Goal: Task Accomplishment & Management: Complete application form

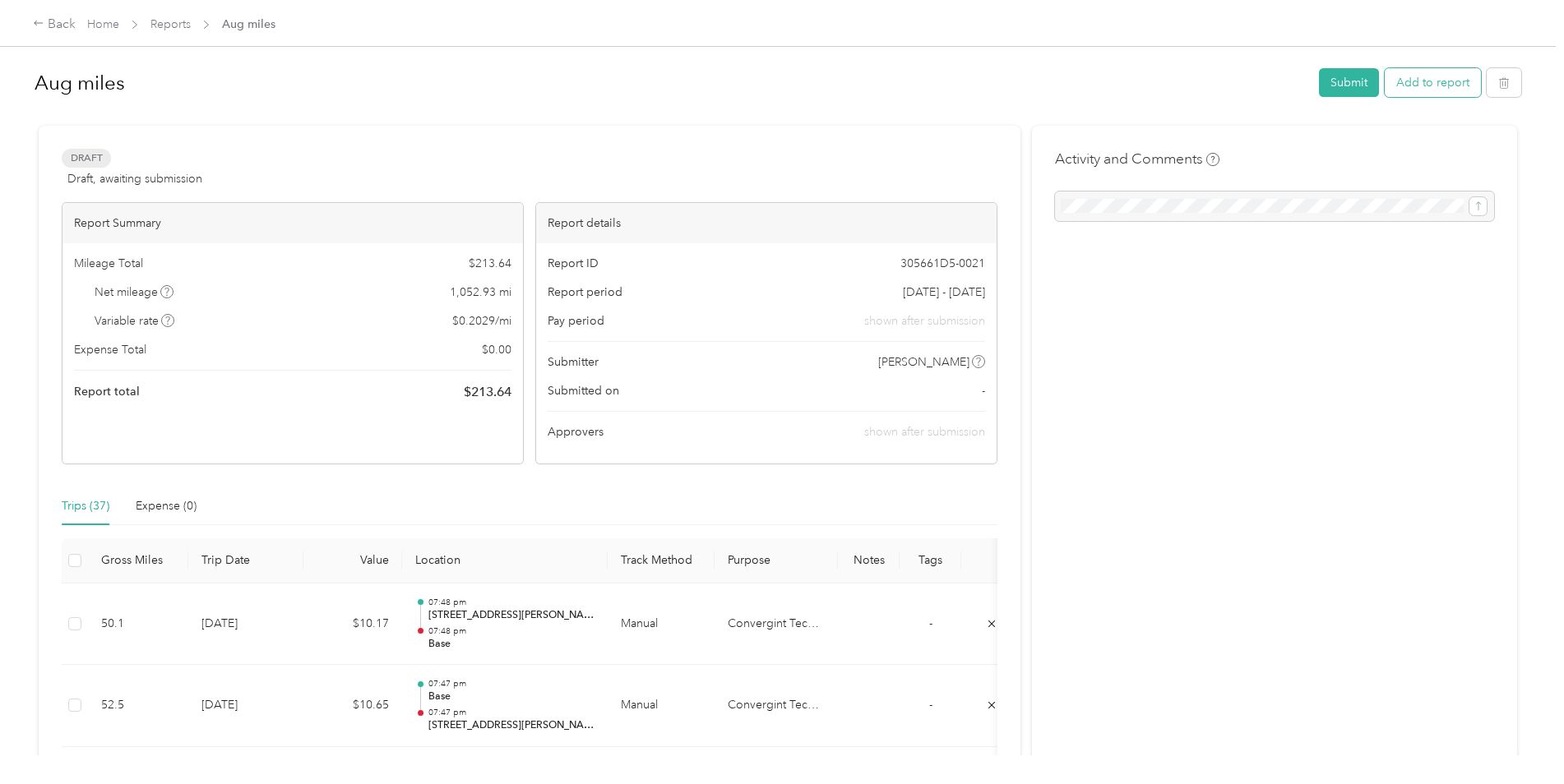
click at [1433, 82] on button "Add to report" at bounding box center [1432, 82] width 96 height 29
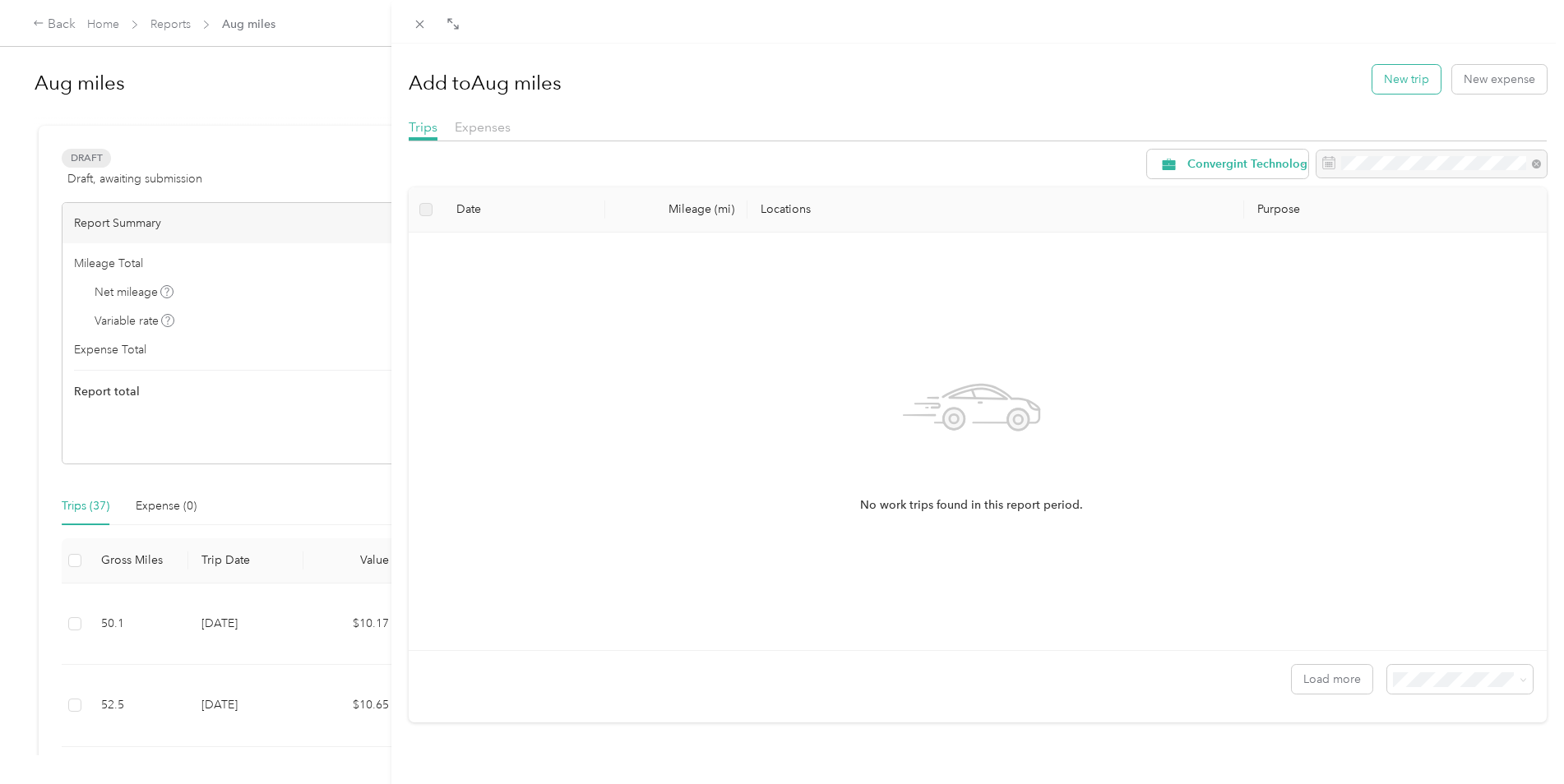
click at [1385, 82] on button "New trip" at bounding box center [1406, 79] width 68 height 29
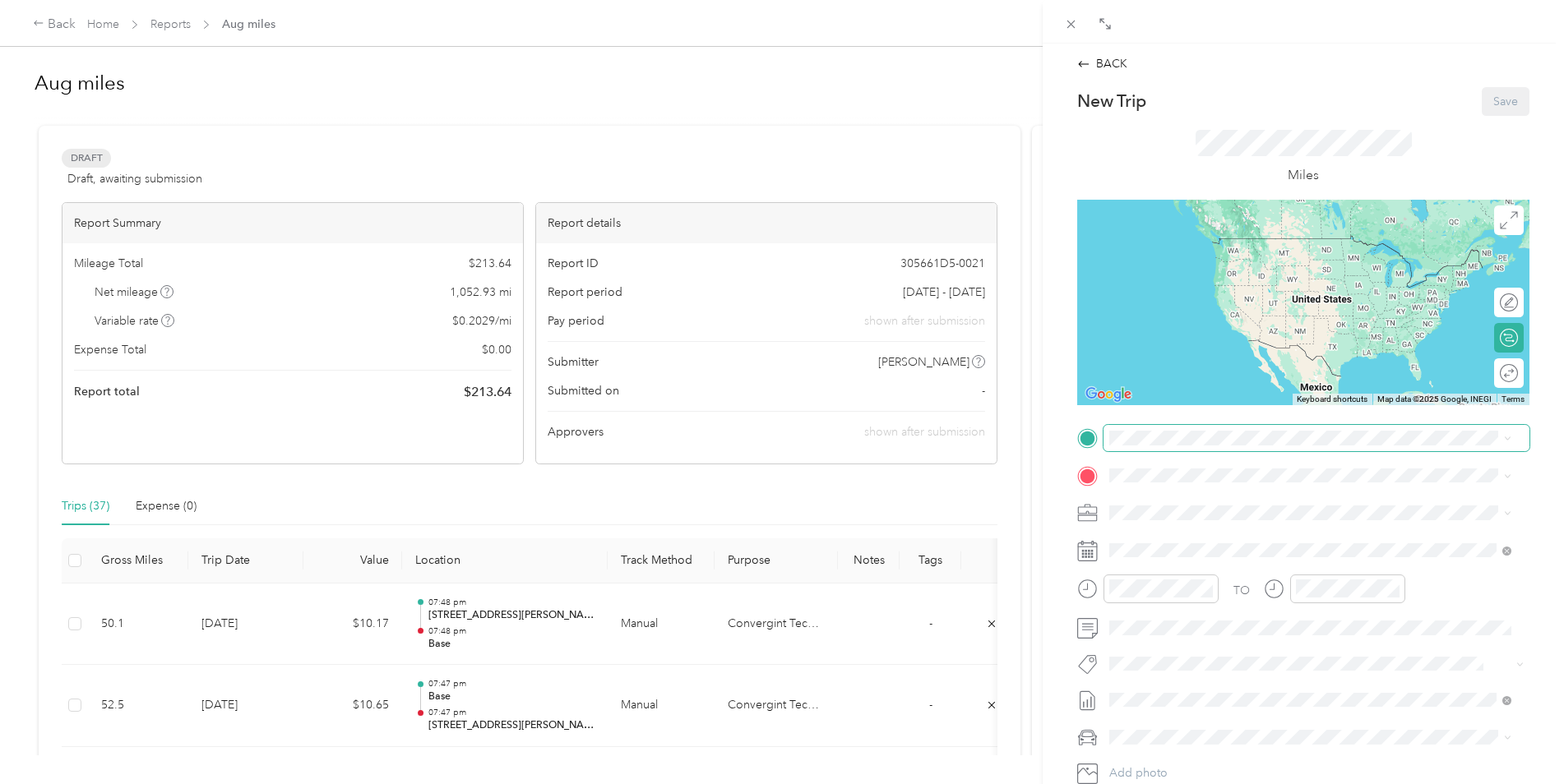
click at [1166, 429] on span at bounding box center [1316, 437] width 426 height 26
click at [1154, 511] on div "Base [STREET_ADDRESS]" at bounding box center [1192, 513] width 105 height 35
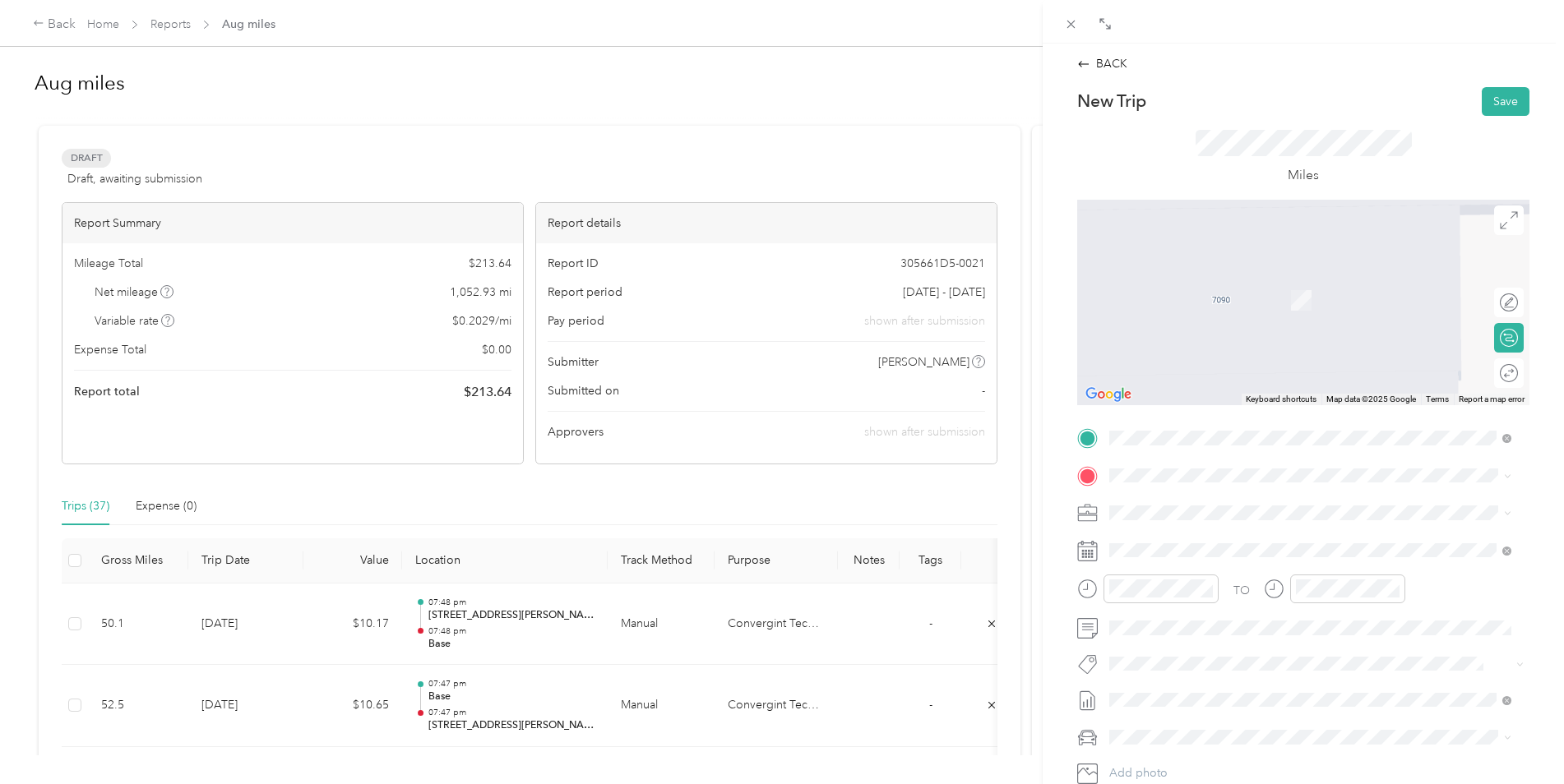
click at [1197, 564] on span "[GEOGRAPHIC_DATA][STREET_ADDRESS], [GEOGRAPHIC_DATA], [GEOGRAPHIC_DATA]" at bounding box center [1316, 559] width 351 height 31
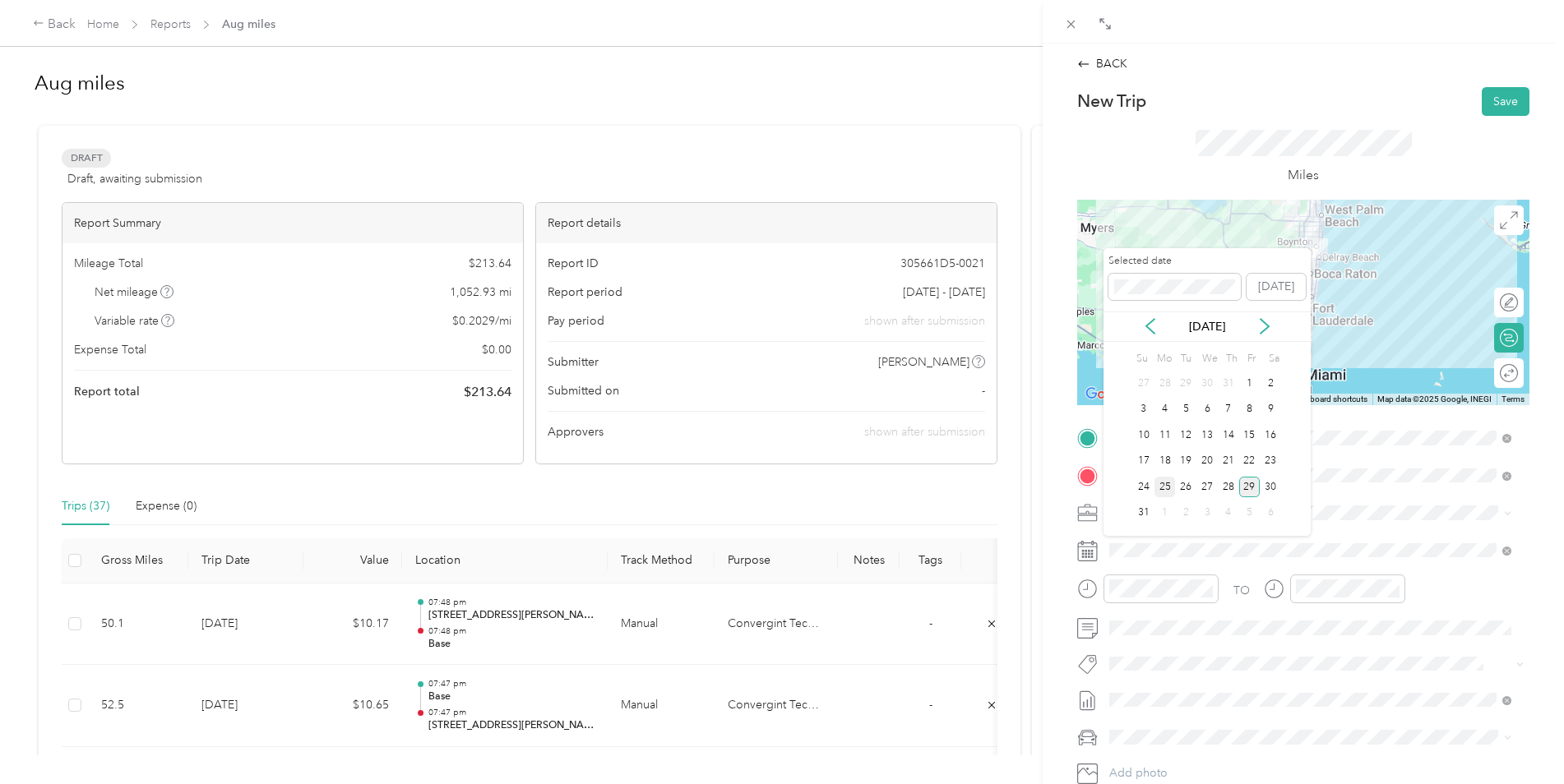
click at [1160, 480] on div "25" at bounding box center [1165, 487] width 22 height 21
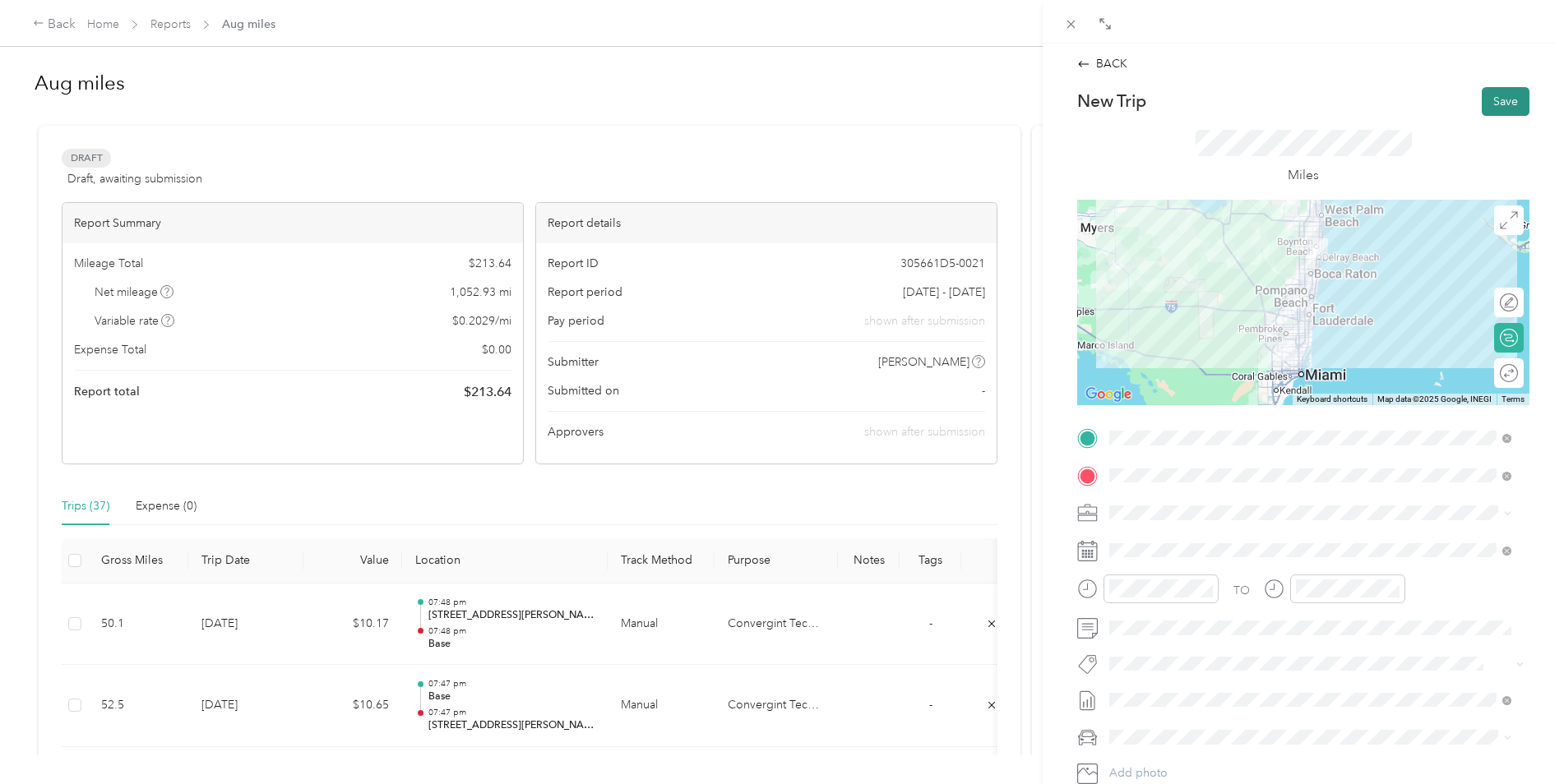
click at [1490, 98] on button "Save" at bounding box center [1505, 101] width 48 height 29
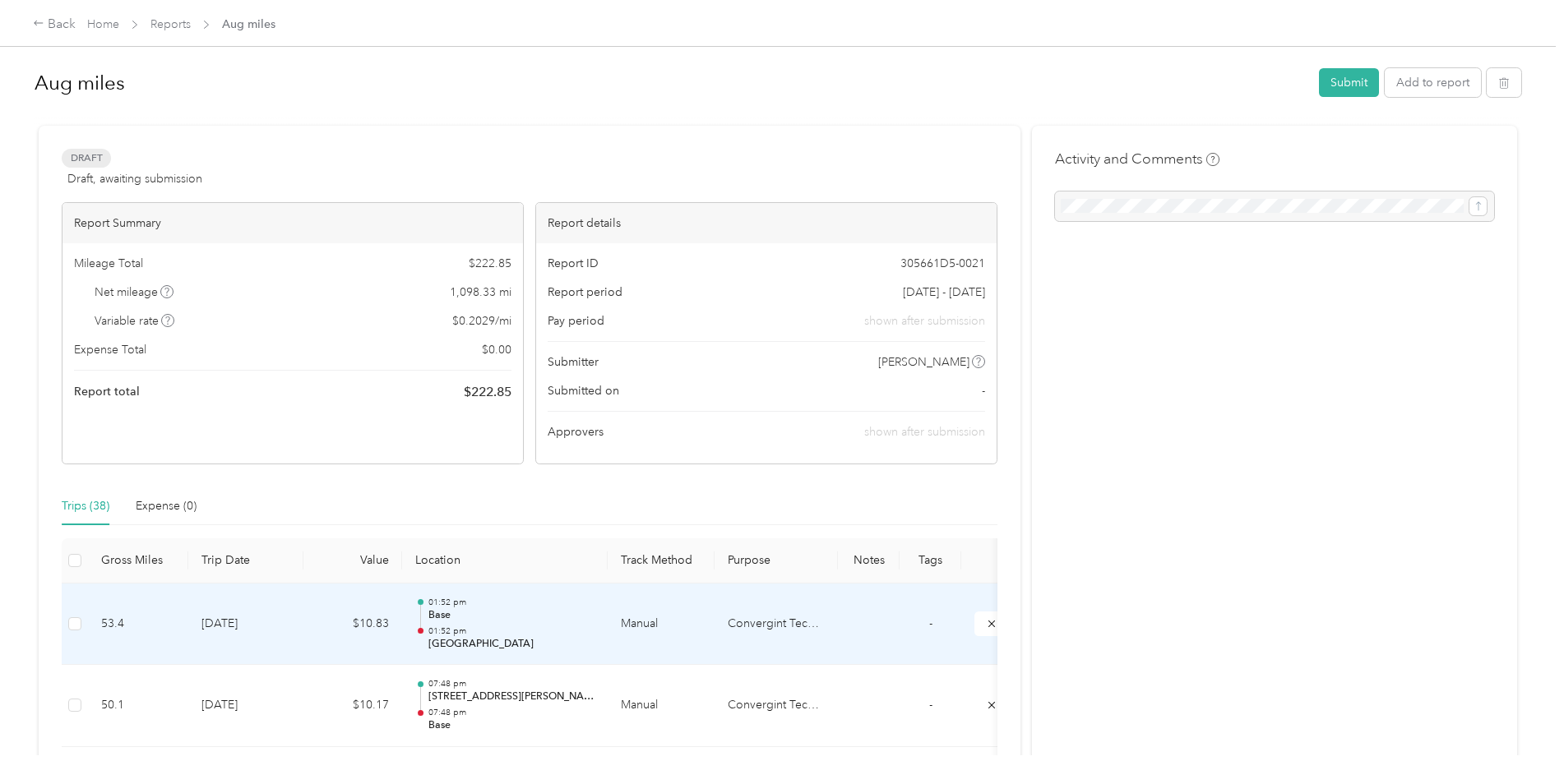
click at [301, 628] on td "[DATE]" at bounding box center [246, 625] width 115 height 82
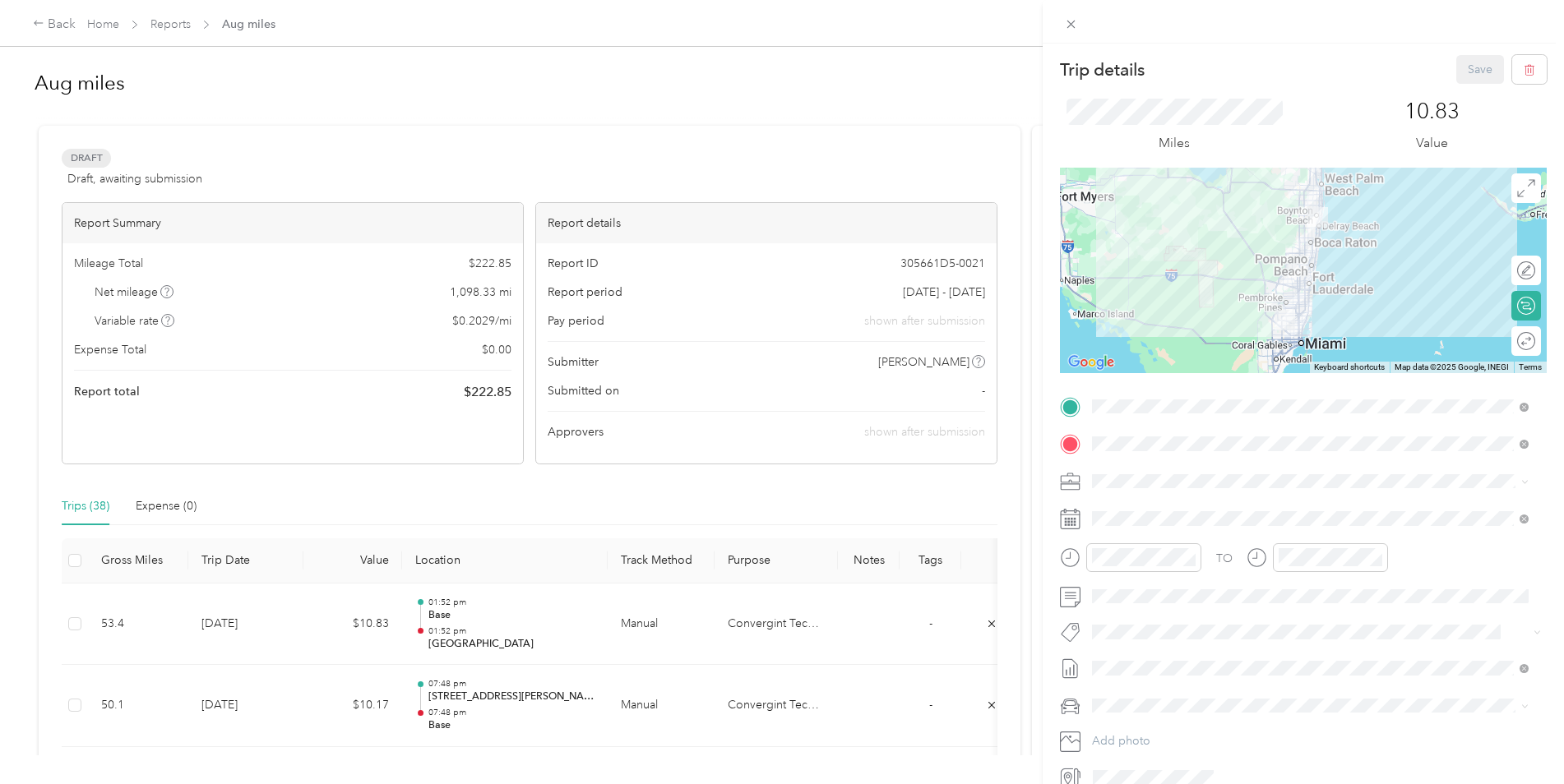
click at [1280, 306] on div at bounding box center [1303, 270] width 487 height 205
click at [1461, 72] on button "Save" at bounding box center [1480, 69] width 48 height 29
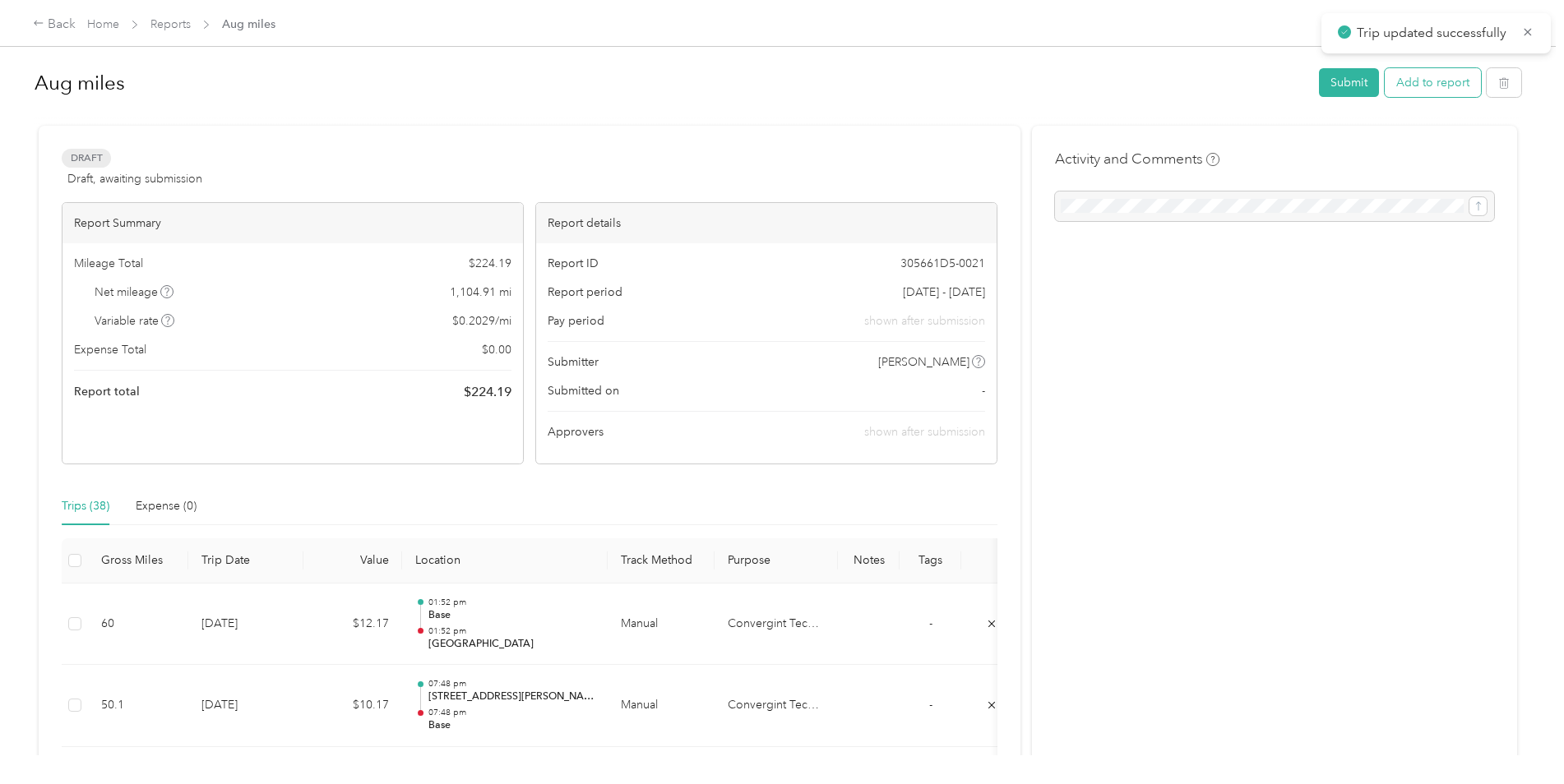
click at [1418, 82] on button "Add to report" at bounding box center [1432, 82] width 96 height 29
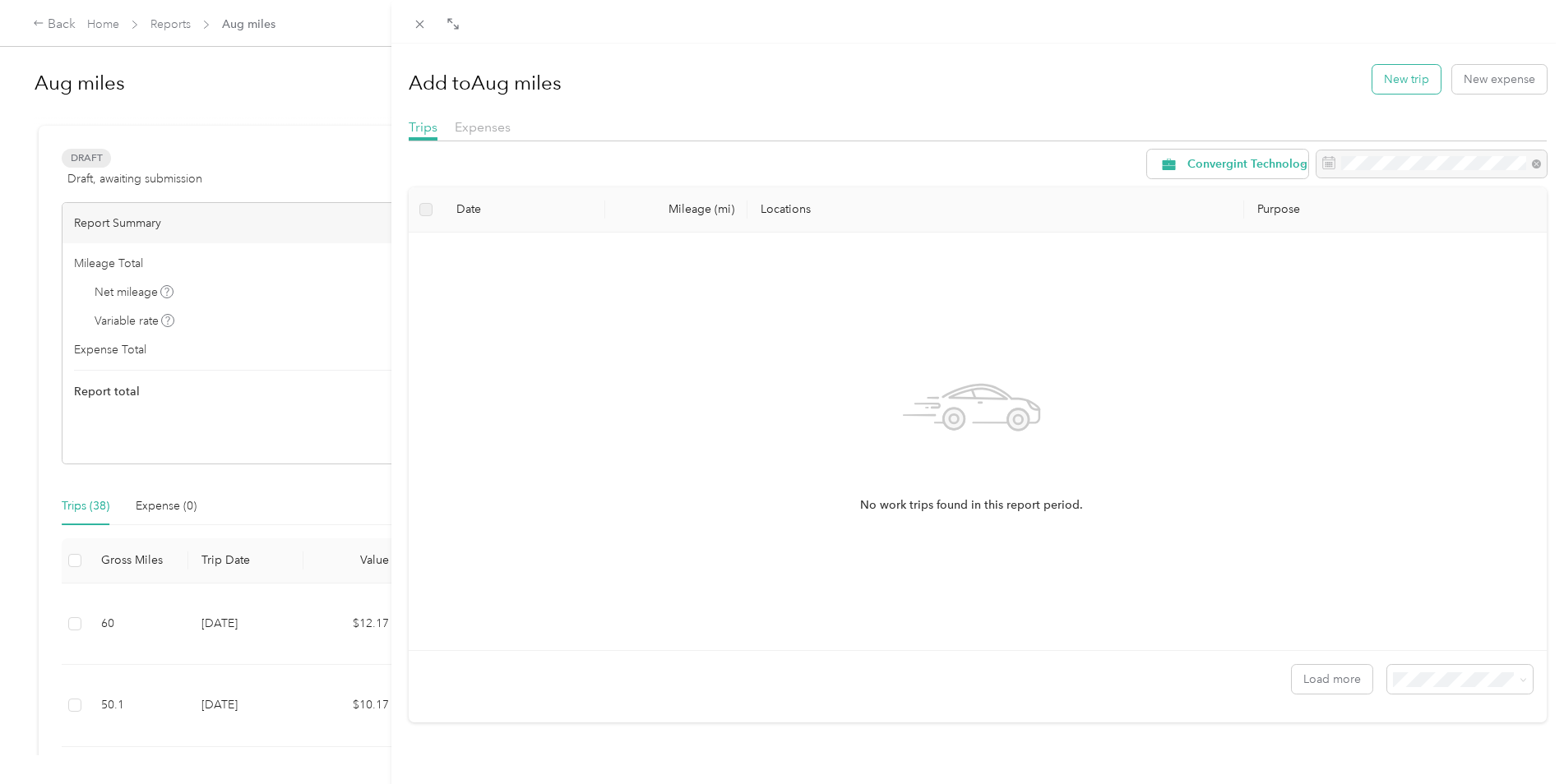
click at [1396, 79] on button "New trip" at bounding box center [1406, 79] width 68 height 29
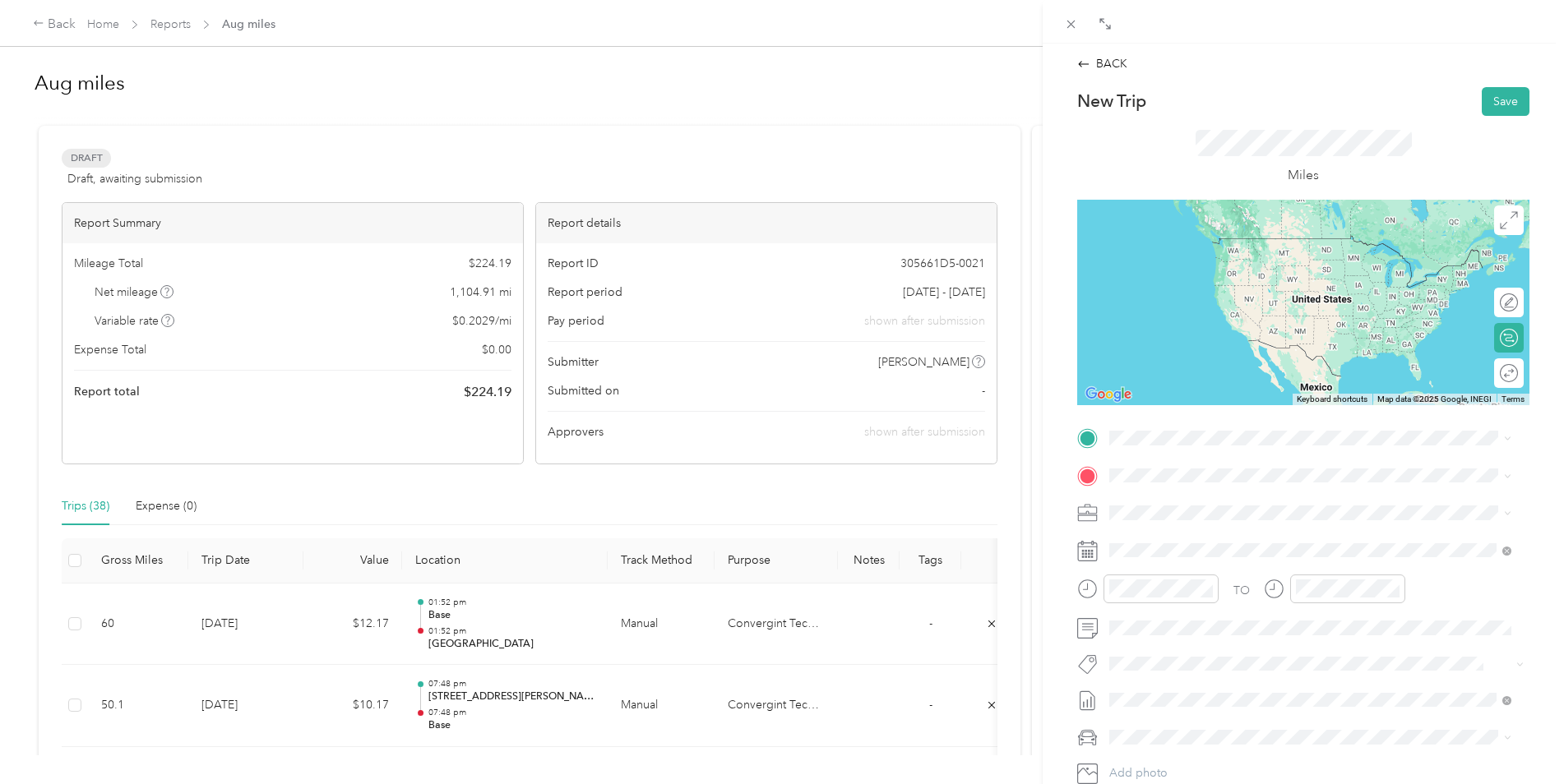
click at [1197, 545] on li "[GEOGRAPHIC_DATA][STREET_ADDRESS], [GEOGRAPHIC_DATA], [GEOGRAPHIC_DATA]" at bounding box center [1309, 515] width 413 height 69
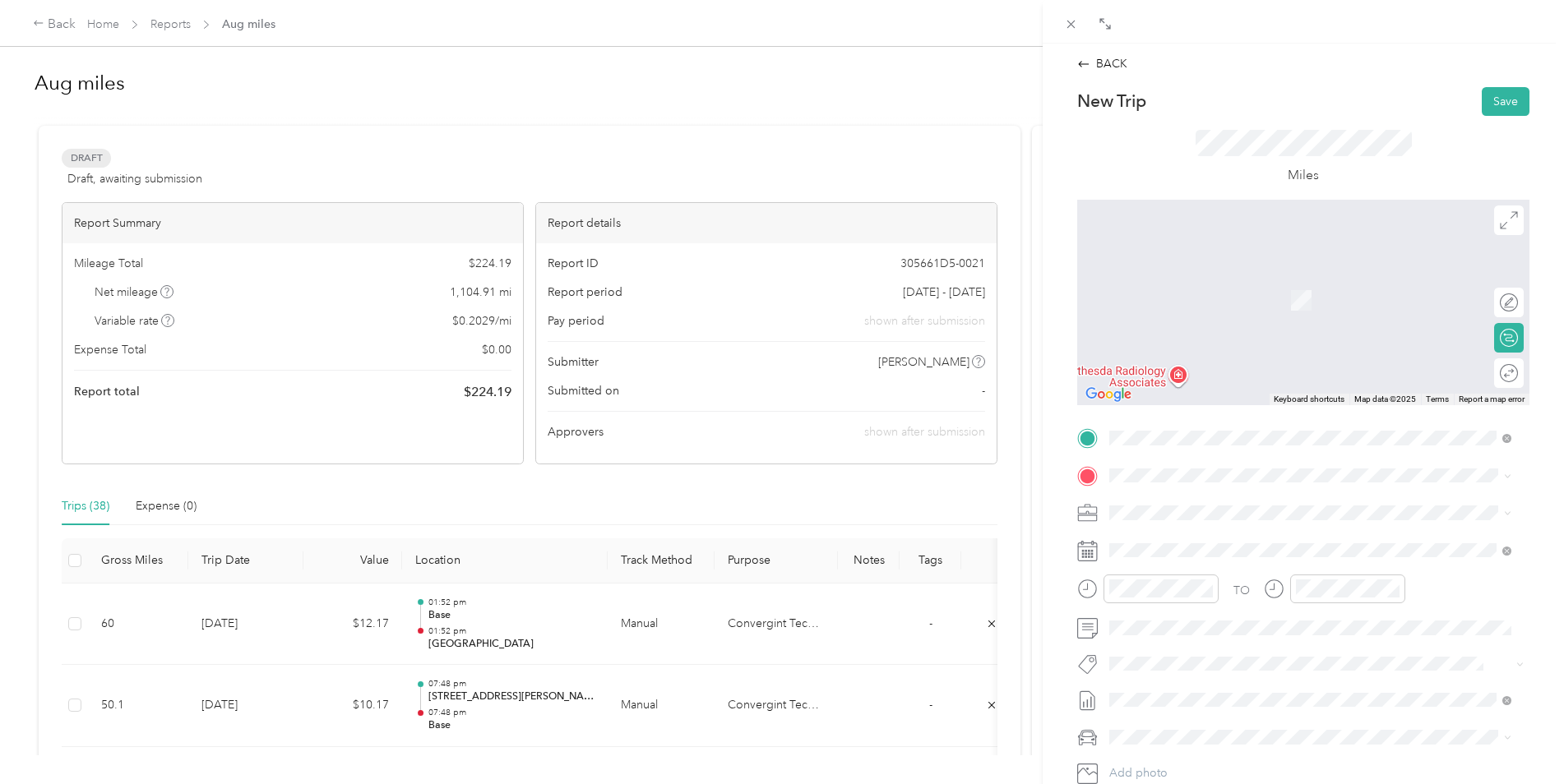
click at [1158, 541] on div "Base [STREET_ADDRESS]" at bounding box center [1192, 540] width 105 height 35
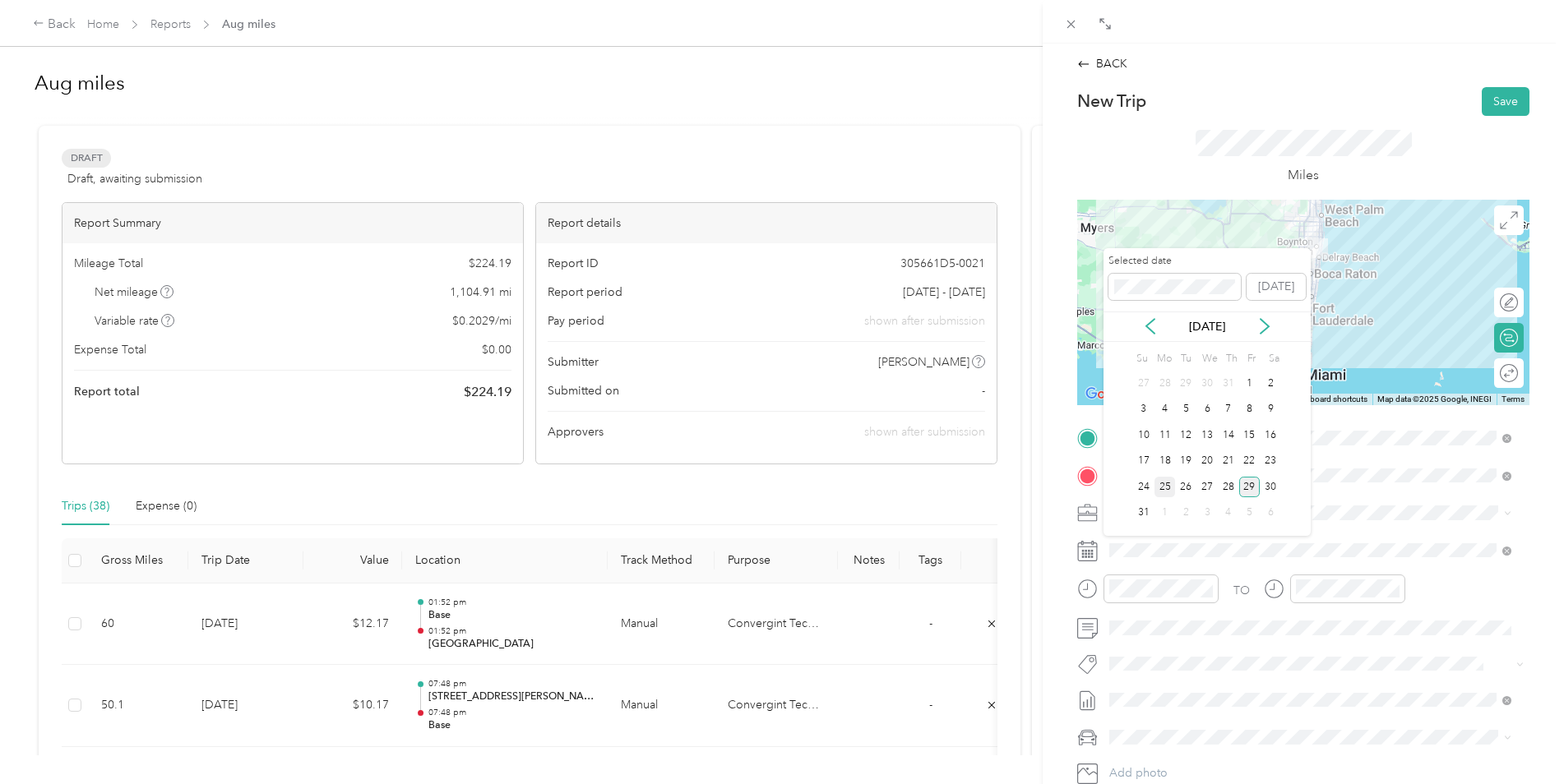
click at [1165, 491] on div "25" at bounding box center [1165, 487] width 22 height 21
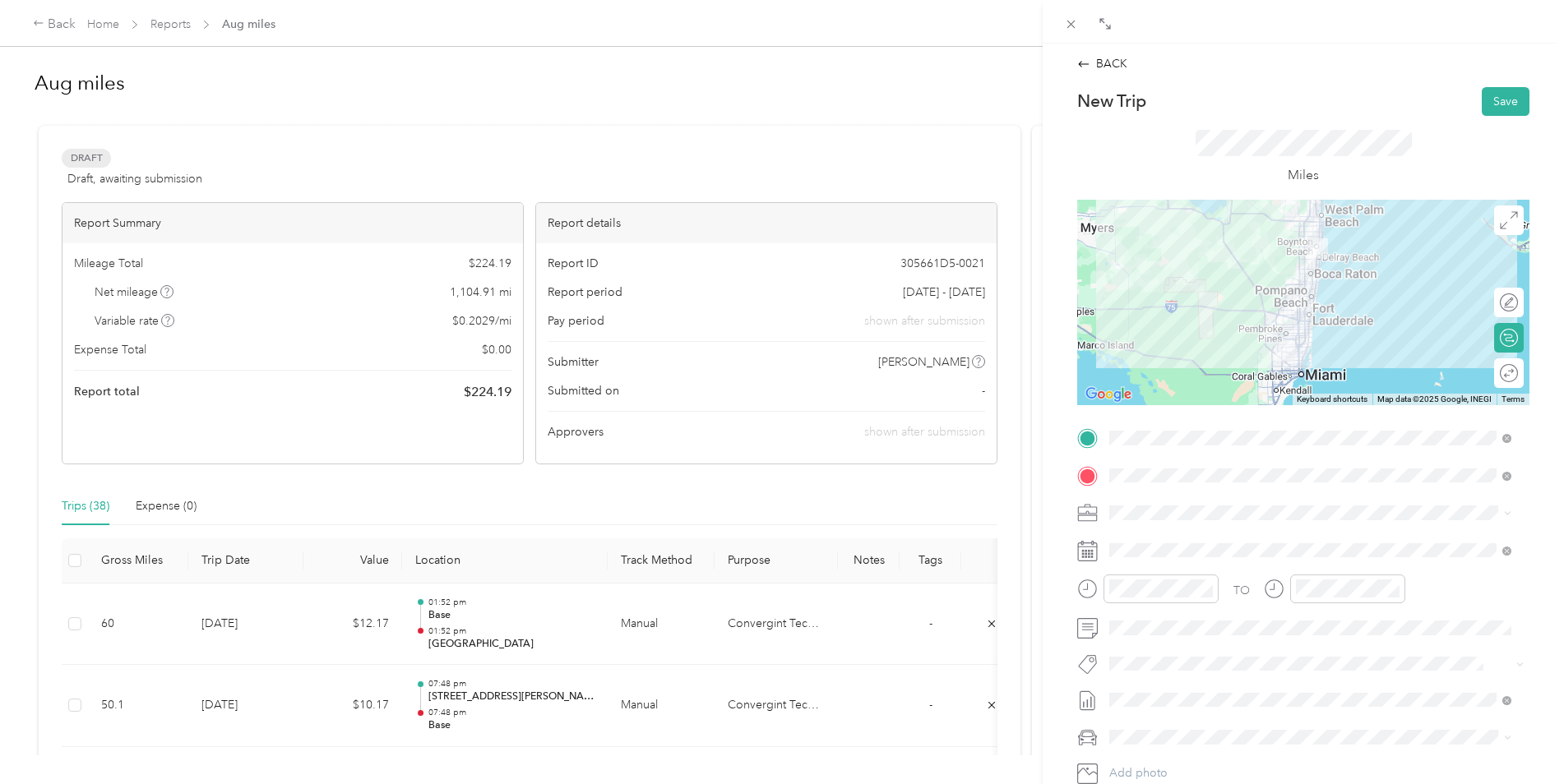
click at [1290, 335] on div at bounding box center [1303, 302] width 453 height 205
click at [1482, 94] on button "Save" at bounding box center [1505, 101] width 48 height 29
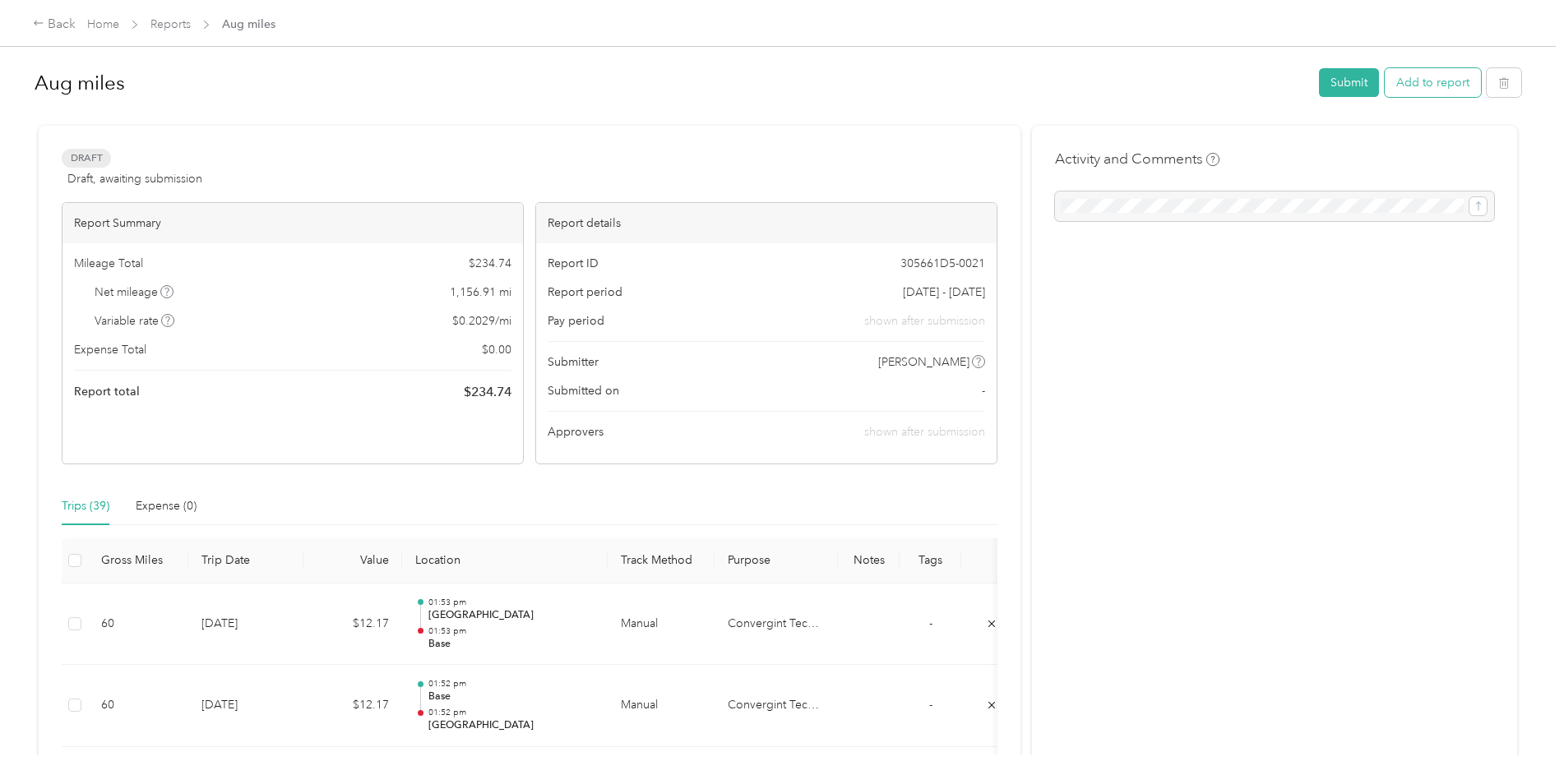
click at [1407, 82] on button "Add to report" at bounding box center [1432, 82] width 96 height 29
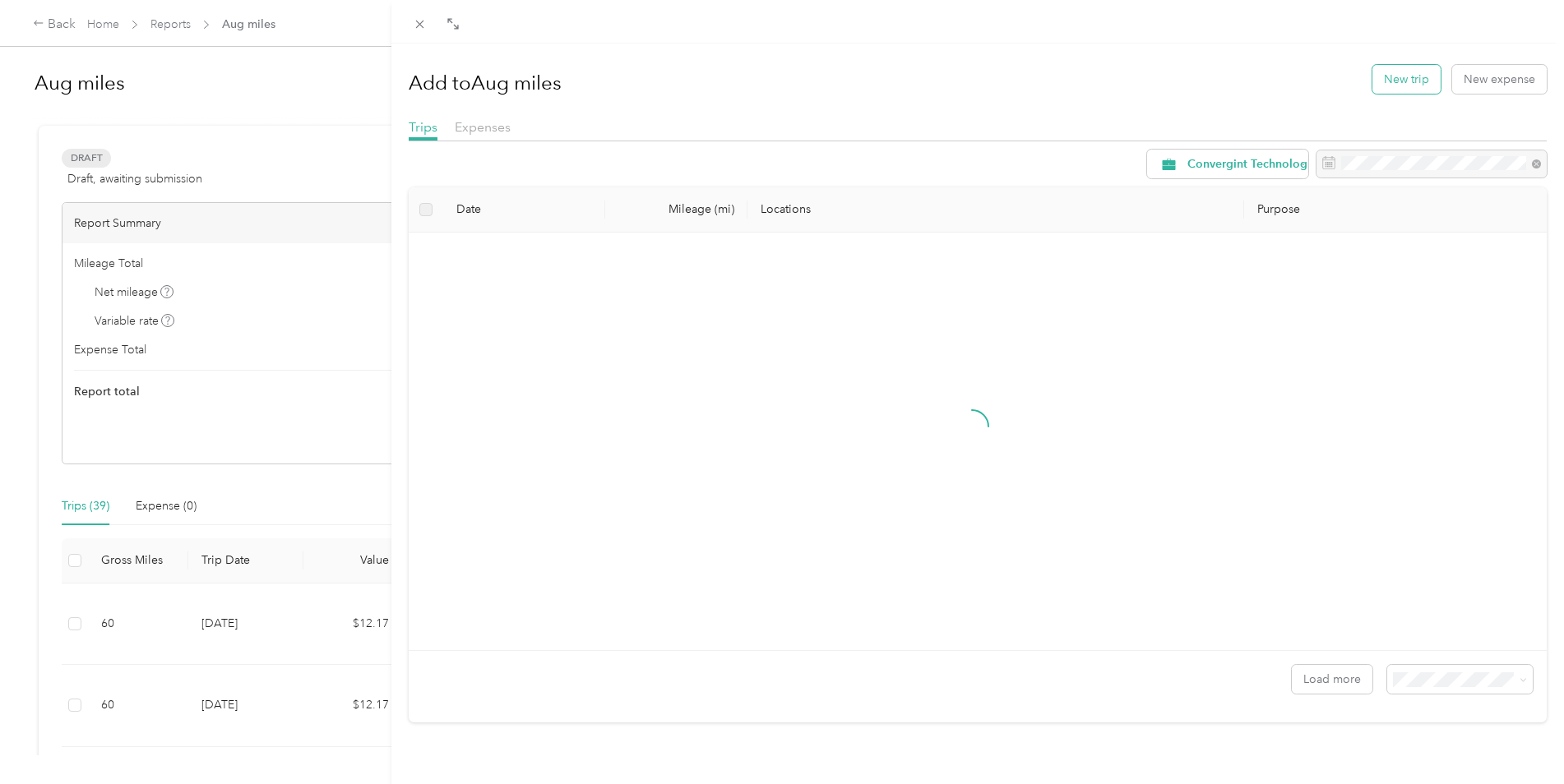
click at [1386, 85] on button "New trip" at bounding box center [1406, 79] width 68 height 29
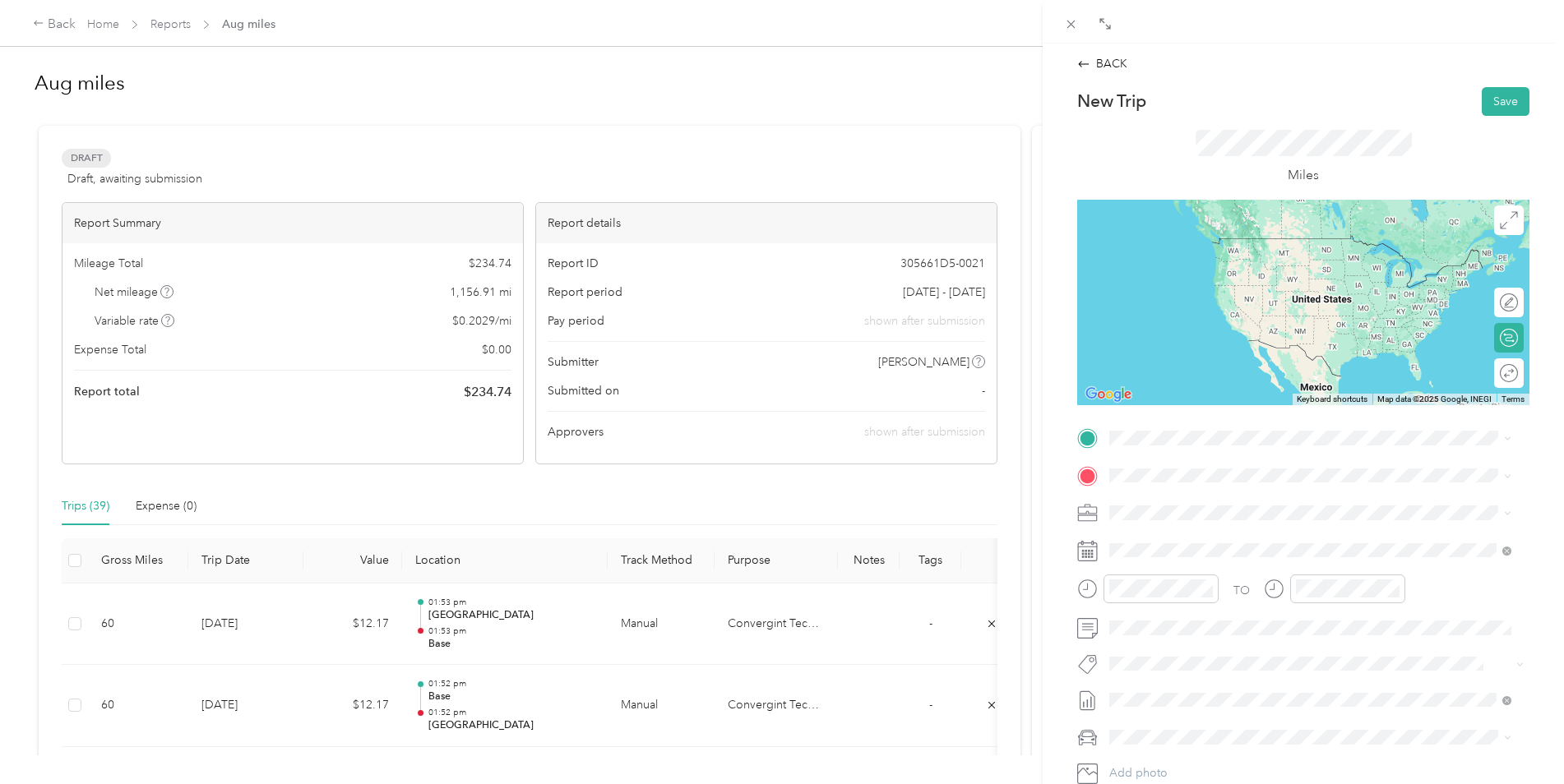
click at [1141, 512] on div "Base [STREET_ADDRESS]" at bounding box center [1192, 508] width 105 height 35
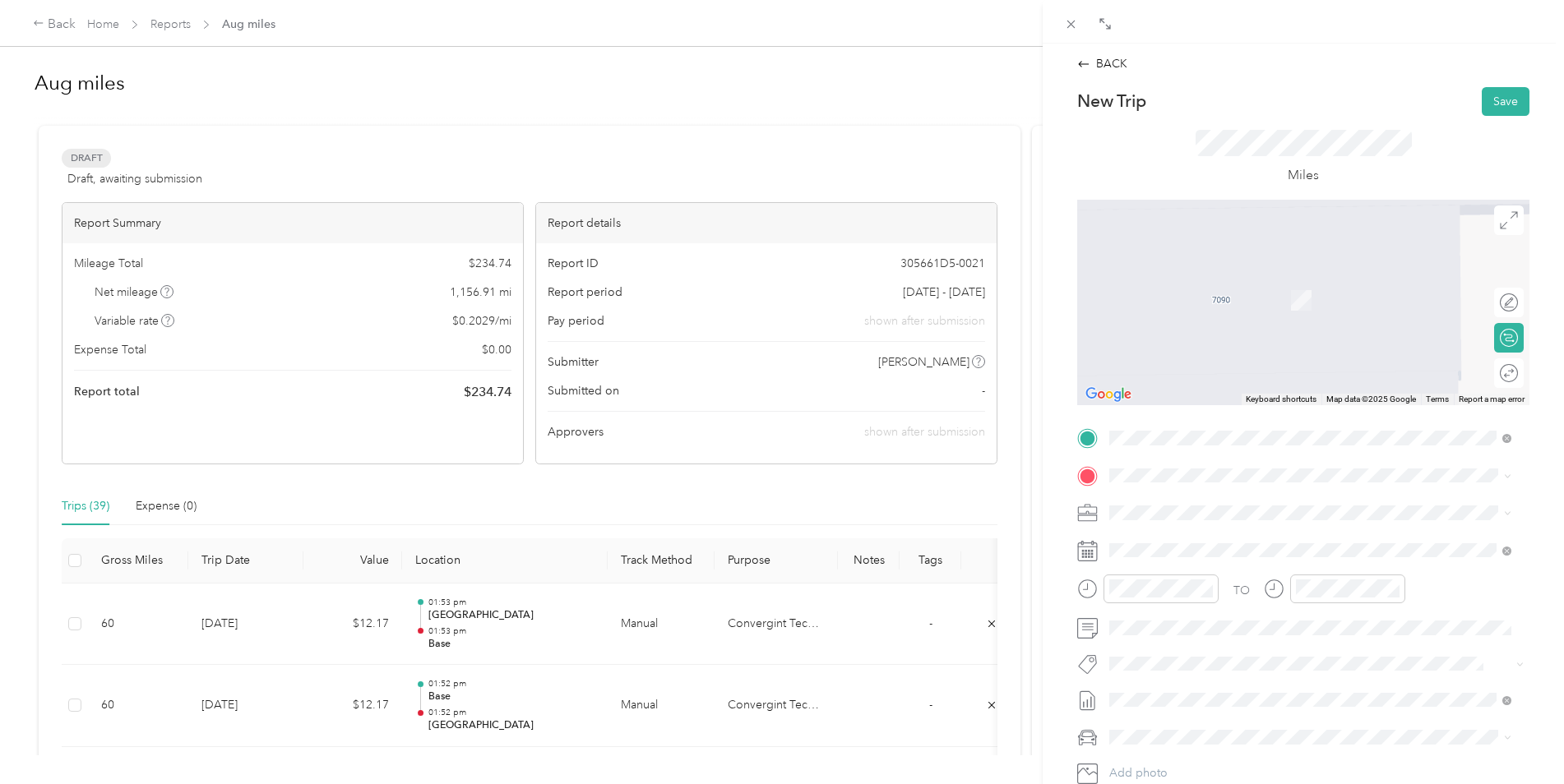
click at [1160, 559] on div "[GEOGRAPHIC_DATA][STREET_ADDRESS], [GEOGRAPHIC_DATA], [GEOGRAPHIC_DATA]" at bounding box center [1322, 552] width 365 height 52
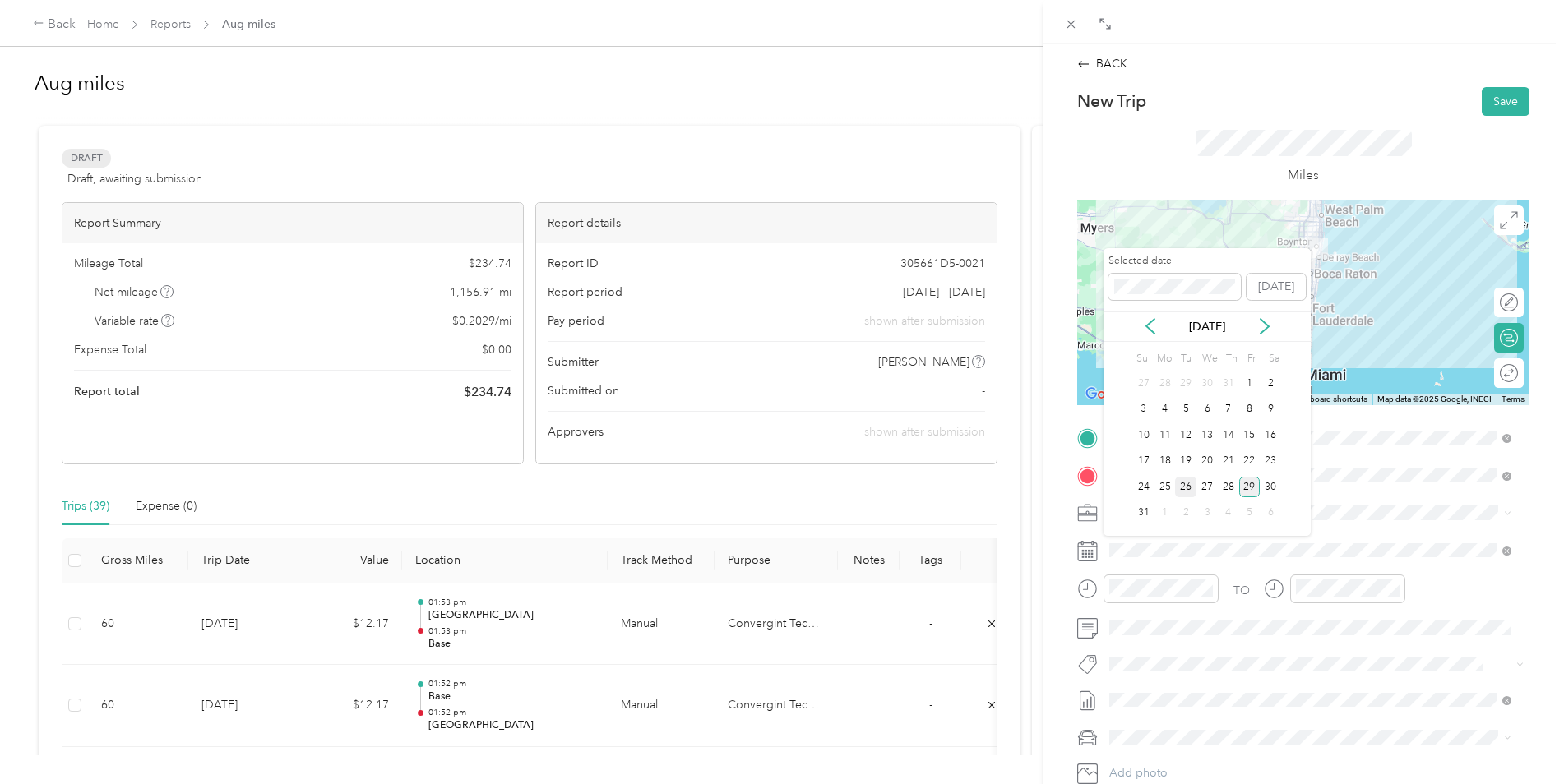
click at [1184, 487] on div "26" at bounding box center [1186, 487] width 22 height 21
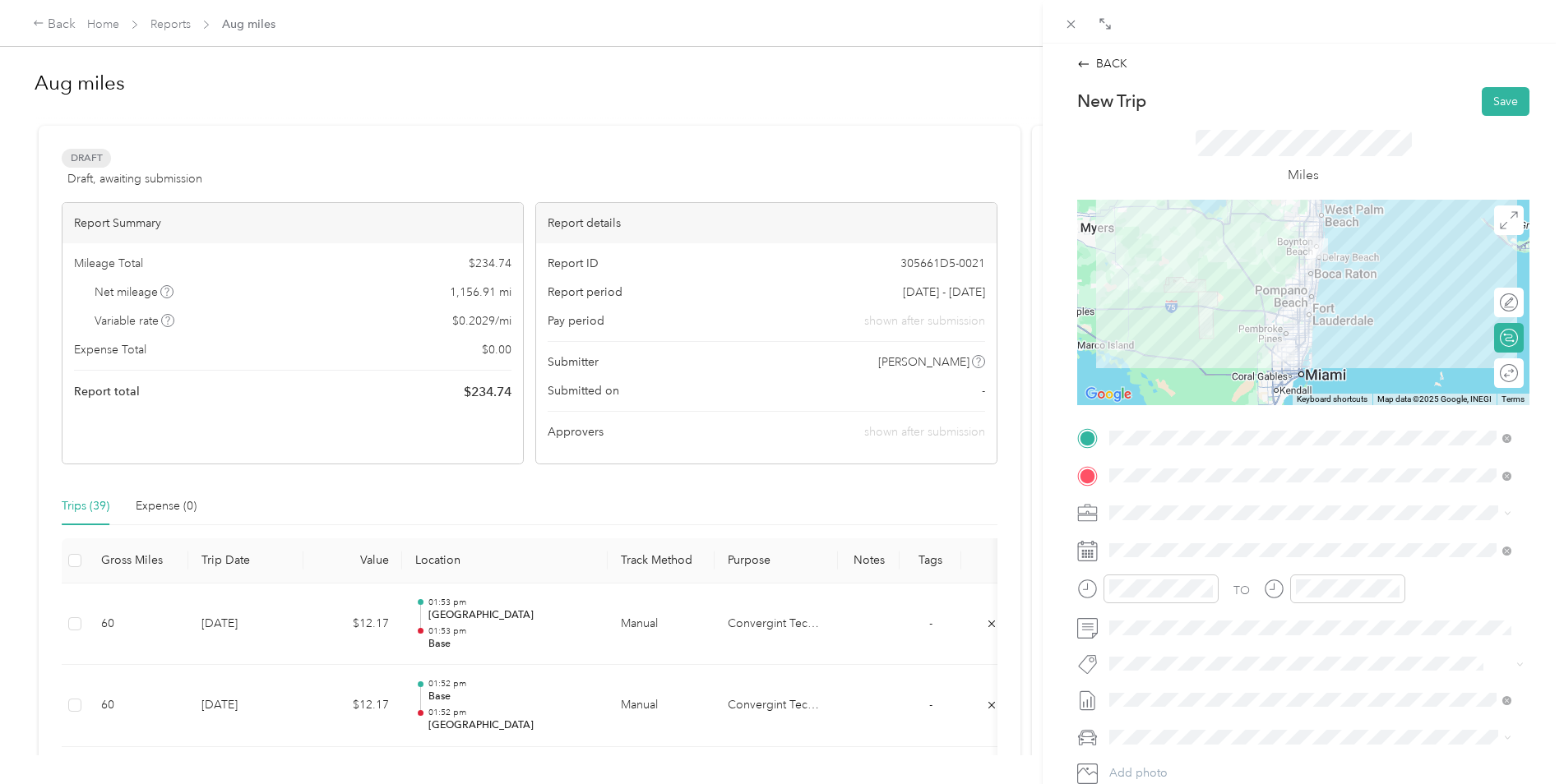
click at [1280, 339] on div at bounding box center [1303, 302] width 453 height 205
click at [1495, 91] on button "Save" at bounding box center [1505, 101] width 48 height 29
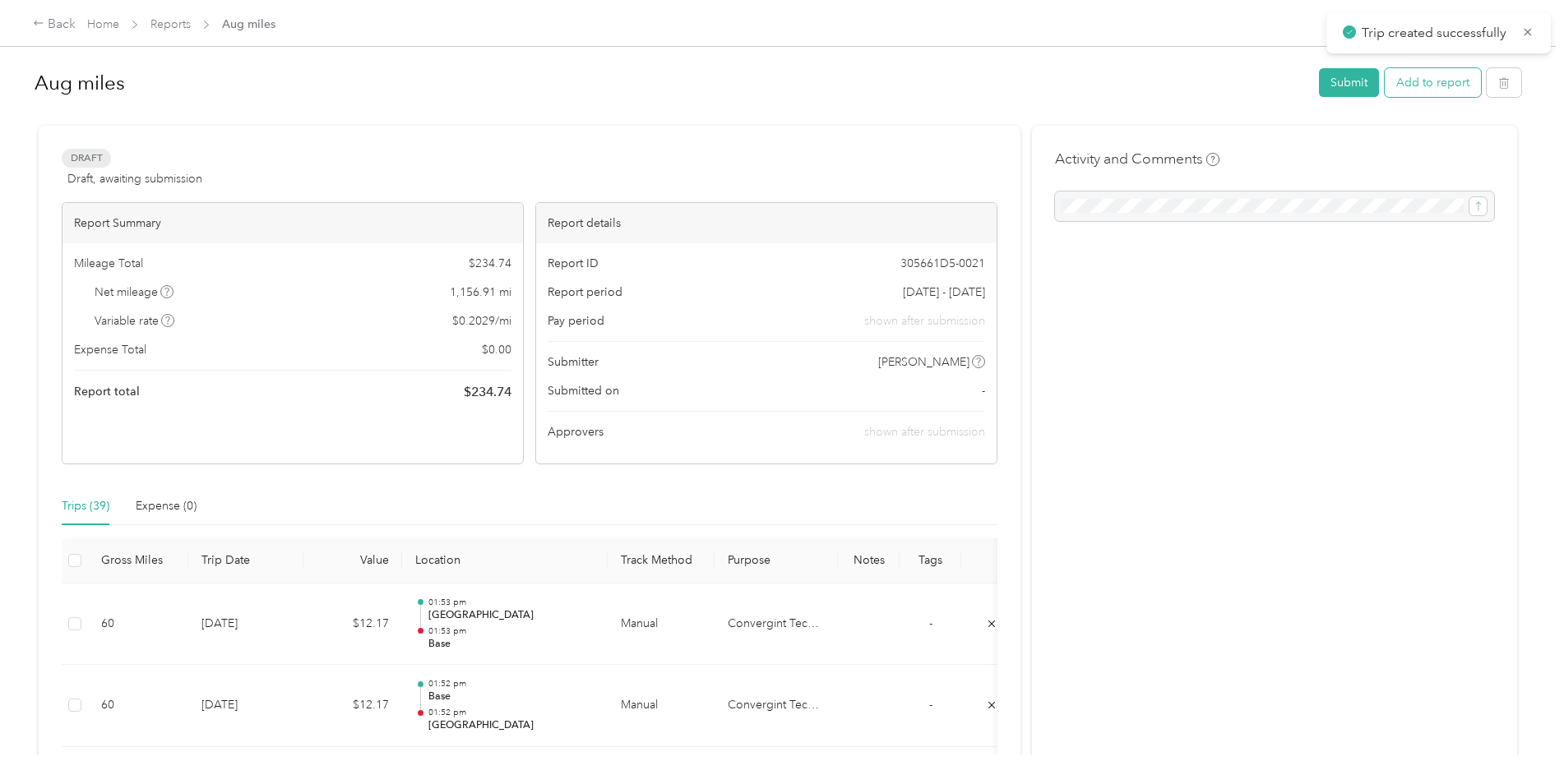
click at [1411, 78] on button "Add to report" at bounding box center [1432, 82] width 96 height 29
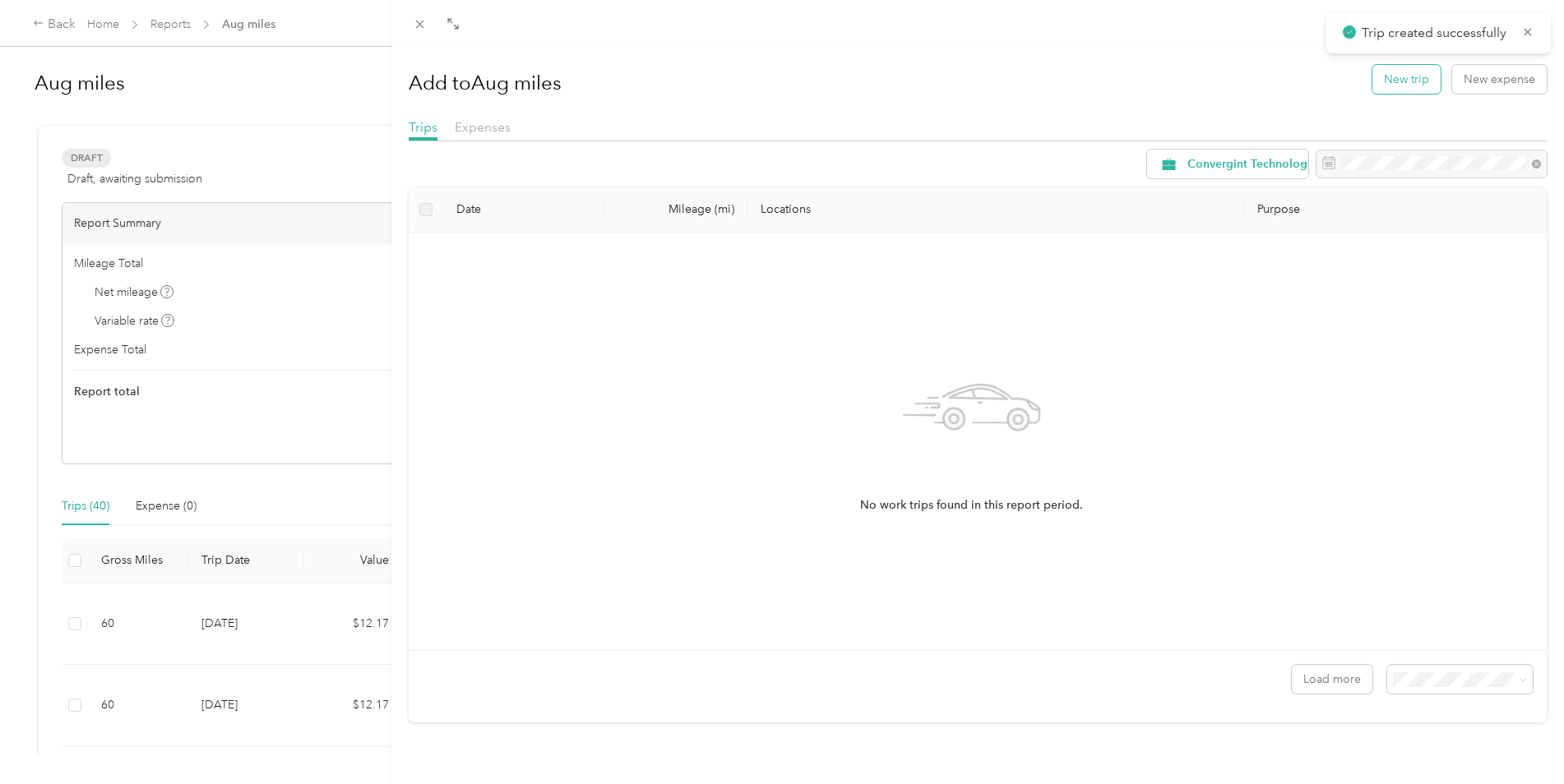
click at [1395, 77] on button "New trip" at bounding box center [1406, 79] width 68 height 29
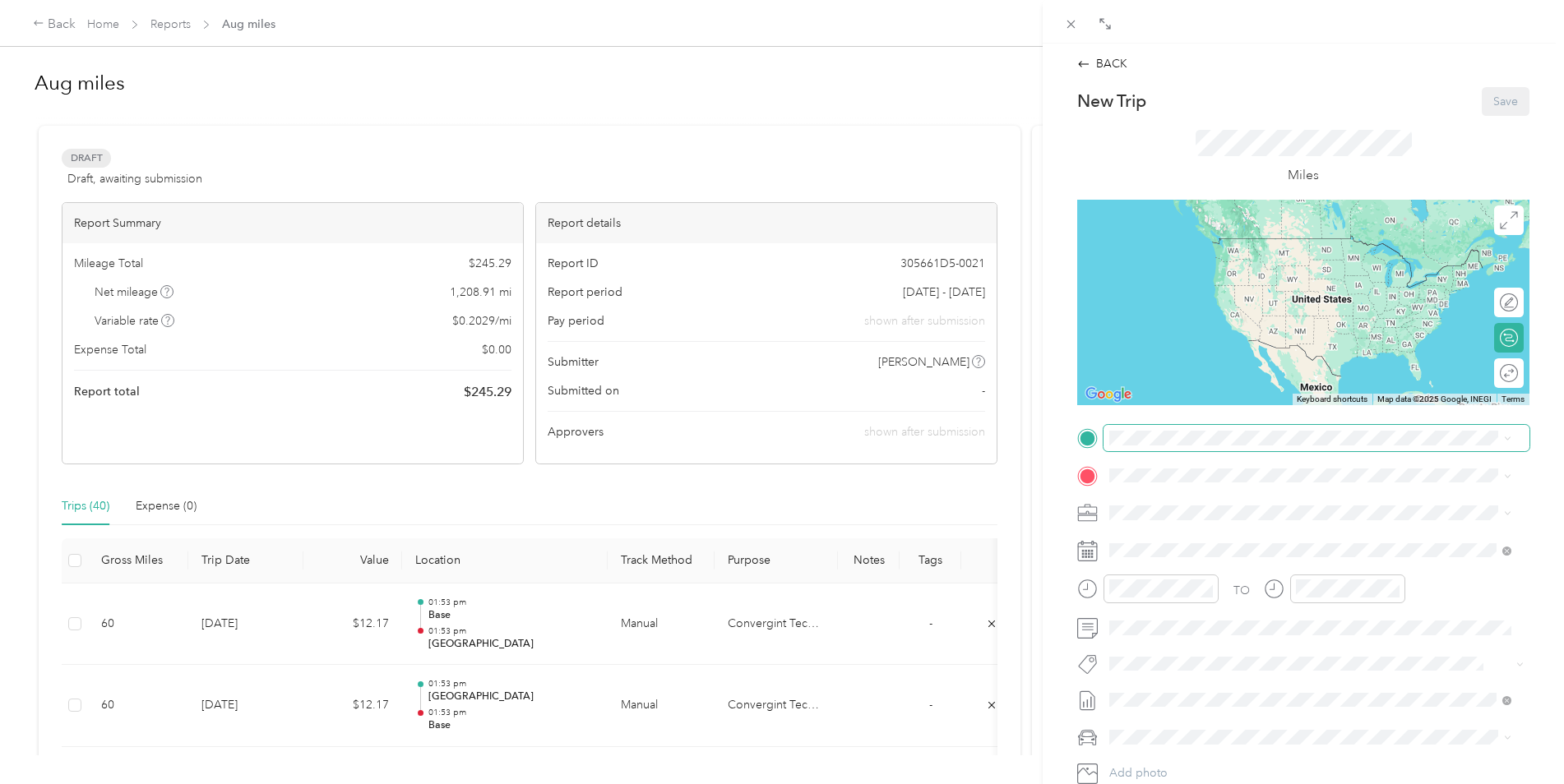
click at [1199, 427] on span at bounding box center [1316, 437] width 426 height 26
click at [1199, 541] on div "[GEOGRAPHIC_DATA][STREET_ADDRESS], [GEOGRAPHIC_DATA], [GEOGRAPHIC_DATA]" at bounding box center [1310, 521] width 391 height 57
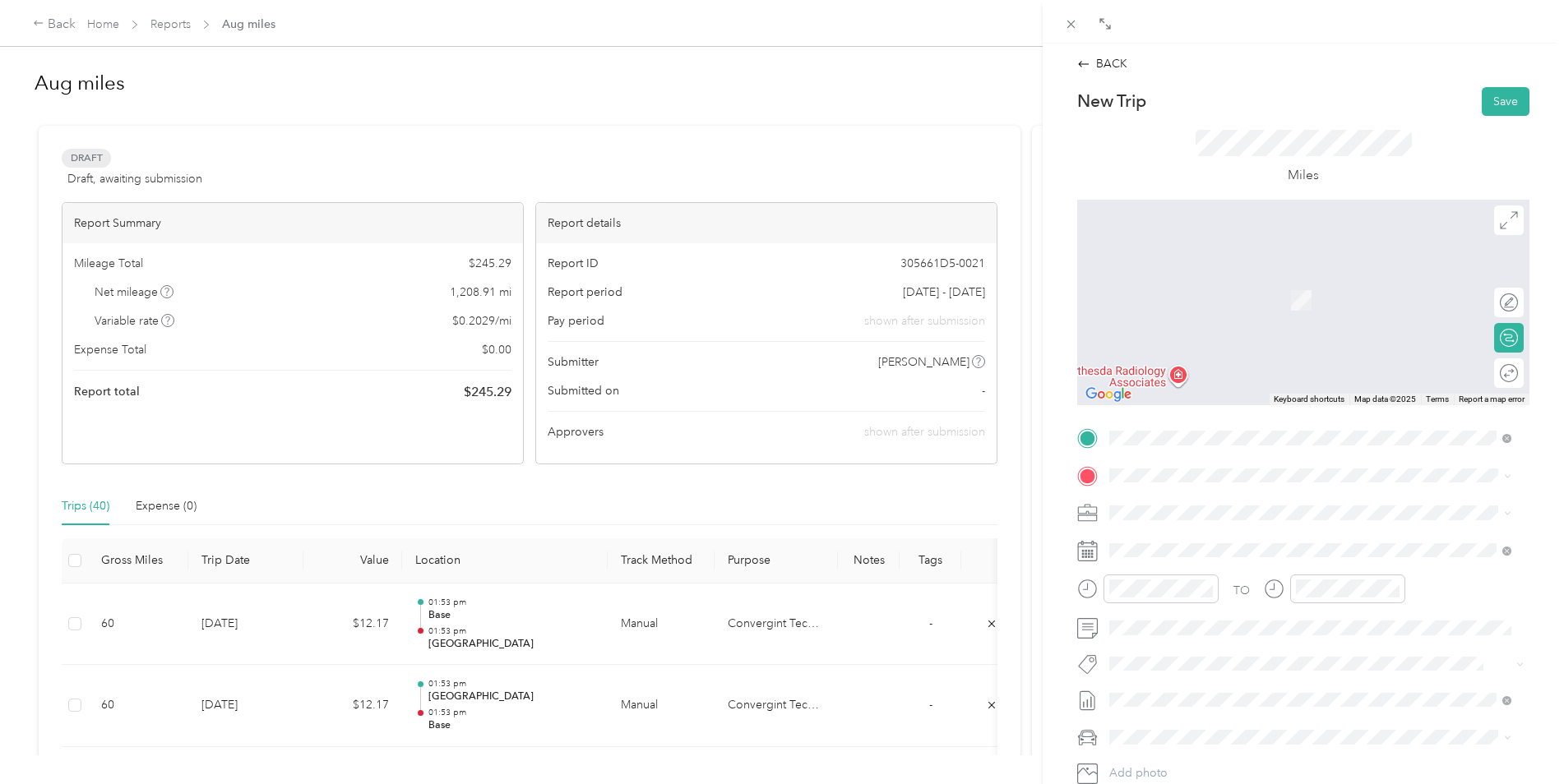
click at [1154, 549] on div "Base [STREET_ADDRESS]" at bounding box center [1192, 540] width 105 height 35
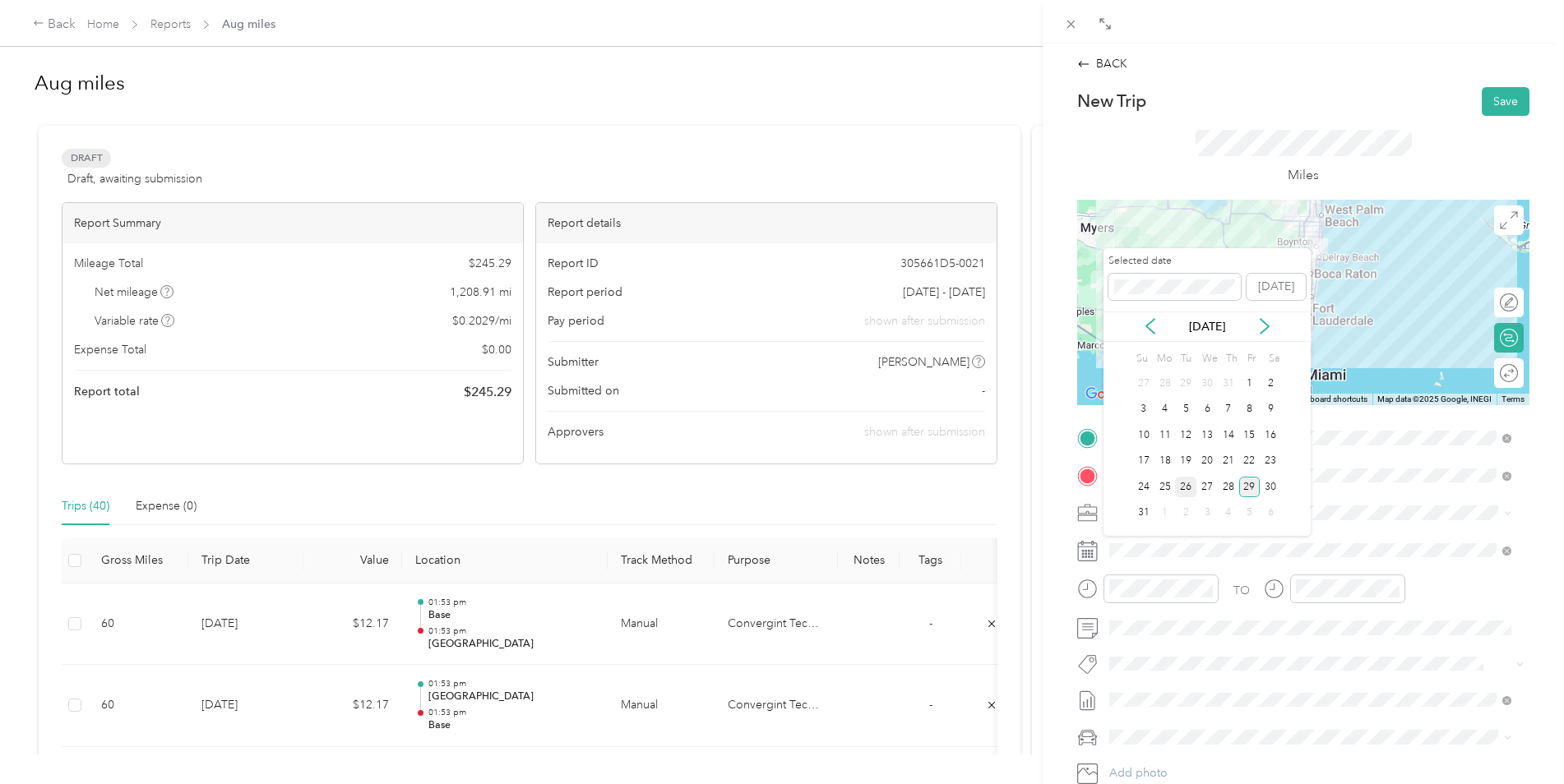
click at [1189, 486] on div "26" at bounding box center [1186, 487] width 22 height 21
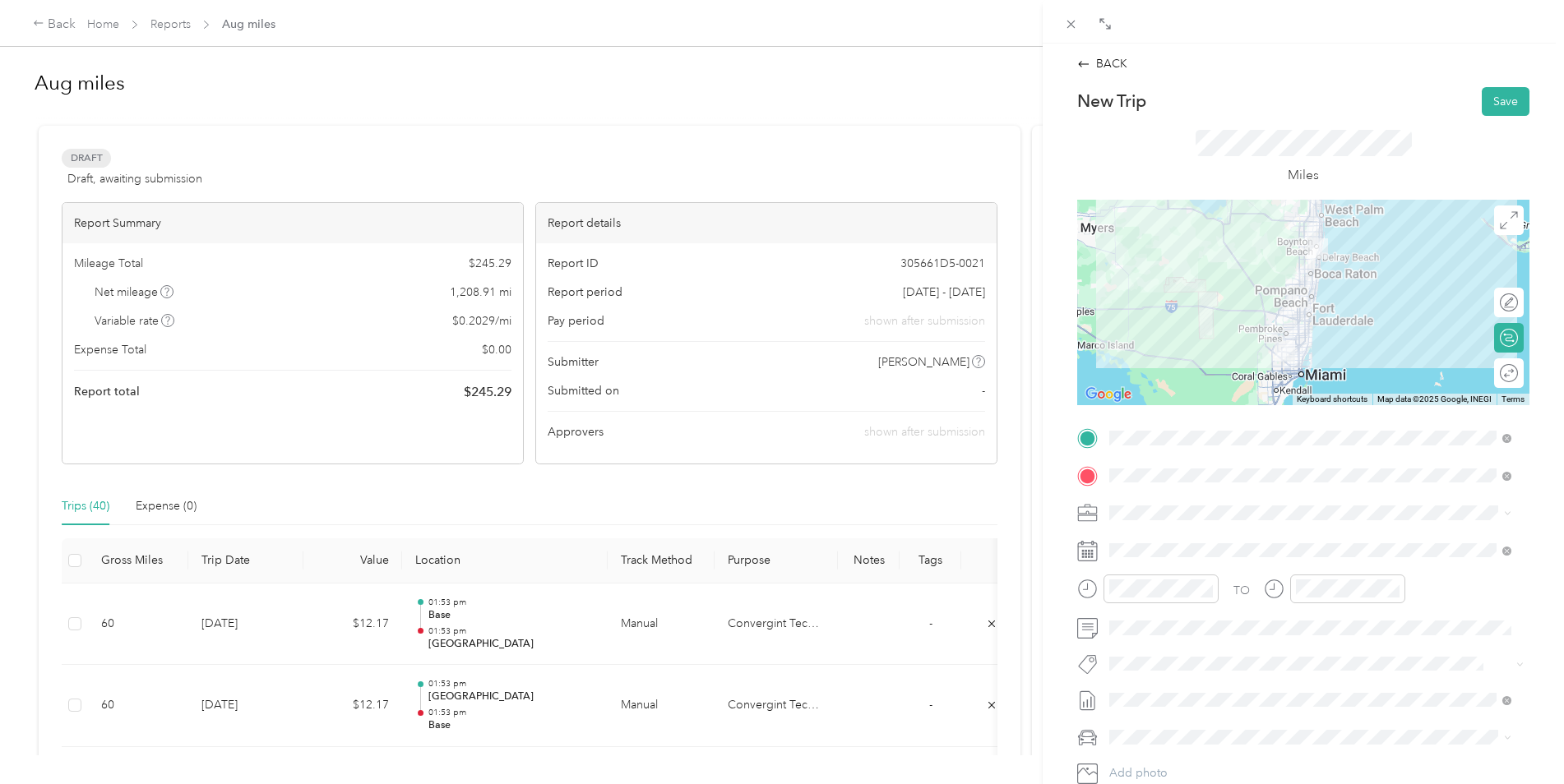
click at [1288, 333] on div at bounding box center [1303, 302] width 453 height 205
click at [1286, 335] on div at bounding box center [1303, 302] width 453 height 205
click at [1290, 336] on div at bounding box center [1303, 302] width 453 height 205
click at [1500, 101] on button "Save" at bounding box center [1505, 101] width 48 height 29
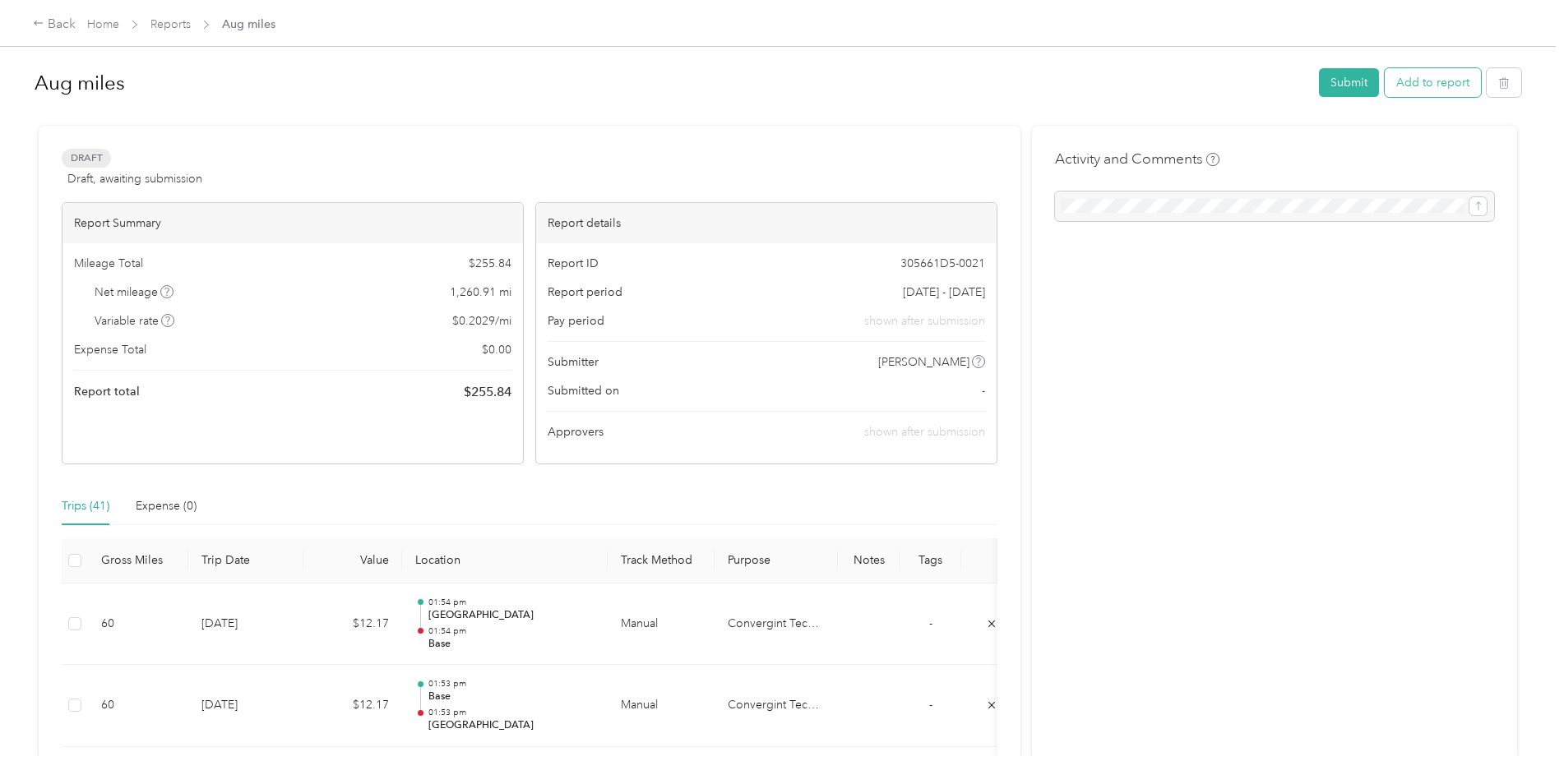
click at [1418, 77] on button "Add to report" at bounding box center [1432, 82] width 96 height 29
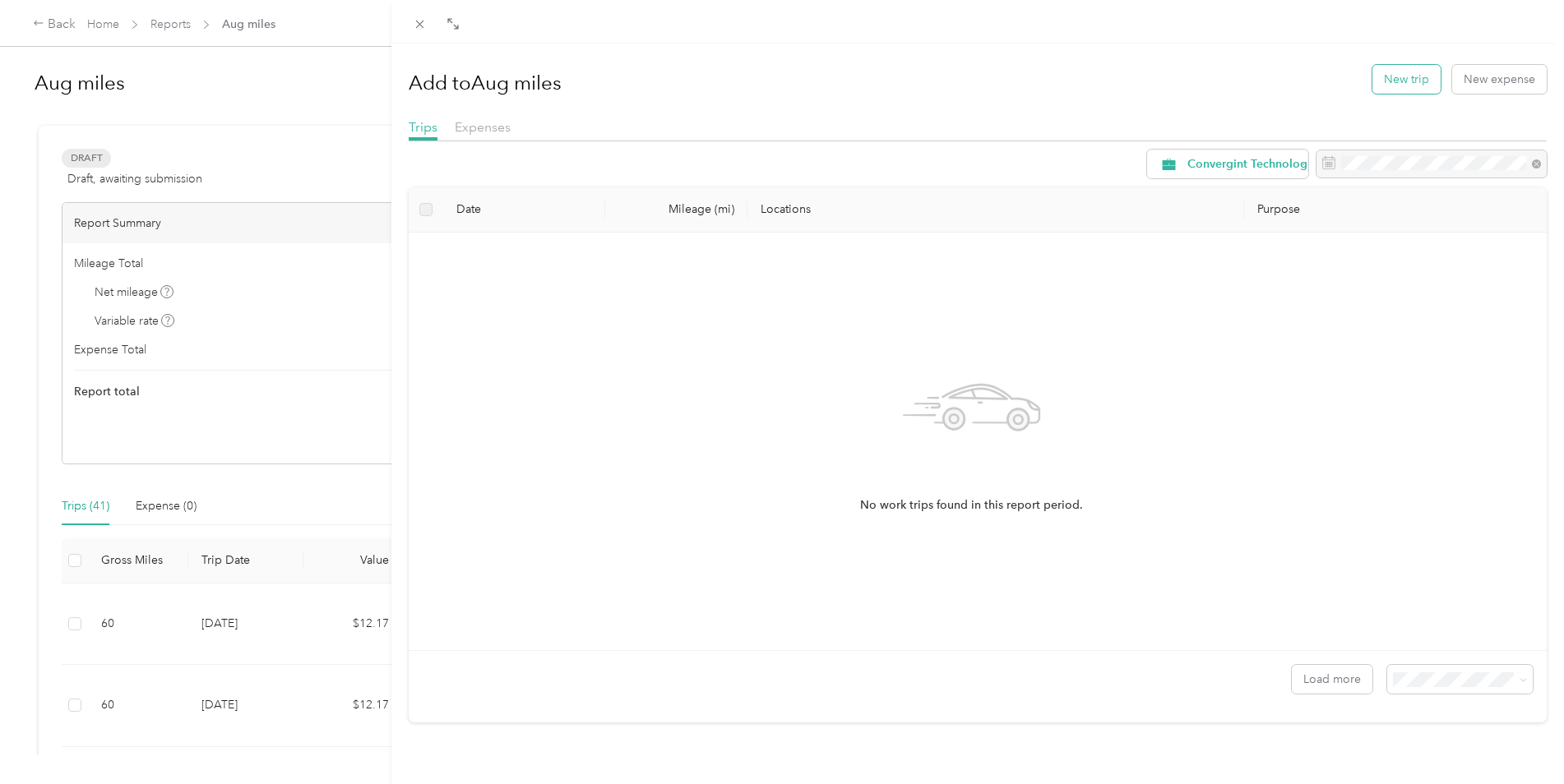
click at [1378, 79] on button "New trip" at bounding box center [1406, 79] width 68 height 29
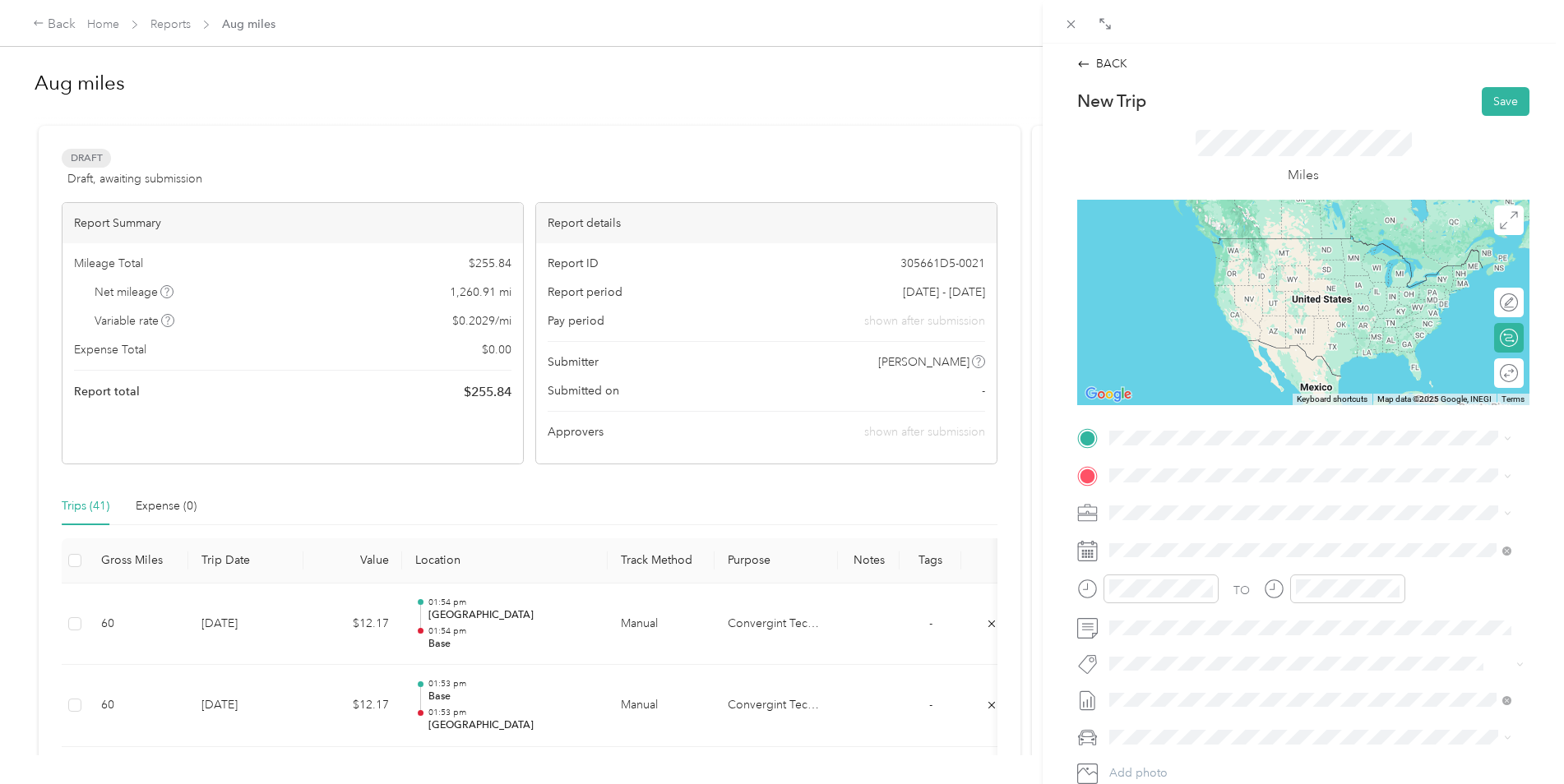
click at [1145, 523] on span "[STREET_ADDRESS]" at bounding box center [1192, 517] width 105 height 14
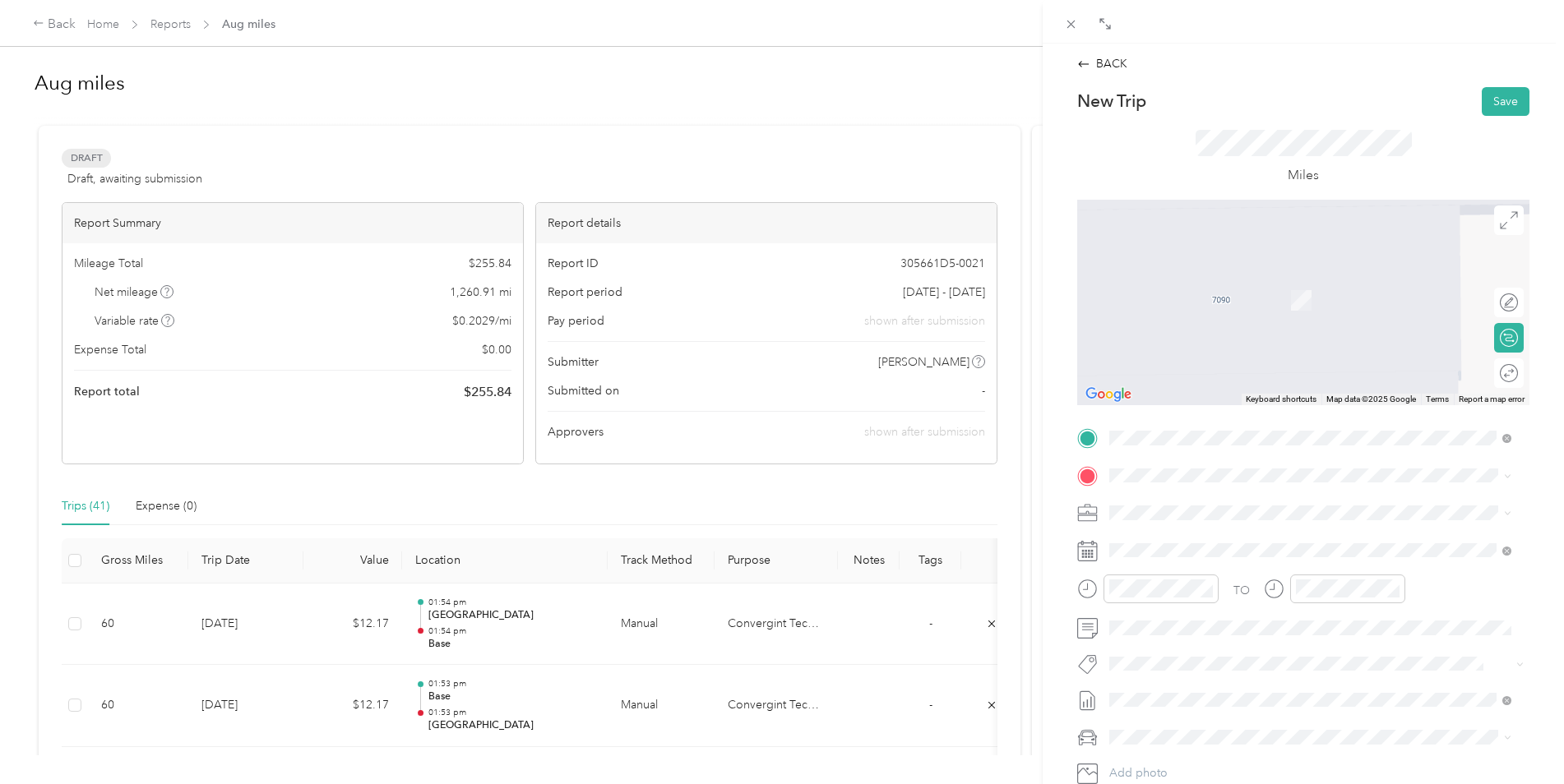
click at [1184, 523] on li "[STREET_ADDRESS][US_STATE]" at bounding box center [1309, 527] width 413 height 34
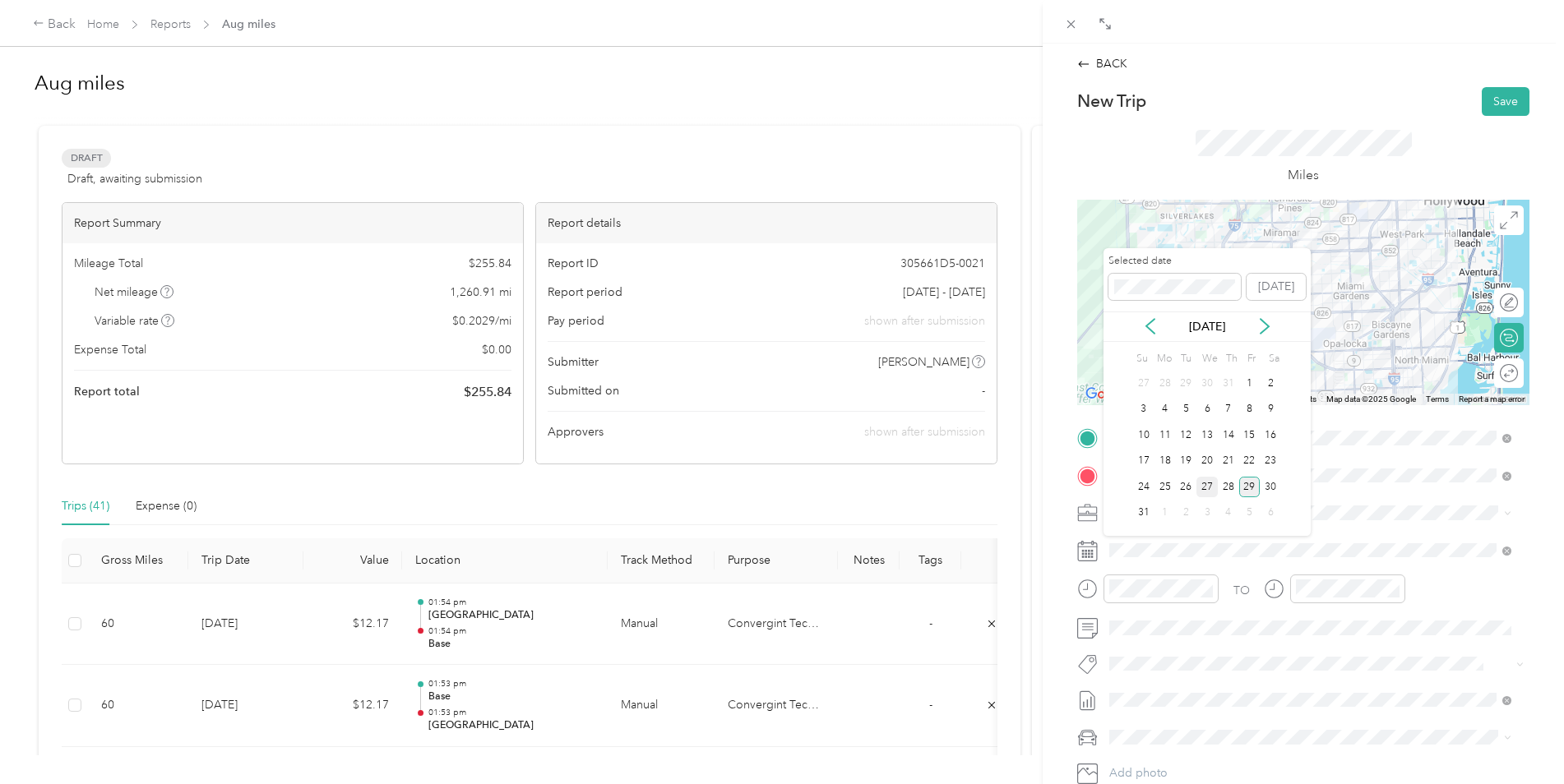
click at [1205, 487] on div "27" at bounding box center [1207, 487] width 22 height 21
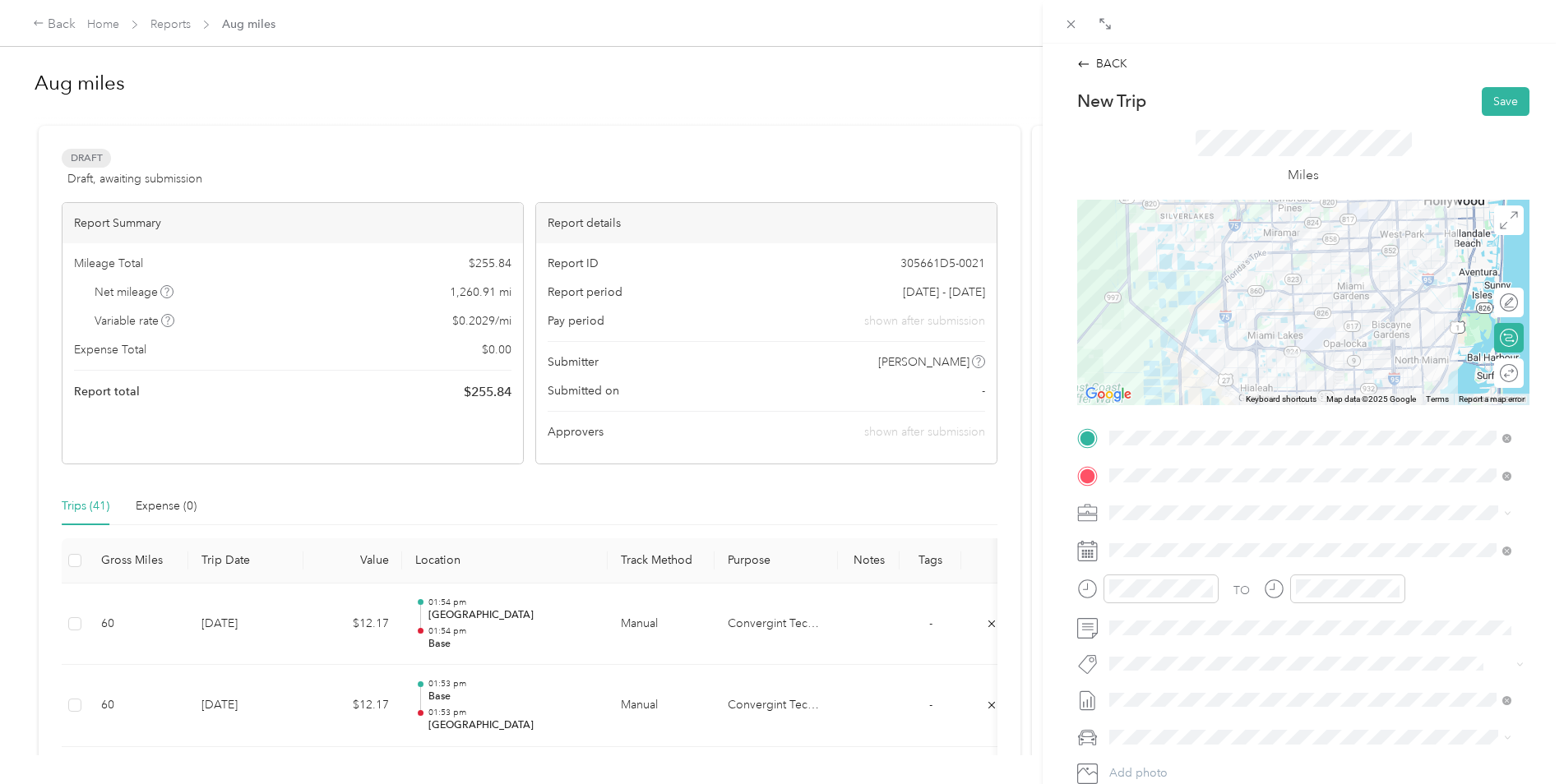
click at [1243, 348] on div at bounding box center [1303, 302] width 453 height 205
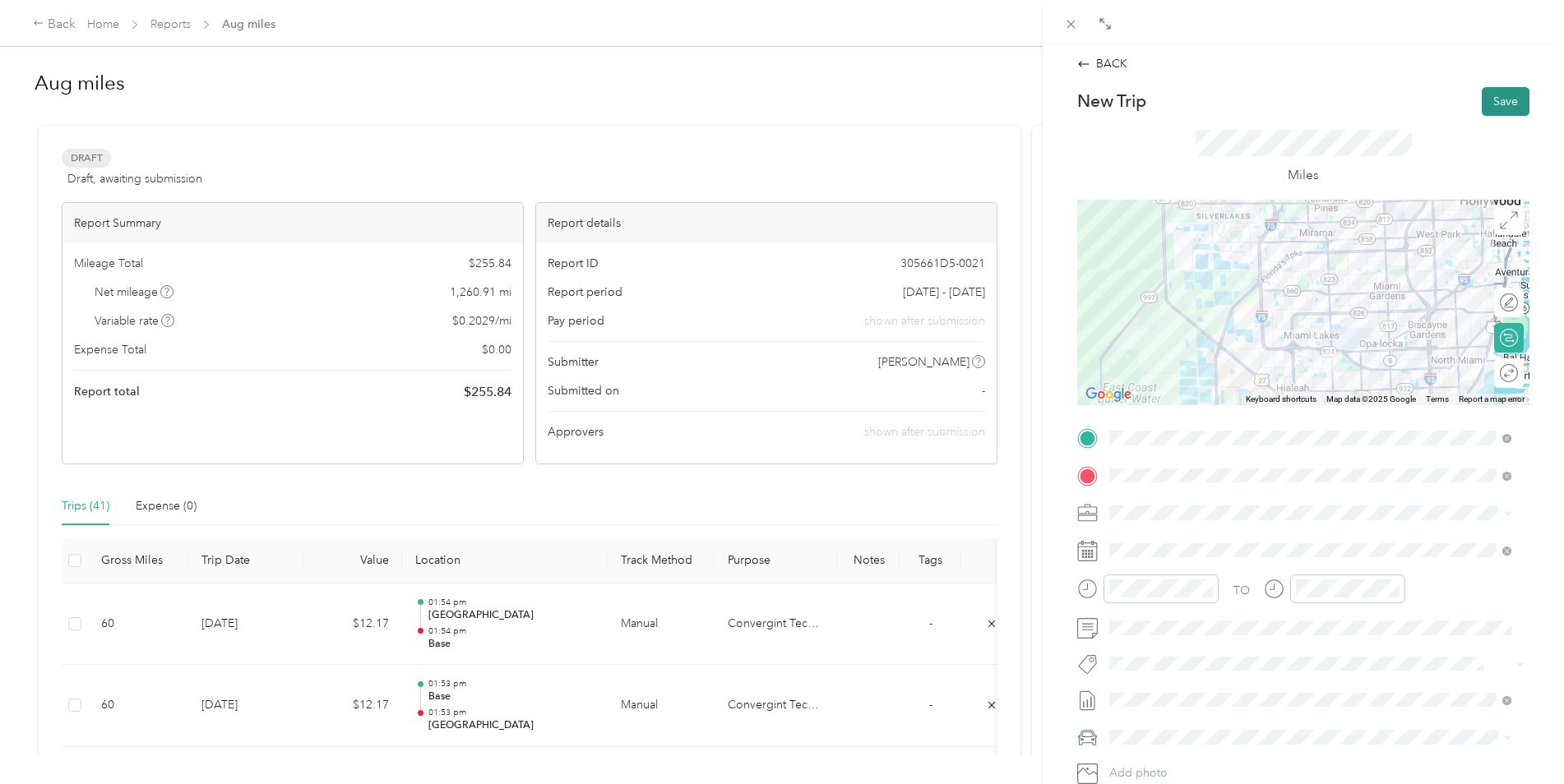
click at [1496, 101] on button "Save" at bounding box center [1505, 101] width 48 height 29
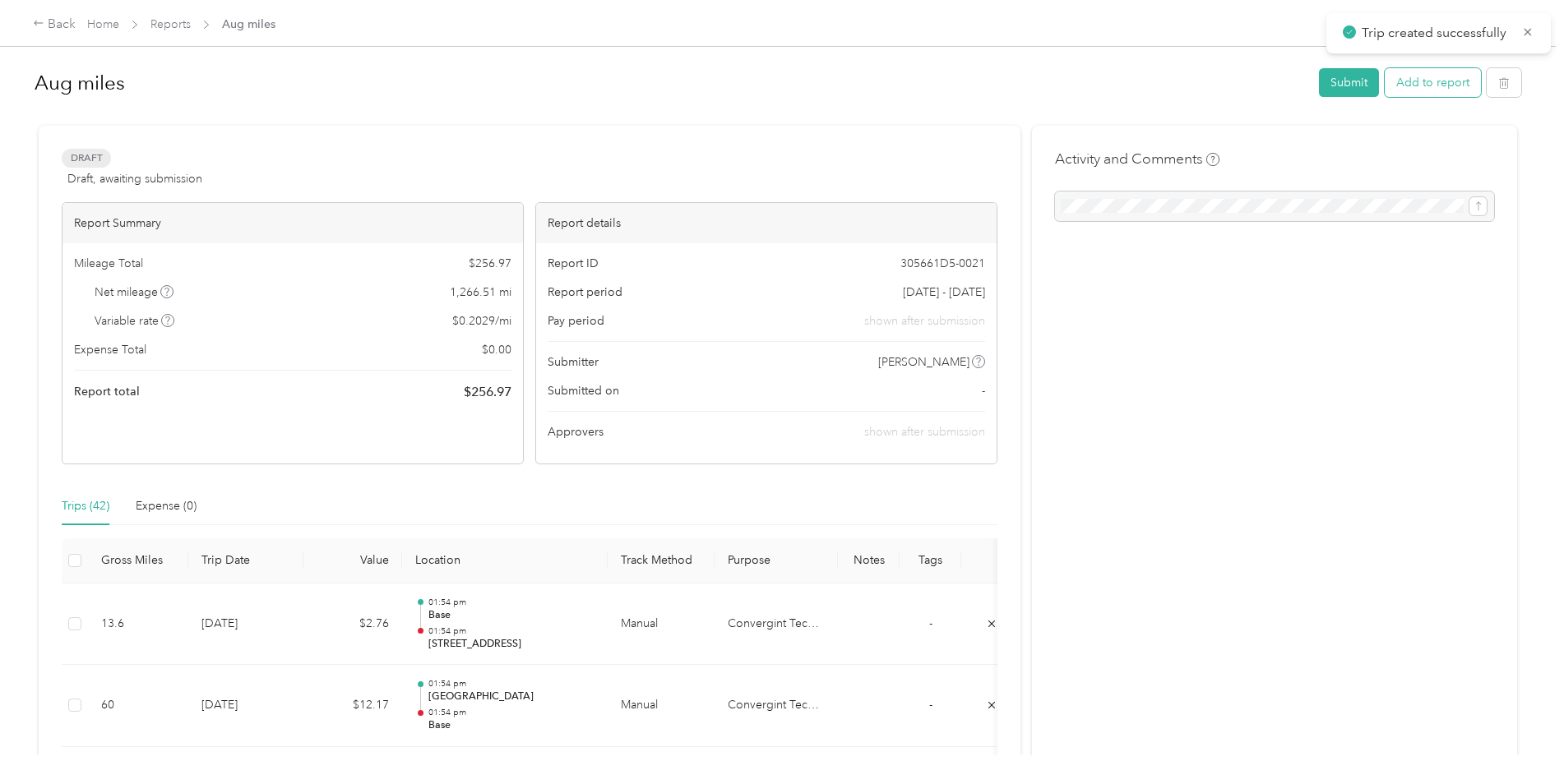
click at [1434, 87] on button "Add to report" at bounding box center [1432, 82] width 96 height 29
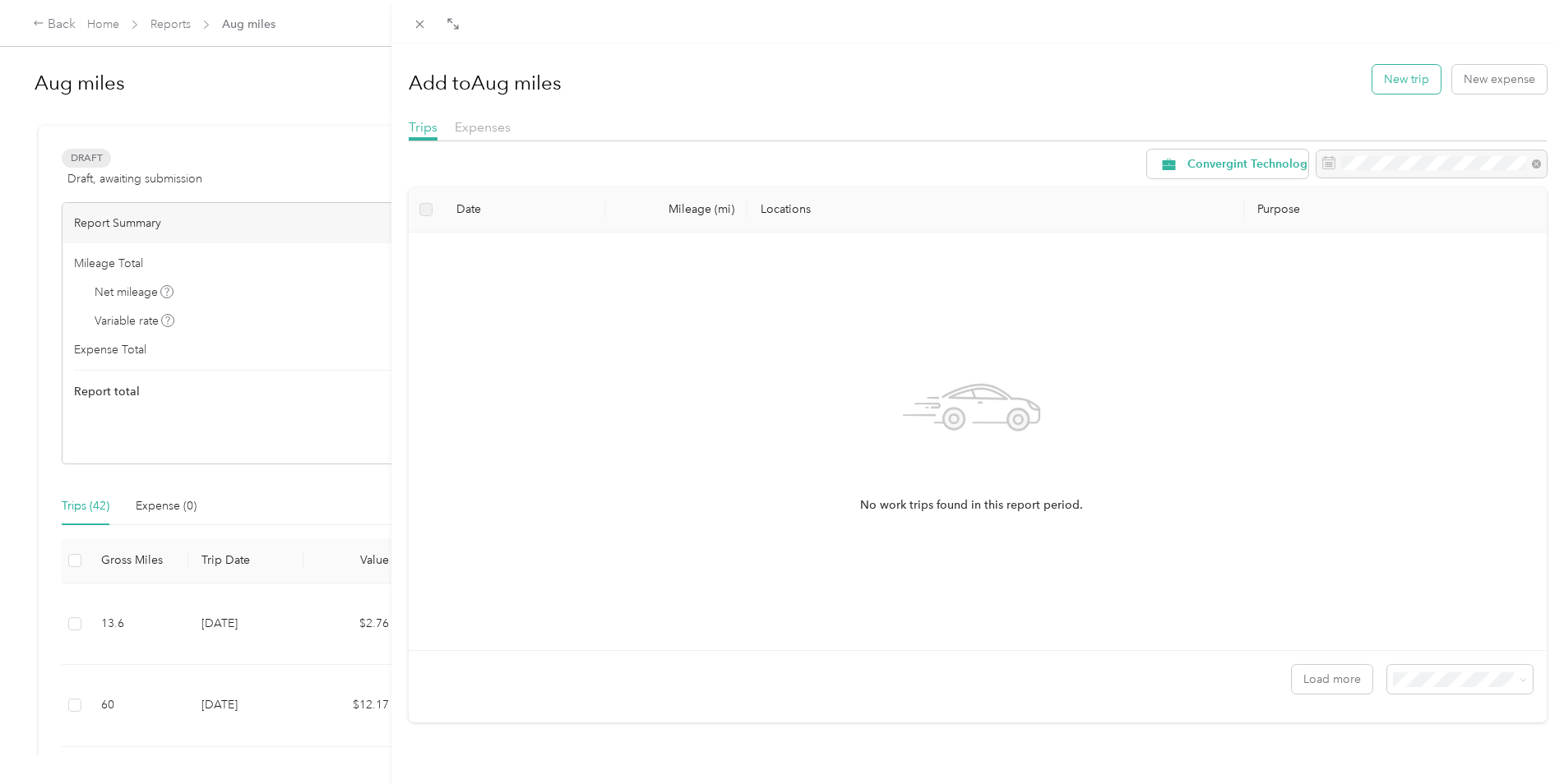
click at [1398, 76] on button "New trip" at bounding box center [1406, 79] width 68 height 29
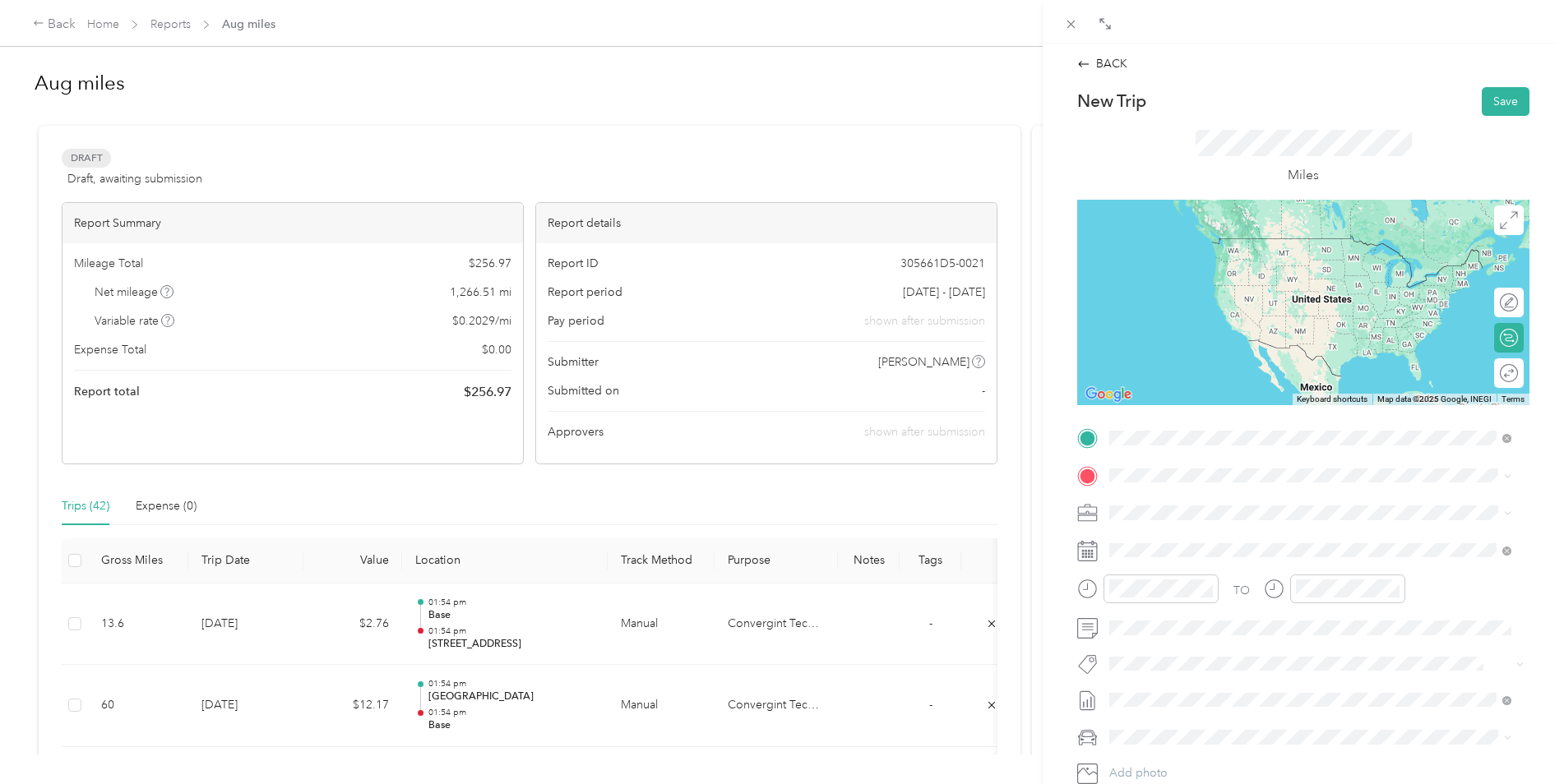
click at [1174, 537] on span "[STREET_ADDRESS][US_STATE]" at bounding box center [1222, 530] width 164 height 15
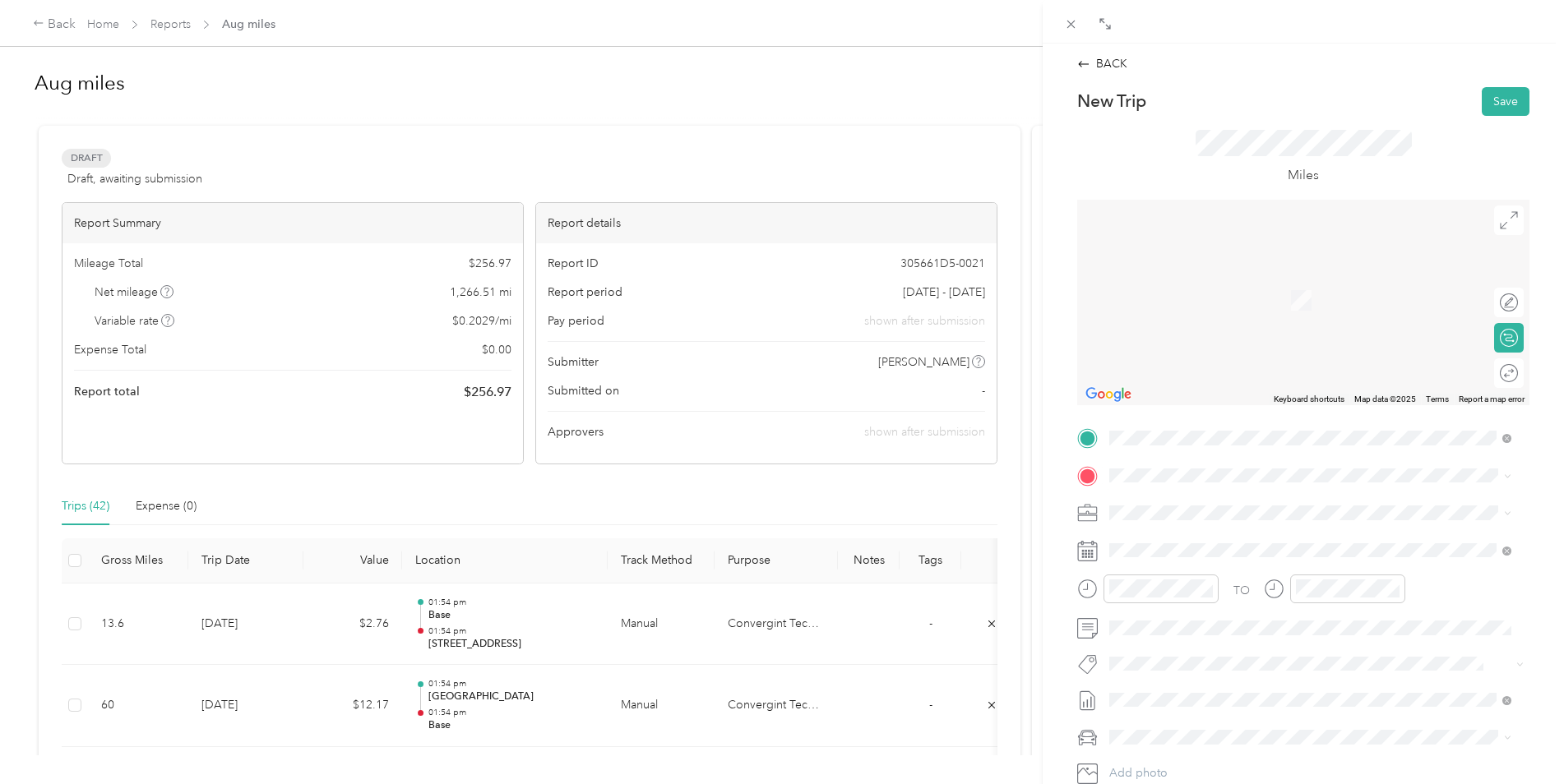
click at [1185, 554] on span "[STREET_ADDRESS]" at bounding box center [1192, 550] width 105 height 14
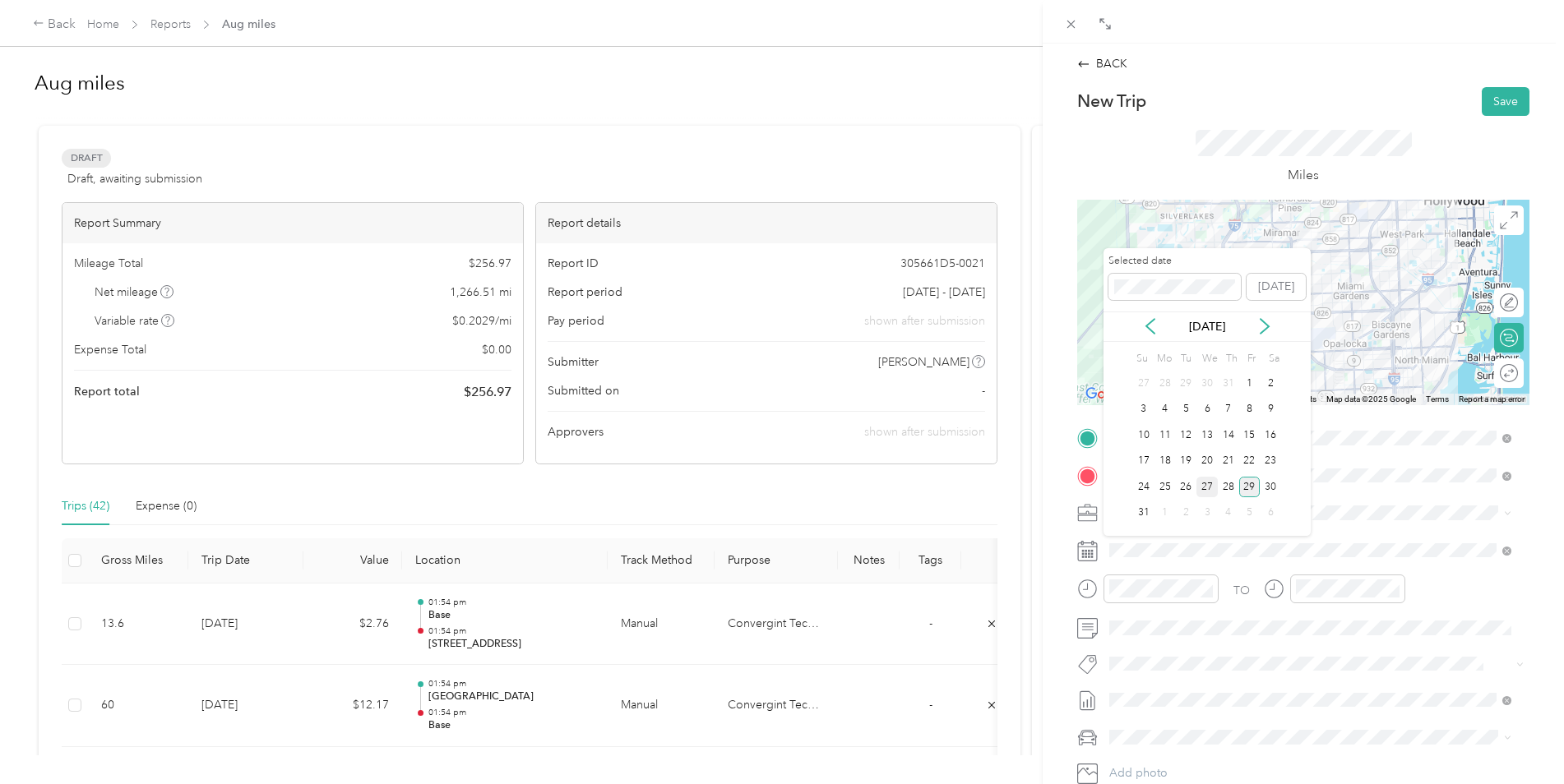
click at [1205, 479] on div "27" at bounding box center [1207, 487] width 22 height 21
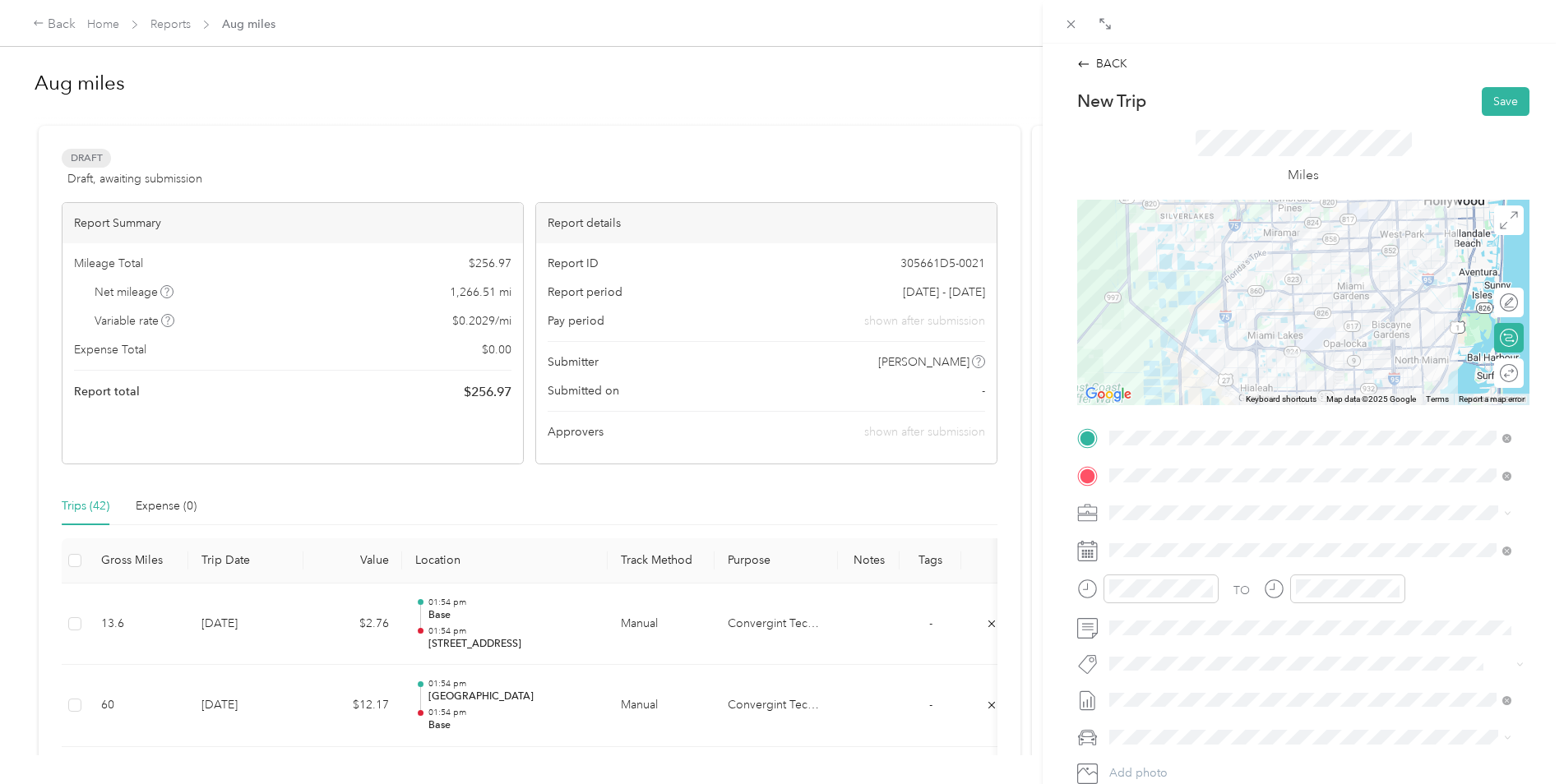
click at [1249, 256] on div at bounding box center [1303, 302] width 453 height 205
click at [1219, 258] on div at bounding box center [1303, 302] width 453 height 205
click at [1217, 254] on div at bounding box center [1303, 302] width 453 height 205
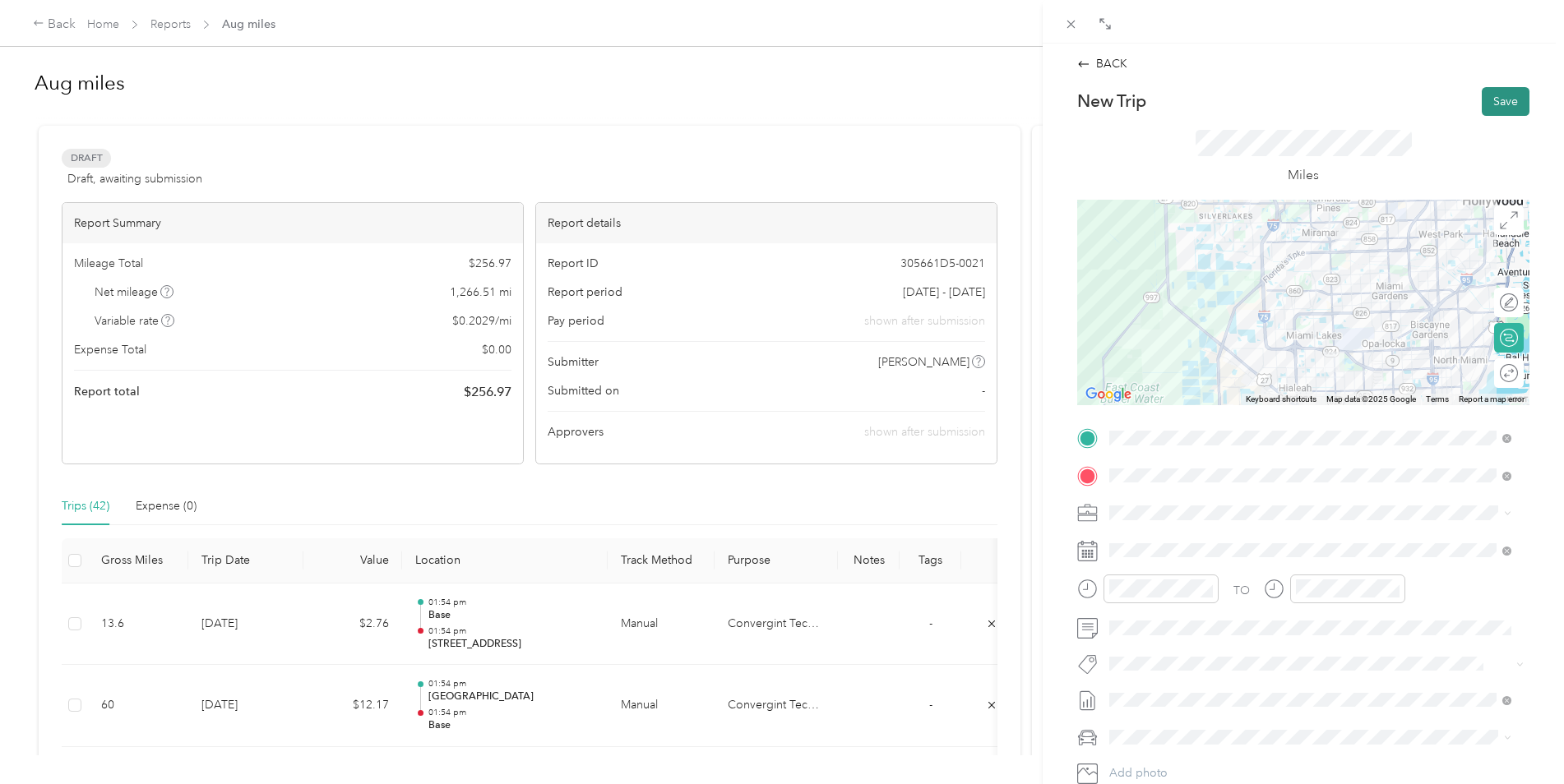
click at [1498, 107] on button "Save" at bounding box center [1505, 101] width 48 height 29
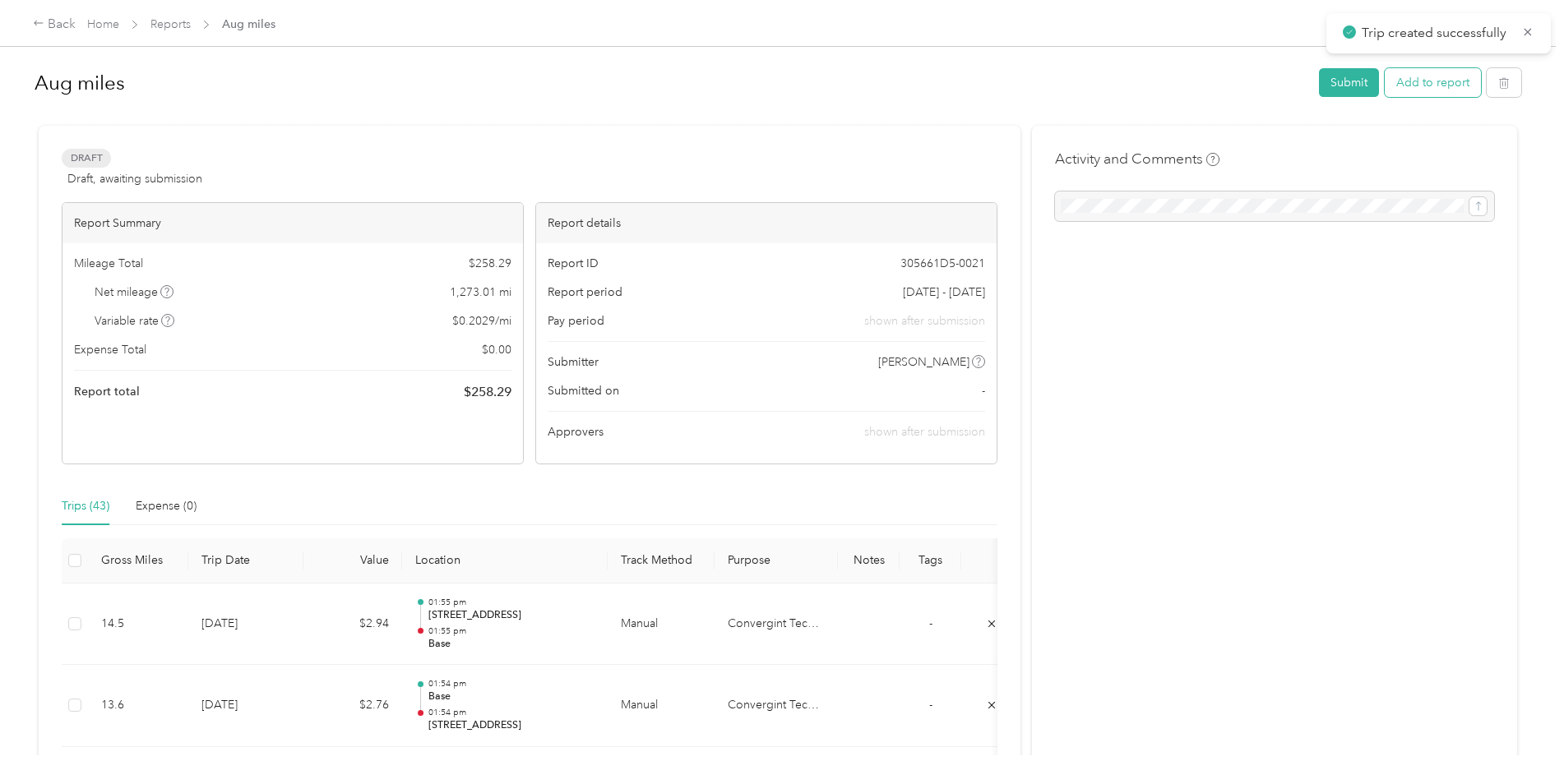
click at [1410, 81] on button "Add to report" at bounding box center [1432, 82] width 96 height 29
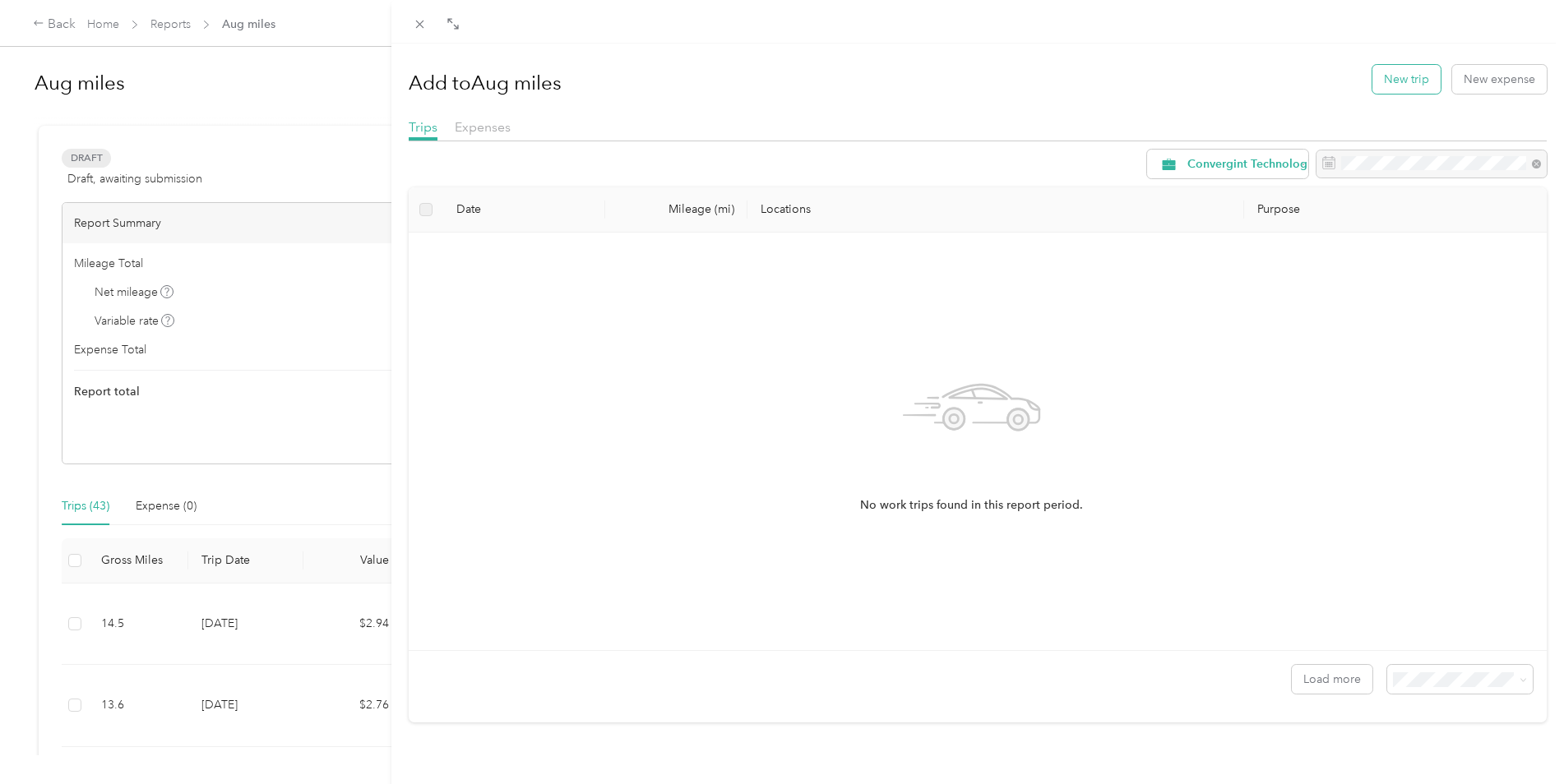
click at [1378, 82] on button "New trip" at bounding box center [1406, 79] width 68 height 29
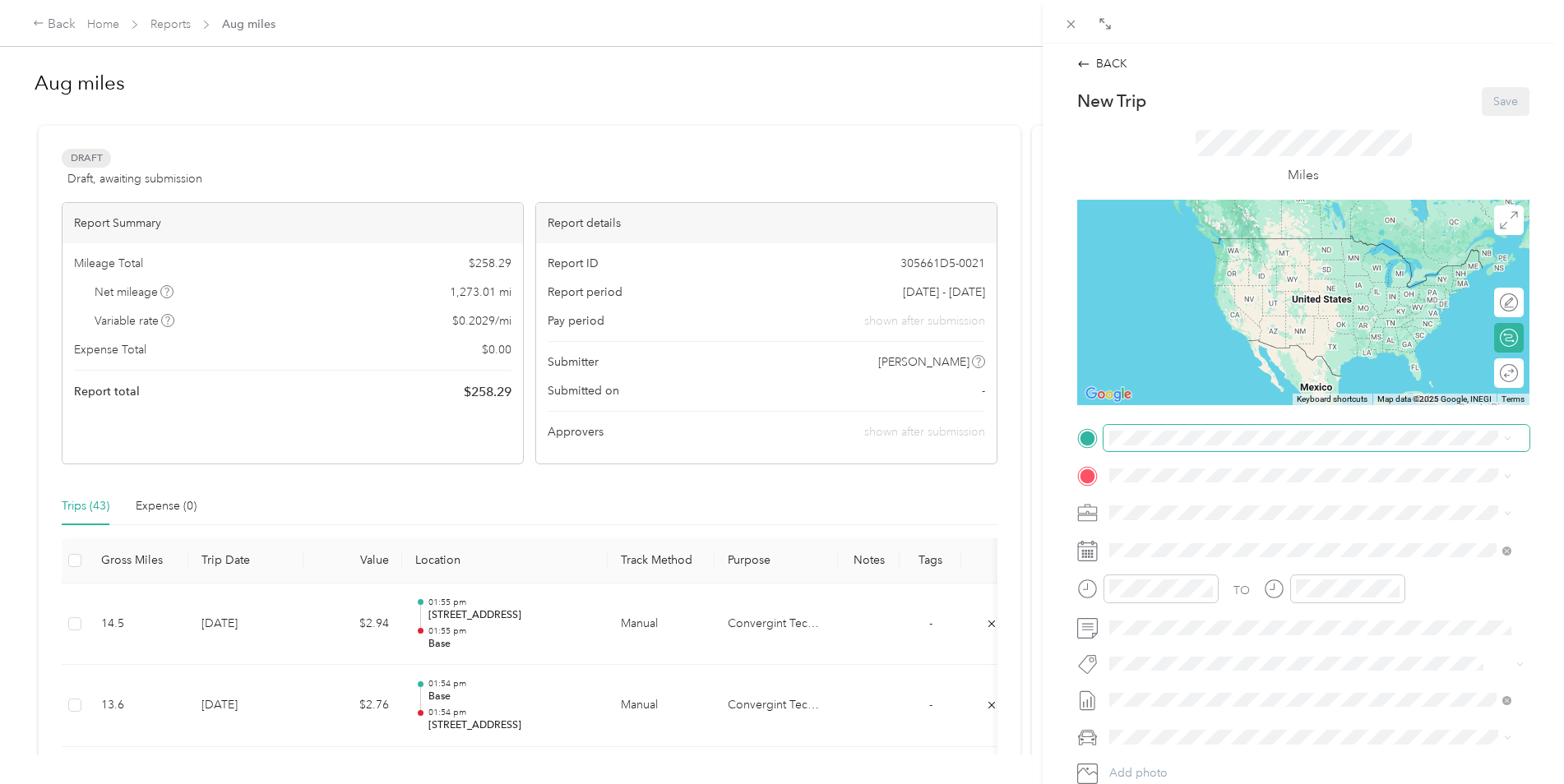
click at [1131, 450] on span at bounding box center [1316, 437] width 426 height 26
click at [1136, 427] on span at bounding box center [1316, 437] width 426 height 26
click at [1151, 503] on div "Base [STREET_ADDRESS]" at bounding box center [1192, 504] width 105 height 35
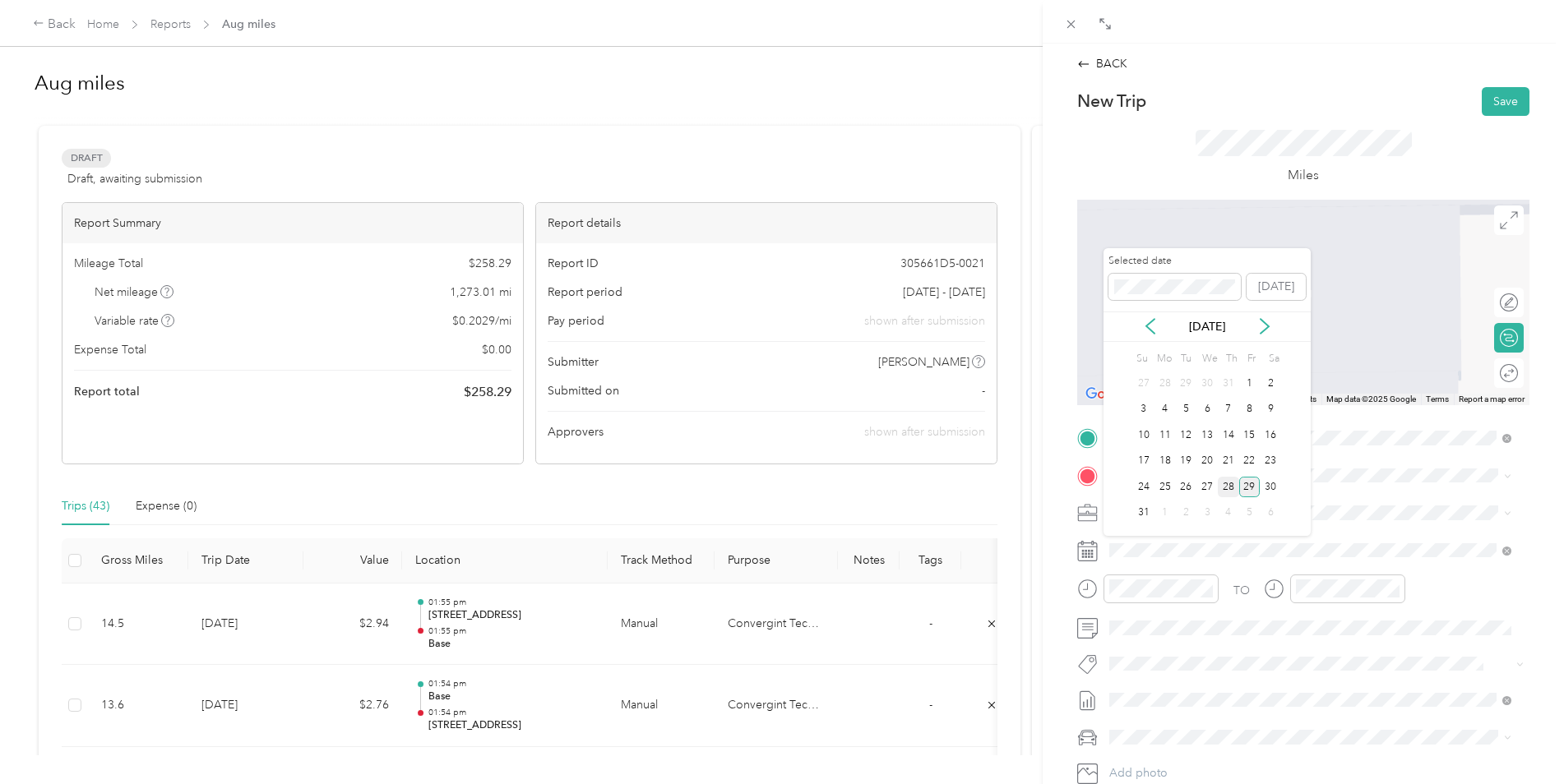
click at [1223, 491] on div "28" at bounding box center [1229, 487] width 22 height 21
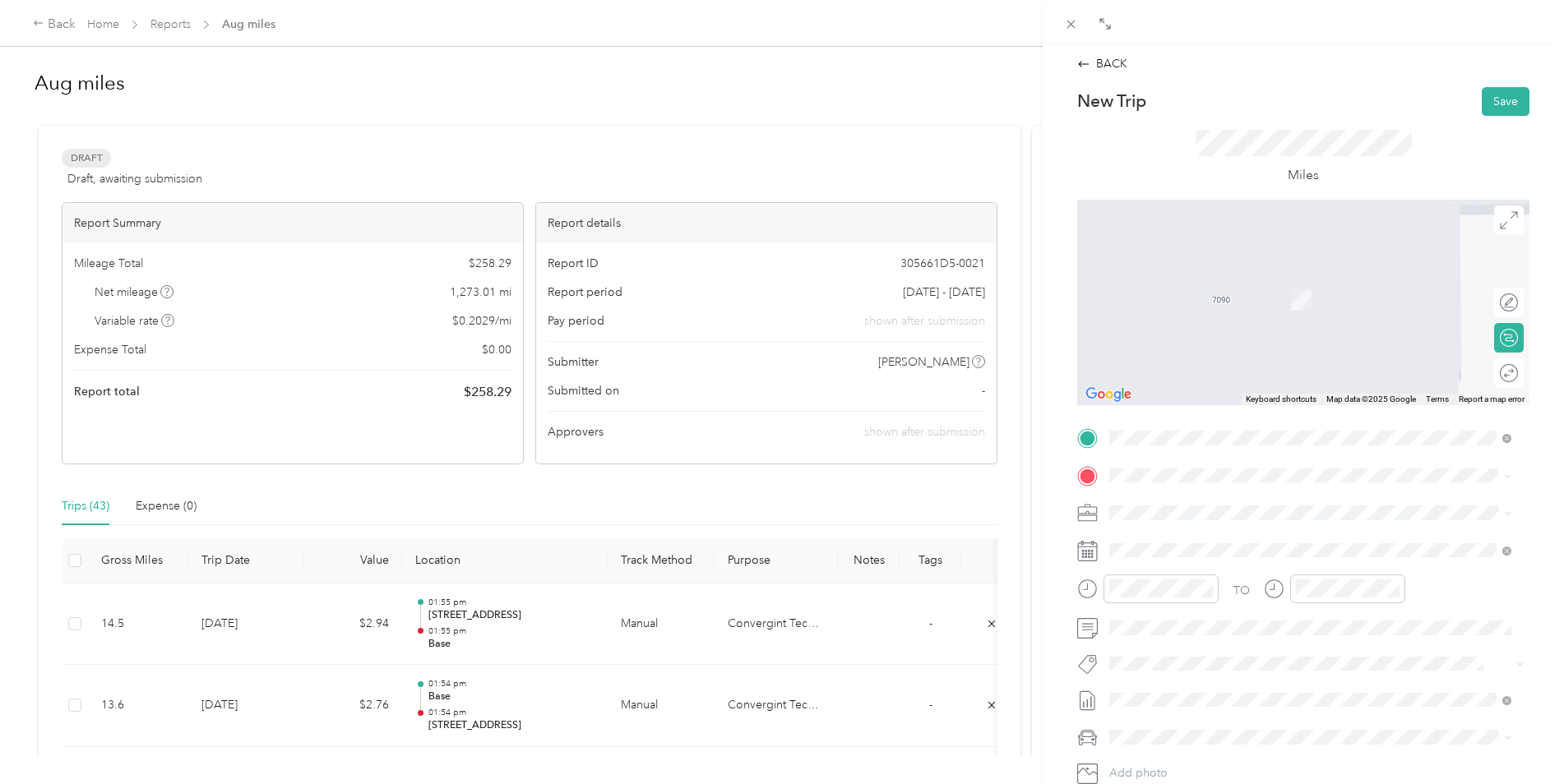
click at [1128, 489] on div "TO Add photo" at bounding box center [1303, 623] width 453 height 397
click at [1132, 485] on span at bounding box center [1316, 475] width 426 height 26
click at [1173, 539] on span "[STREET_ADDRESS][US_STATE]" at bounding box center [1222, 531] width 164 height 15
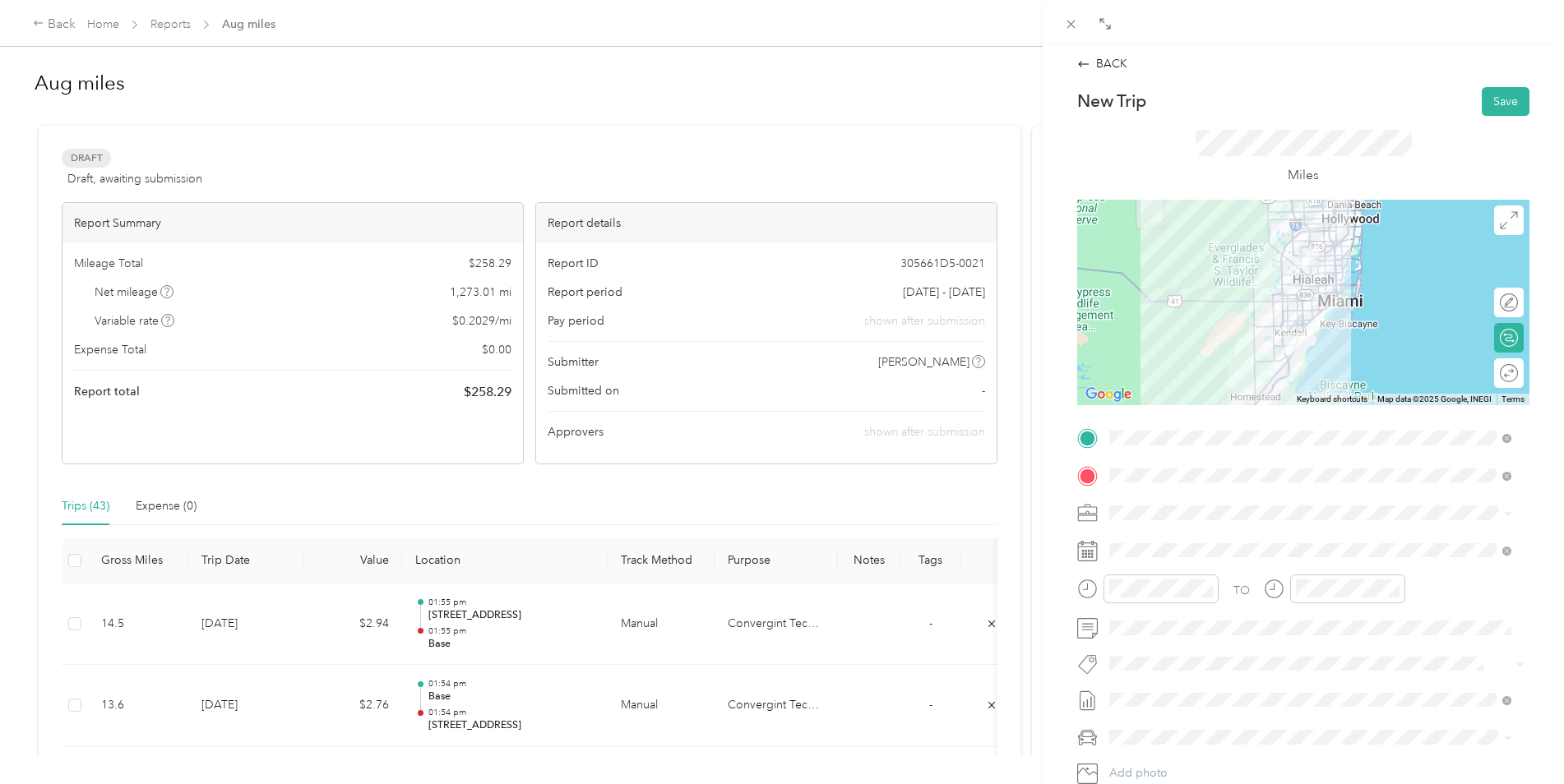
click at [1275, 297] on div at bounding box center [1303, 302] width 453 height 205
click at [1486, 101] on button "Save" at bounding box center [1505, 101] width 48 height 29
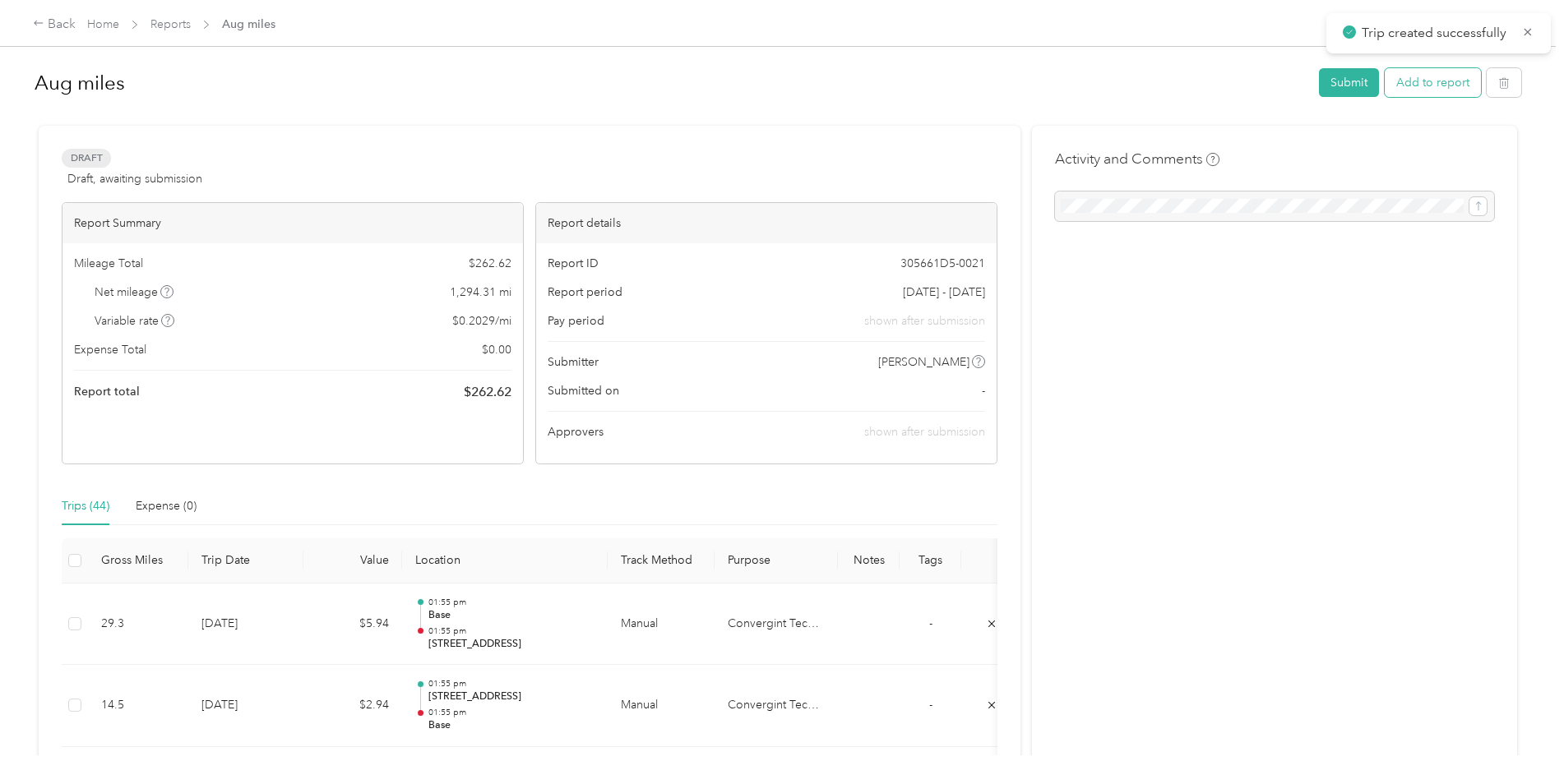
click at [1450, 81] on button "Add to report" at bounding box center [1432, 82] width 96 height 29
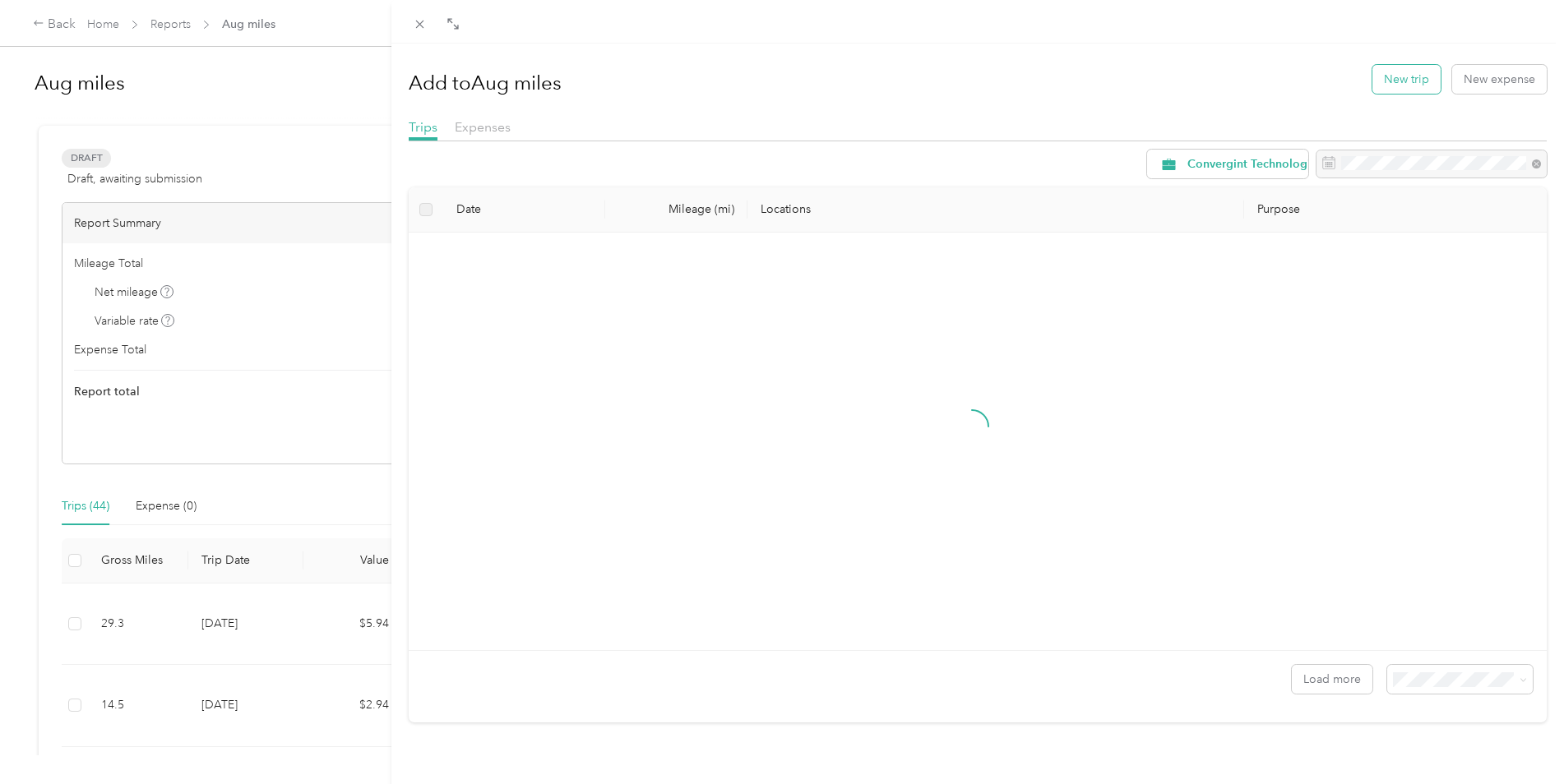
click at [1372, 89] on button "New trip" at bounding box center [1406, 79] width 68 height 29
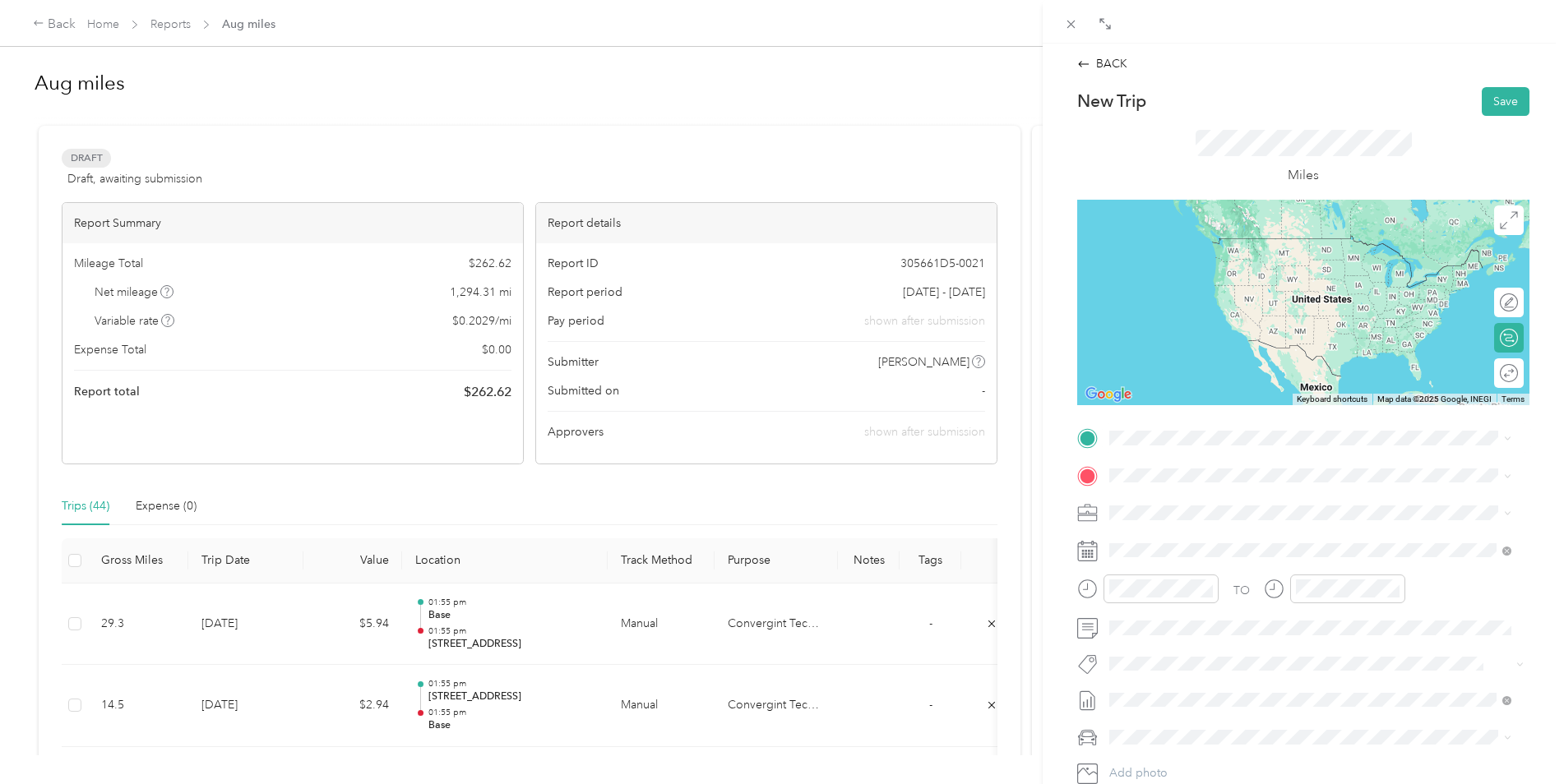
click at [1182, 500] on span "[STREET_ADDRESS][US_STATE]" at bounding box center [1222, 492] width 164 height 15
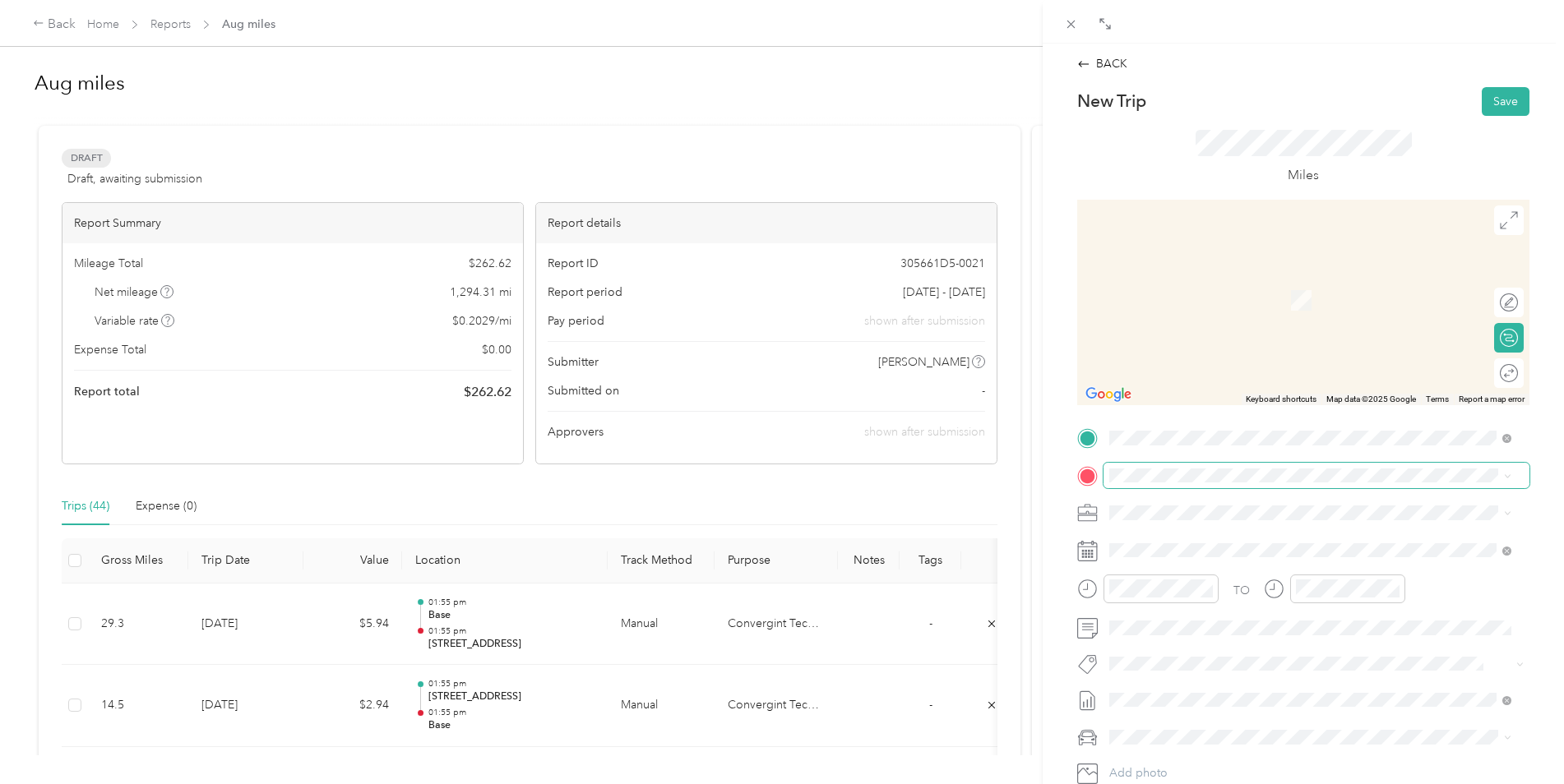
click at [1199, 483] on span at bounding box center [1316, 475] width 426 height 26
click at [1186, 551] on div "[GEOGRAPHIC_DATA], [STREET_ADDRESS][GEOGRAPHIC_DATA][DEMOGRAPHIC_DATA], [GEOGRA…" at bounding box center [1322, 559] width 365 height 52
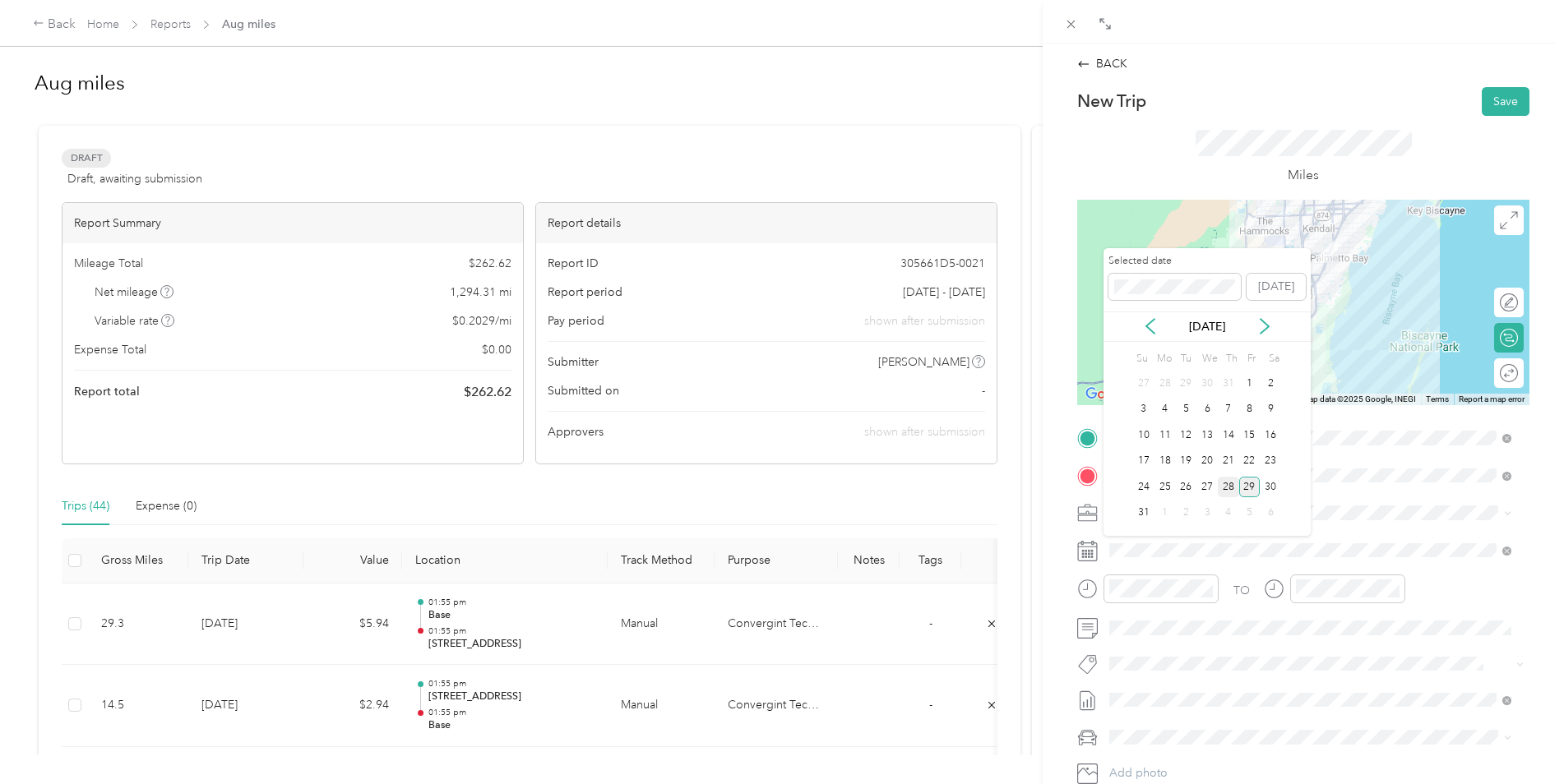
click at [1224, 483] on div "28" at bounding box center [1229, 487] width 22 height 21
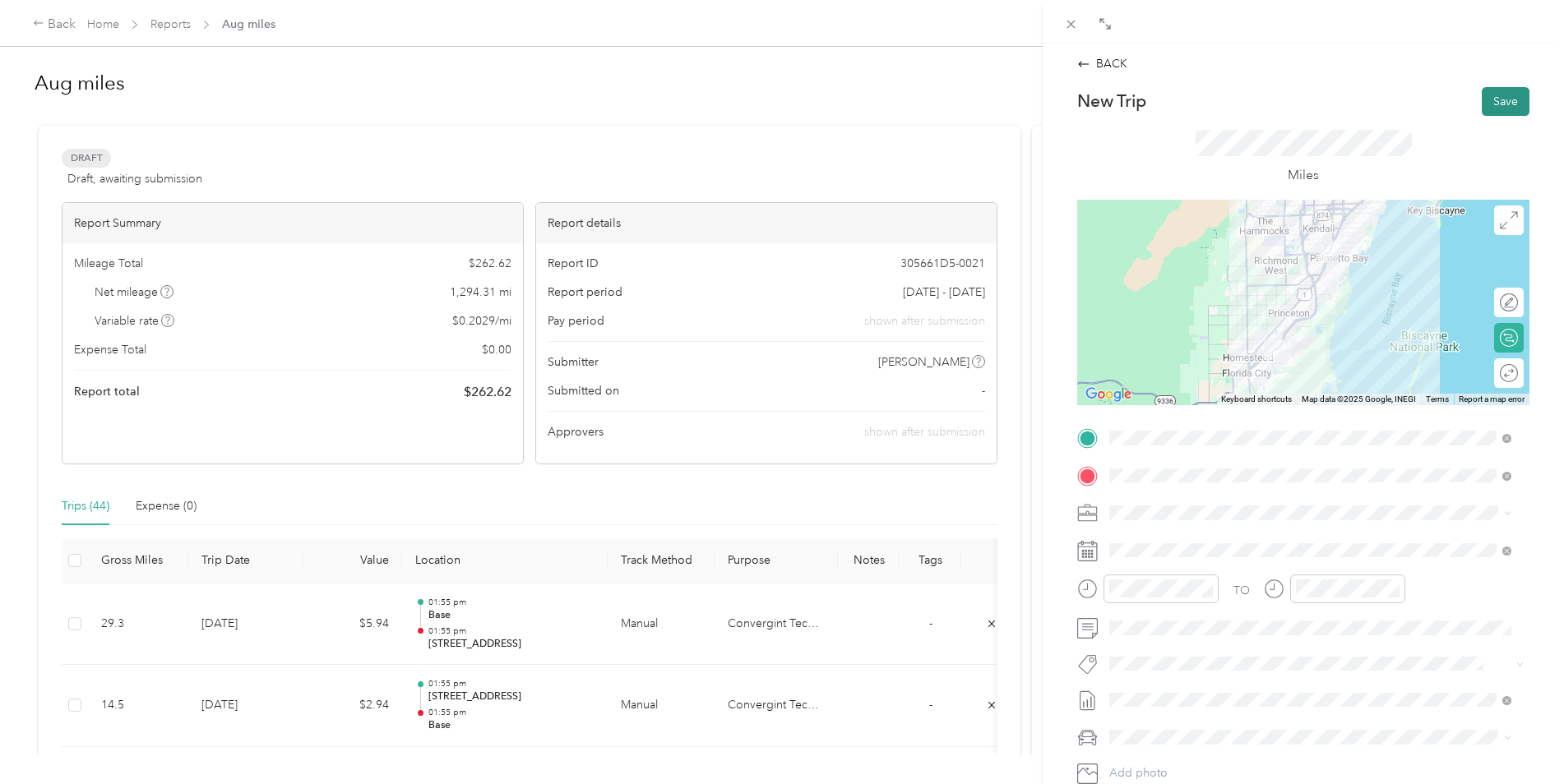
click at [1498, 91] on button "Save" at bounding box center [1505, 101] width 48 height 29
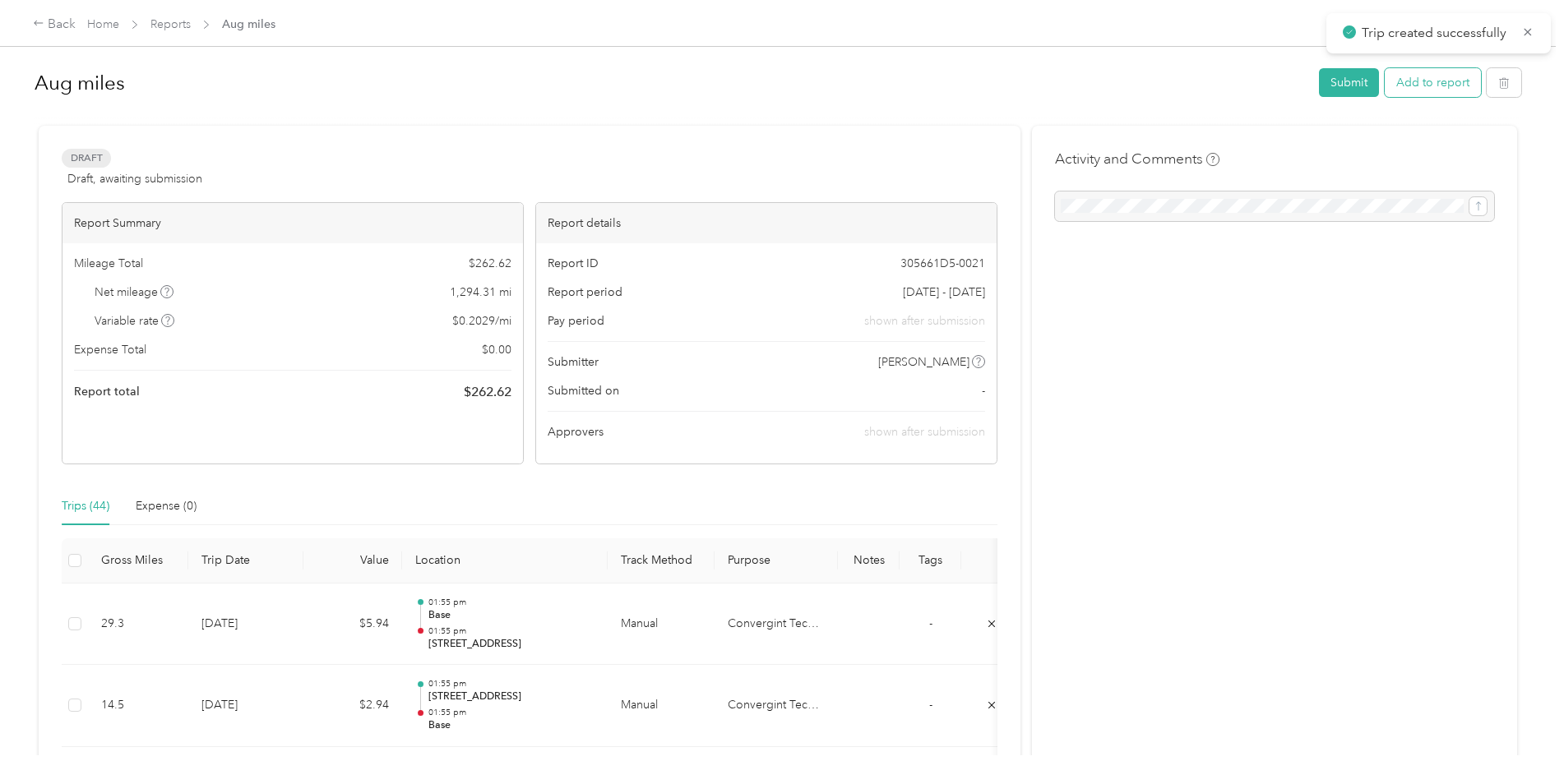
click at [1439, 90] on button "Add to report" at bounding box center [1432, 82] width 96 height 29
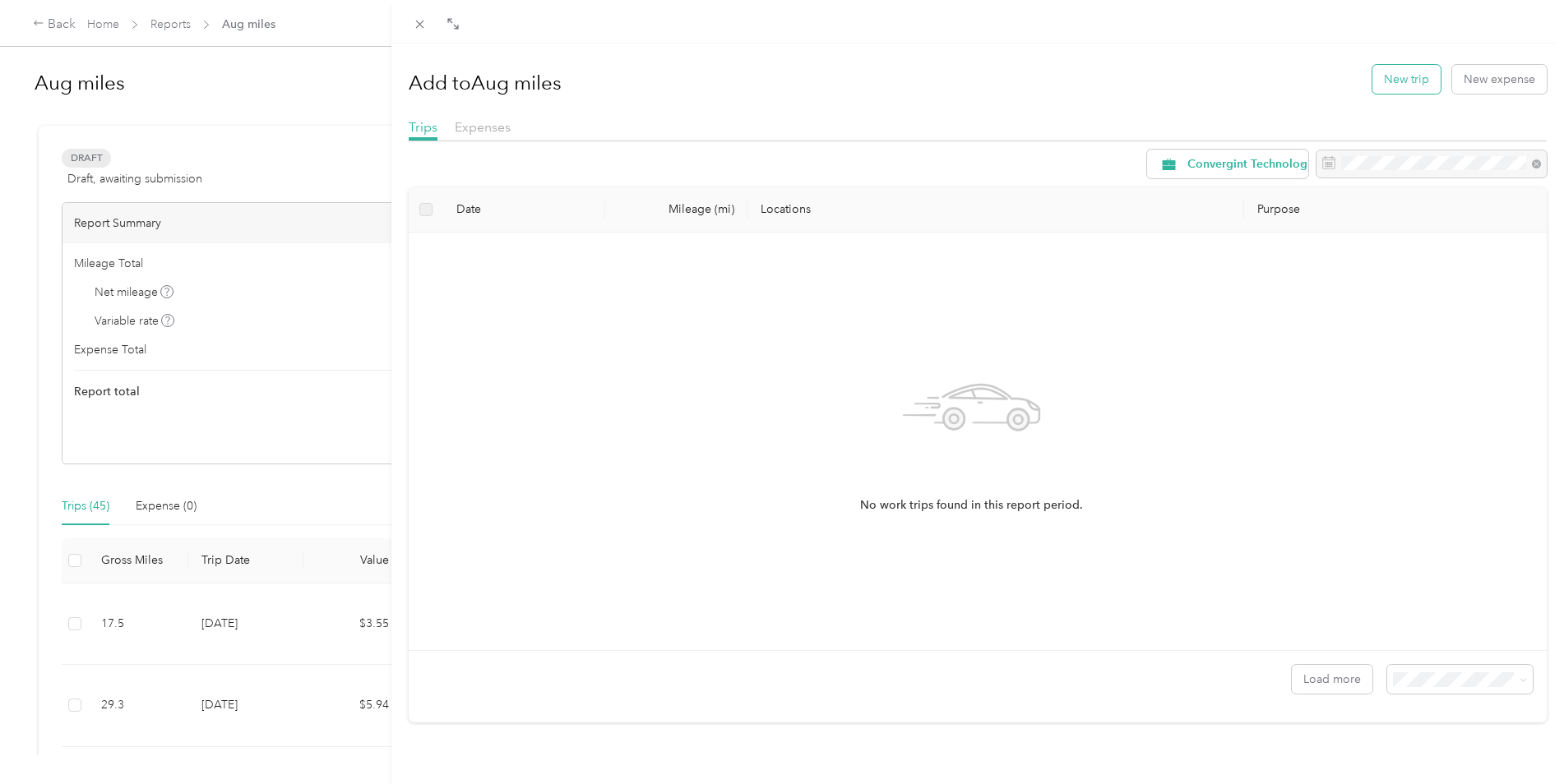
click at [1383, 77] on button "New trip" at bounding box center [1406, 79] width 68 height 29
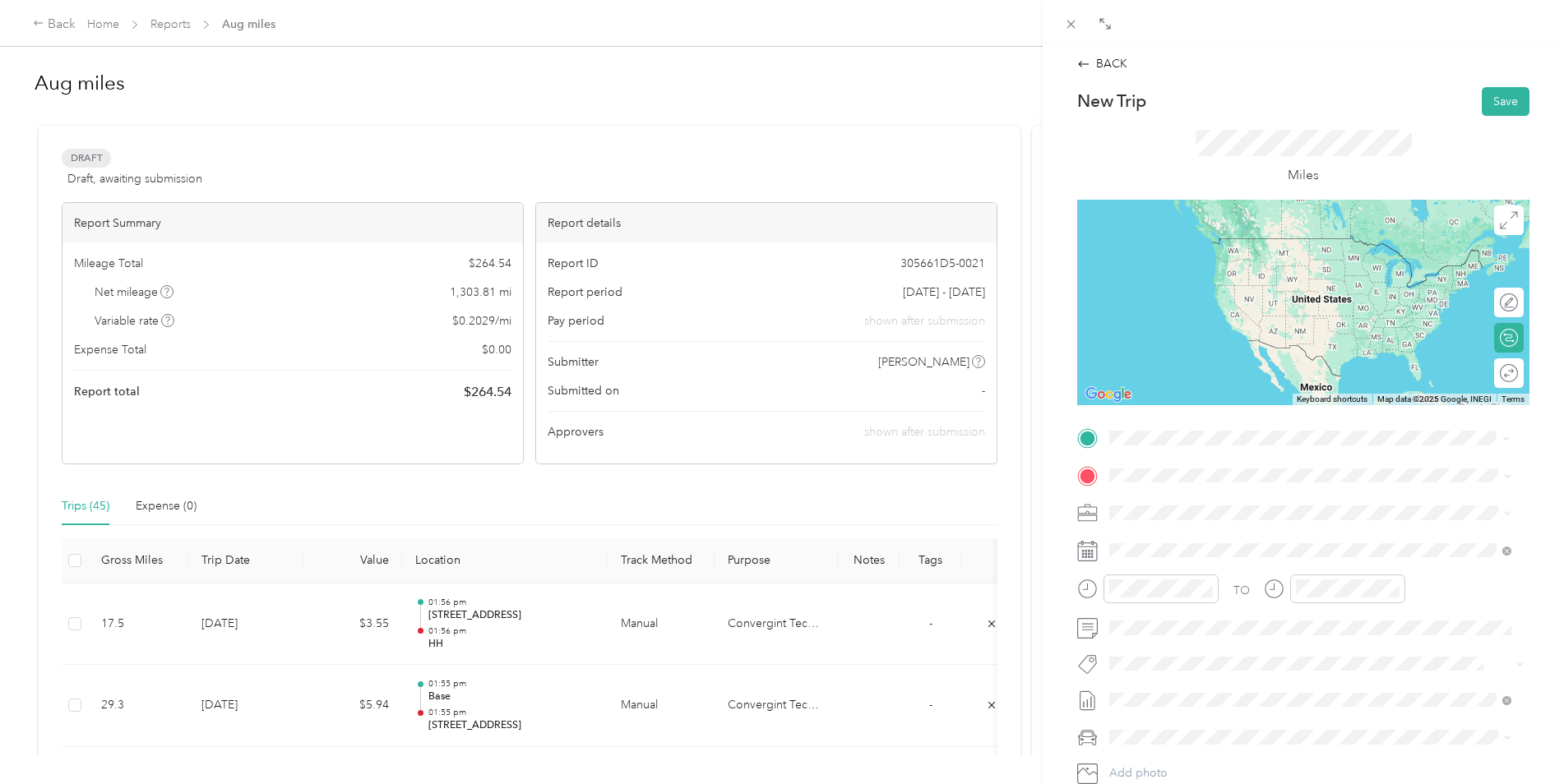
click at [1197, 509] on div "[GEOGRAPHIC_DATA], [STREET_ADDRESS][GEOGRAPHIC_DATA][DEMOGRAPHIC_DATA], [GEOGRA…" at bounding box center [1322, 521] width 365 height 52
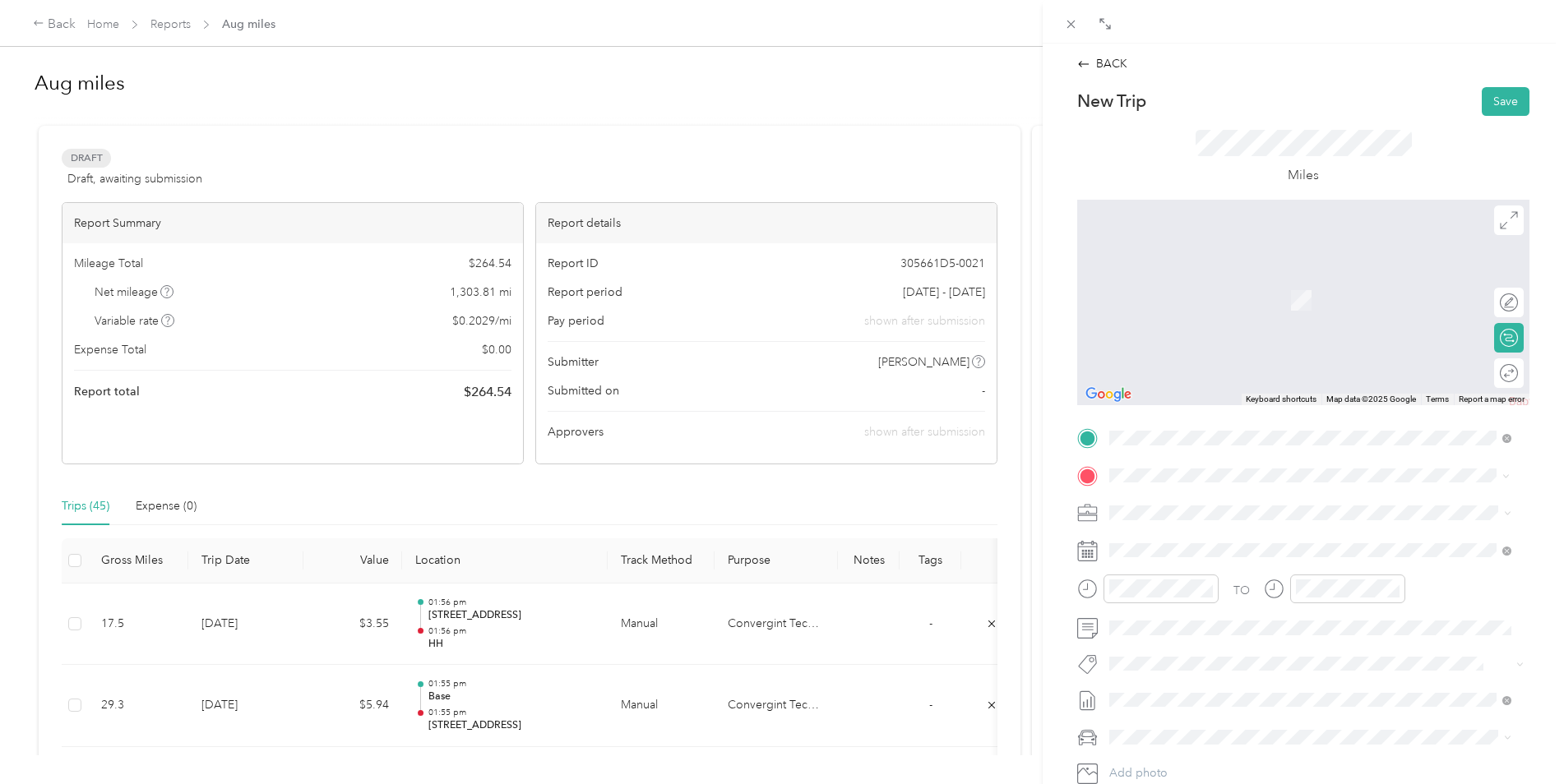
click at [1165, 564] on span "[STREET_ADDRESS]" at bounding box center [1192, 559] width 105 height 14
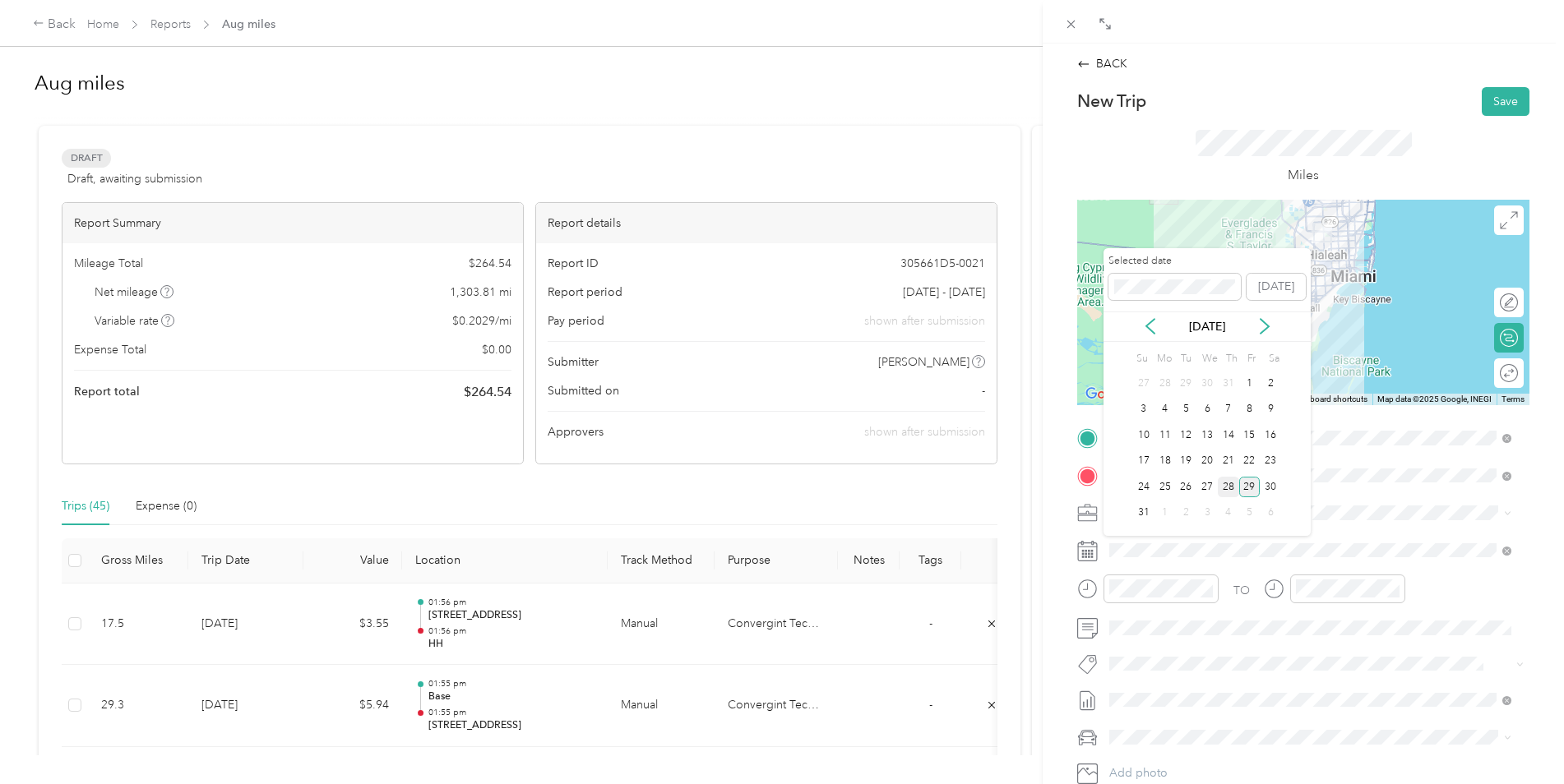
click at [1227, 487] on div "28" at bounding box center [1229, 487] width 22 height 21
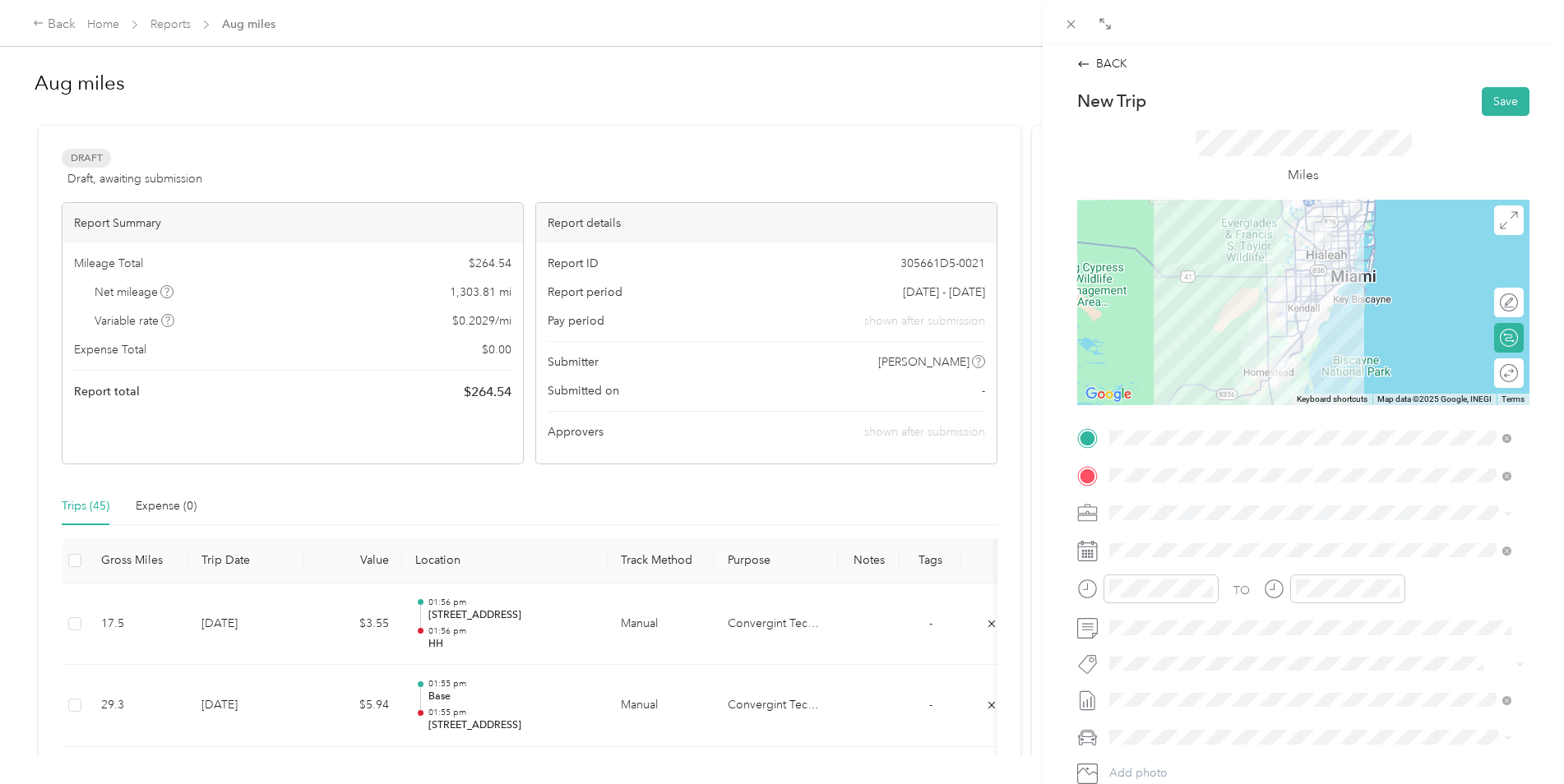
click at [1289, 289] on div at bounding box center [1303, 302] width 453 height 205
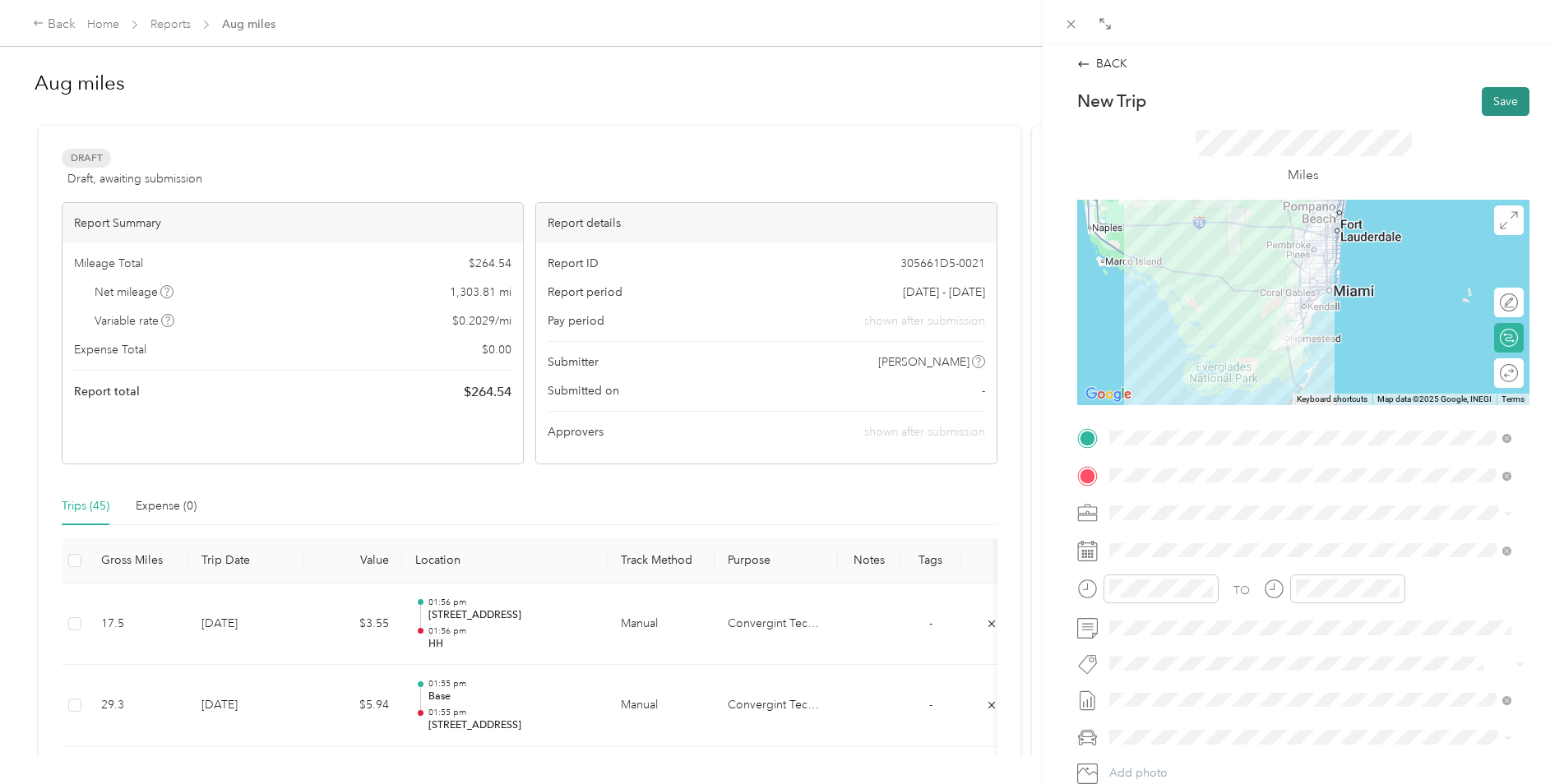
click at [1487, 99] on button "Save" at bounding box center [1505, 101] width 48 height 29
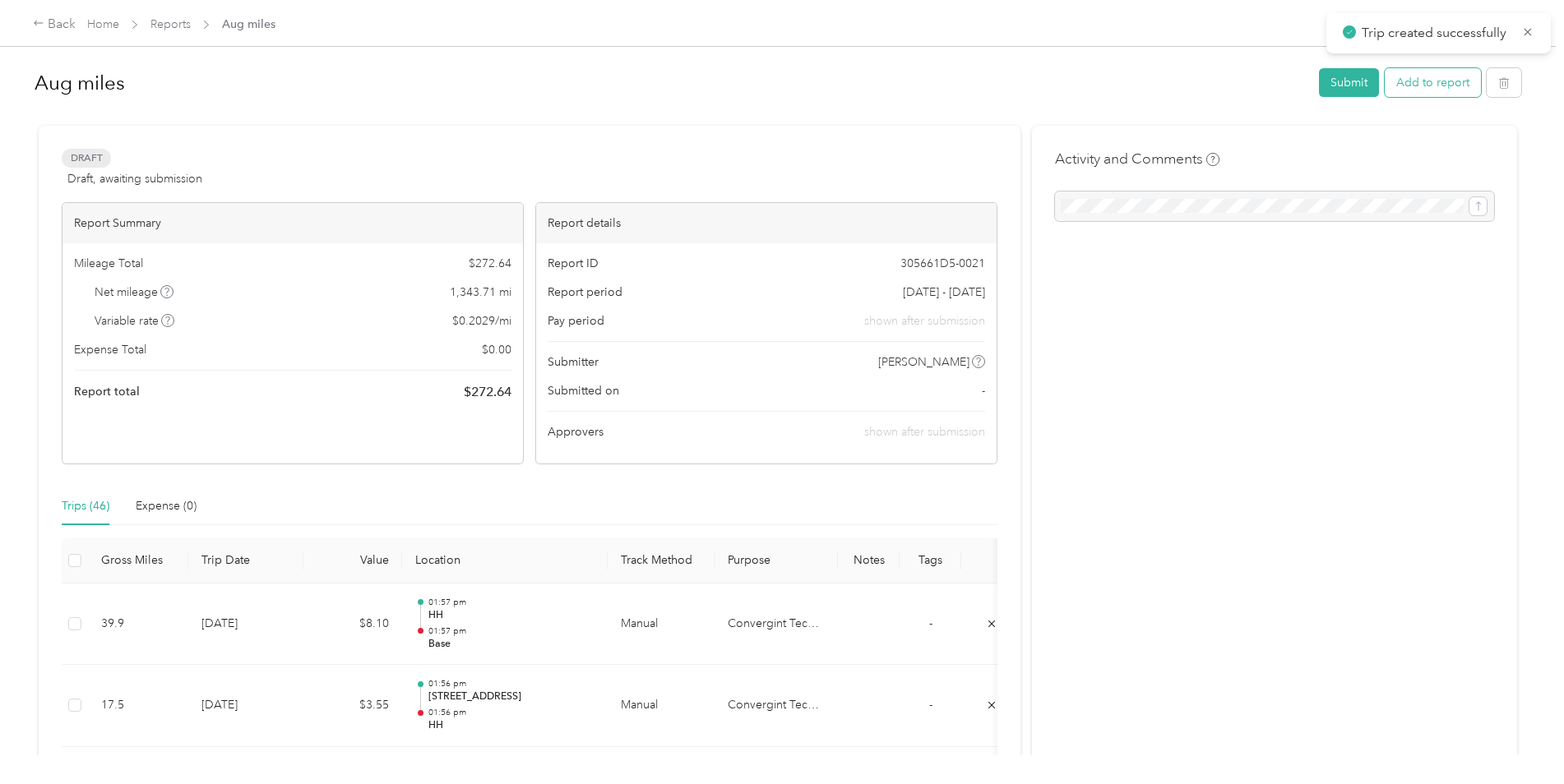
click at [1422, 81] on button "Add to report" at bounding box center [1432, 82] width 96 height 29
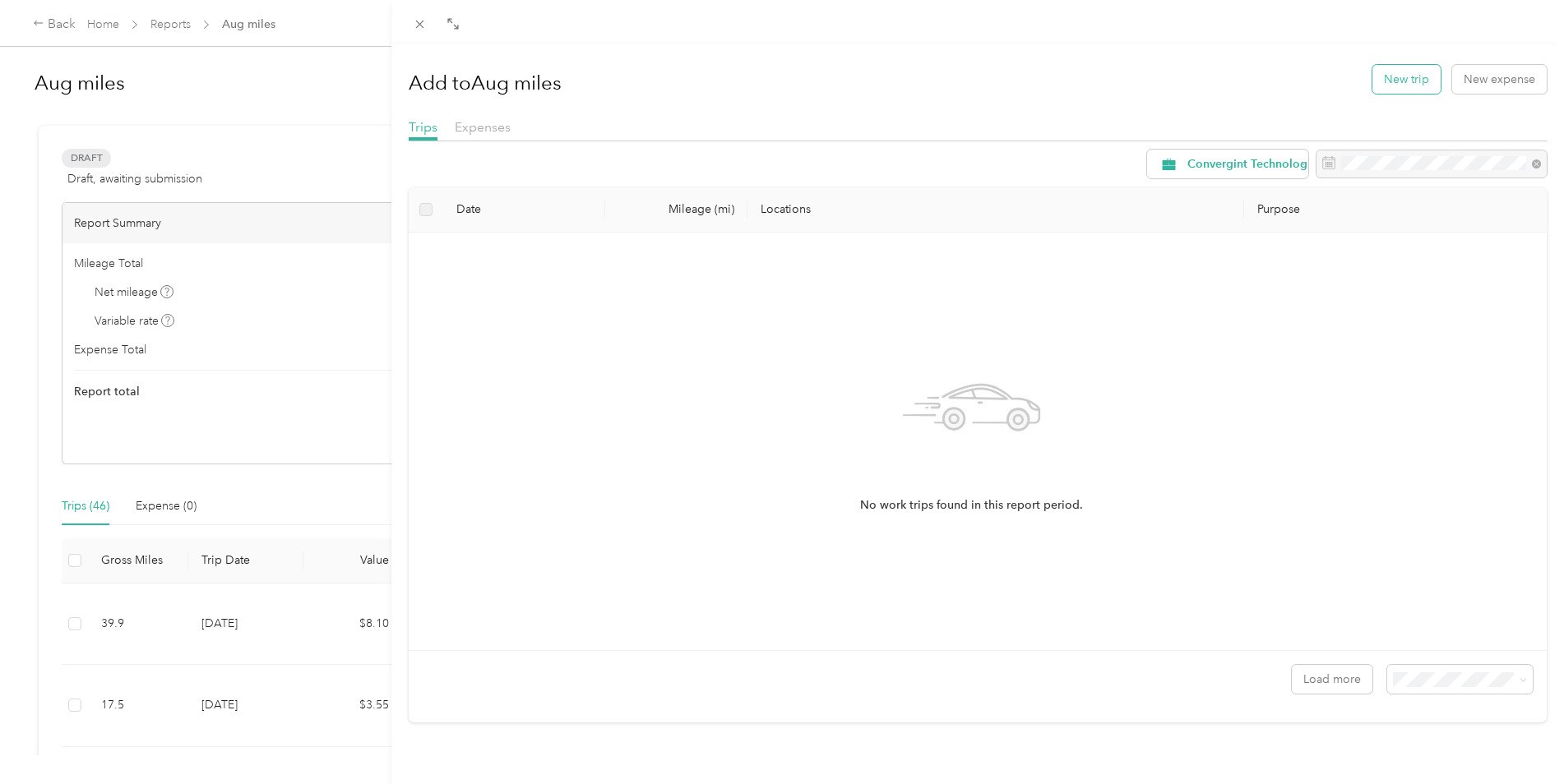
click at [1383, 76] on button "New trip" at bounding box center [1406, 79] width 68 height 29
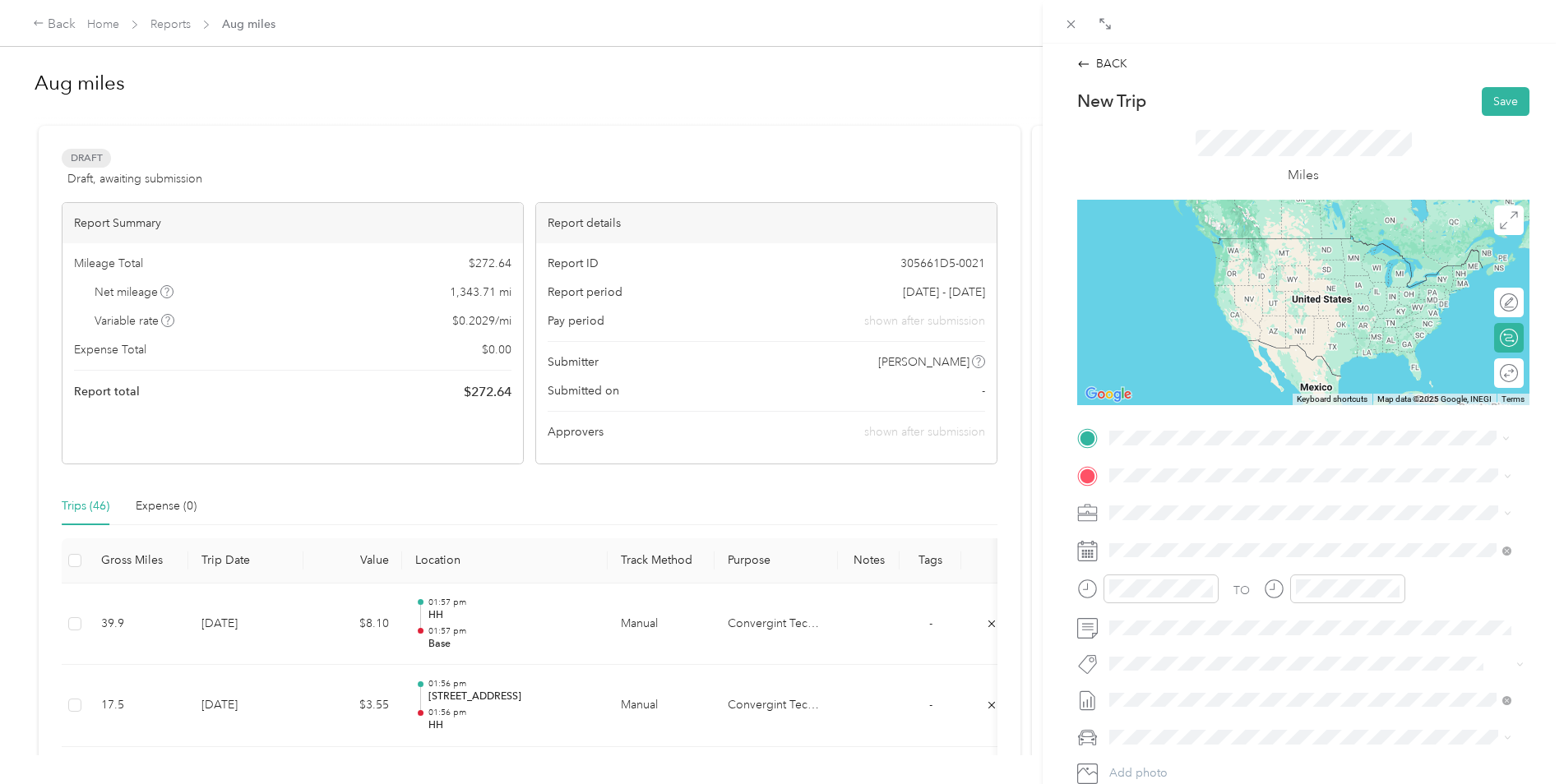
click at [1166, 519] on span "[STREET_ADDRESS]" at bounding box center [1192, 515] width 105 height 14
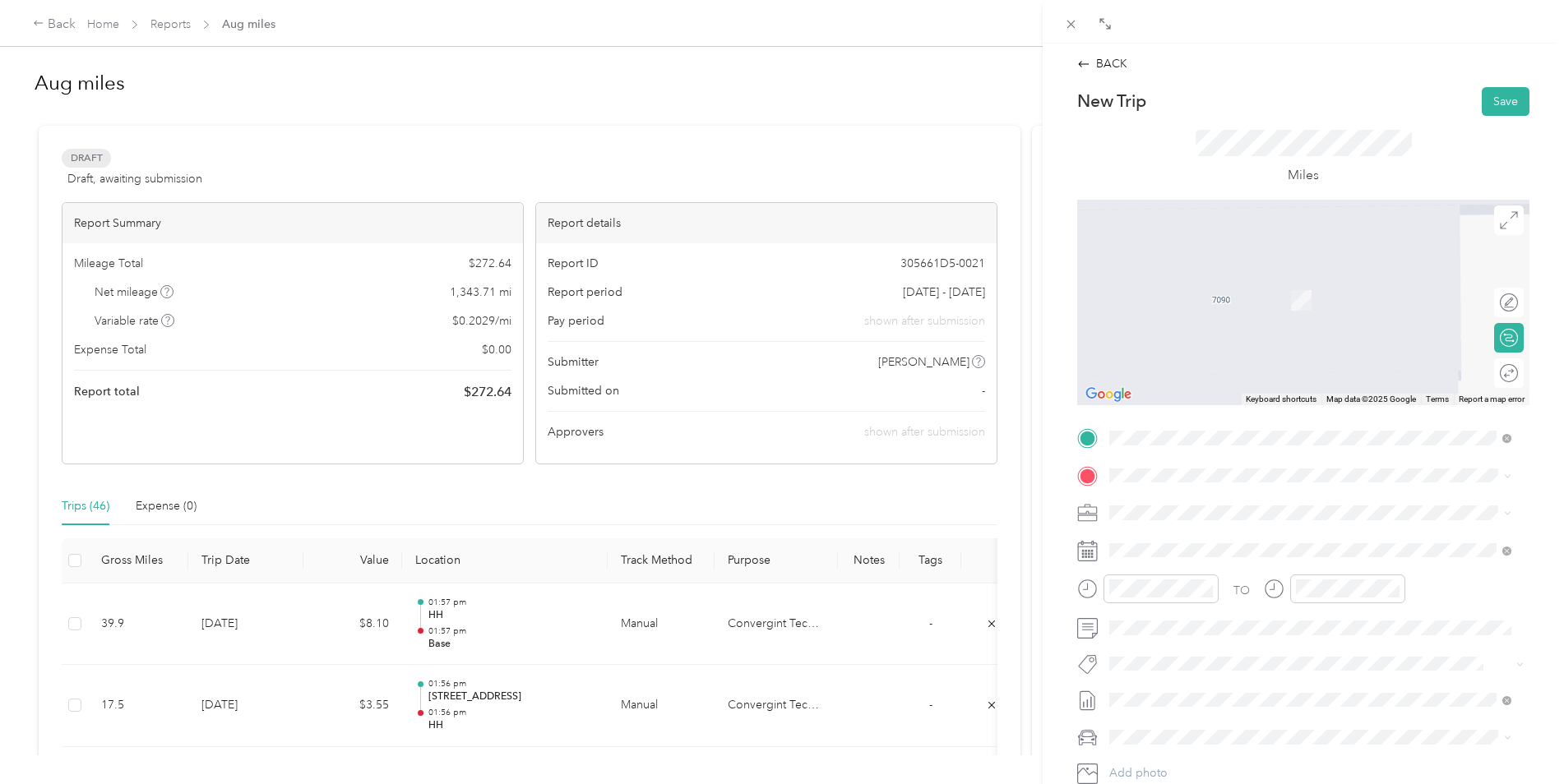
click at [1177, 576] on div "[DEMOGRAPHIC_DATA][GEOGRAPHIC_DATA], [STREET_ADDRESS][PERSON_NAME]" at bounding box center [1310, 555] width 391 height 57
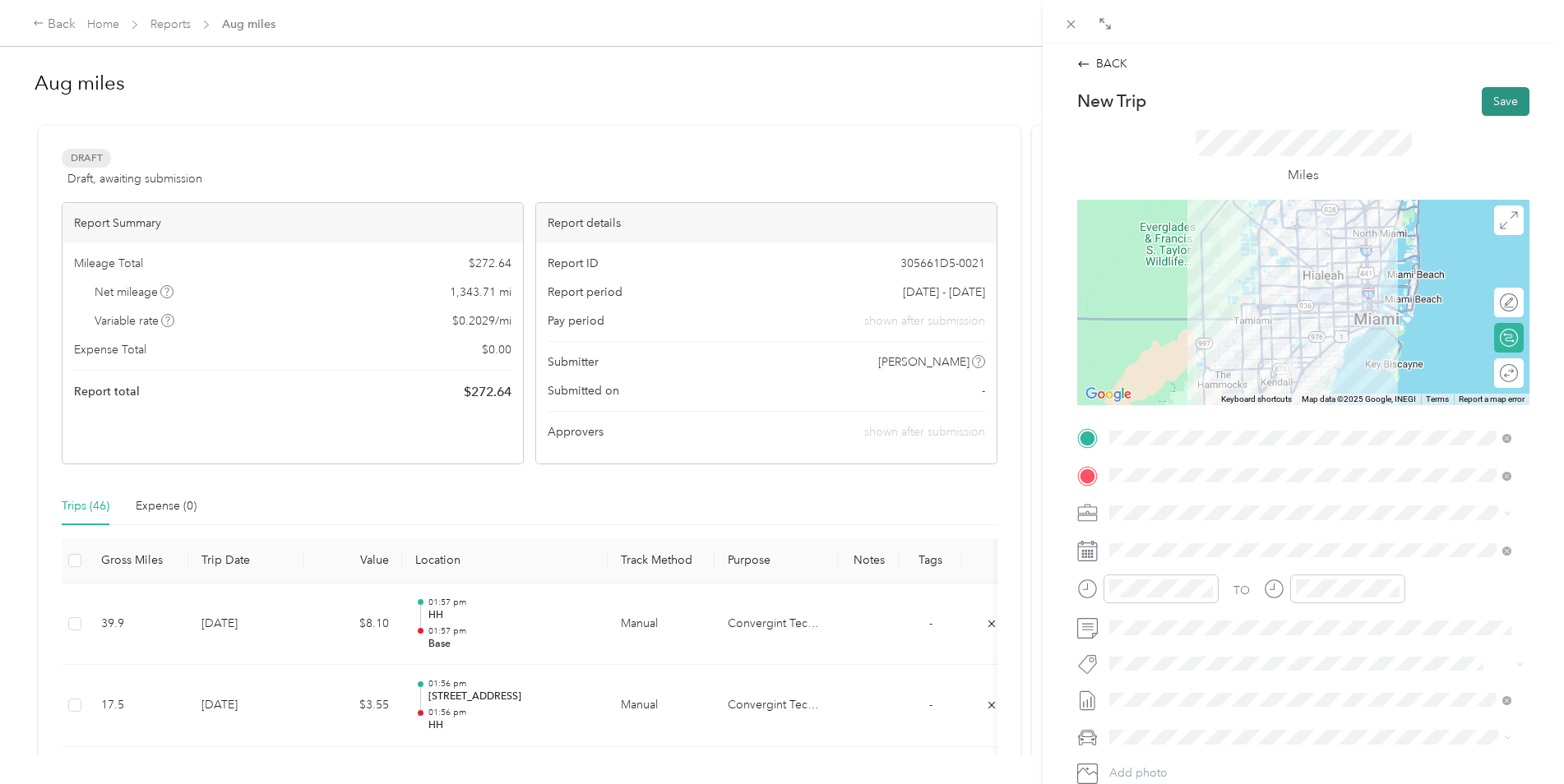
click at [1488, 98] on button "Save" at bounding box center [1505, 101] width 48 height 29
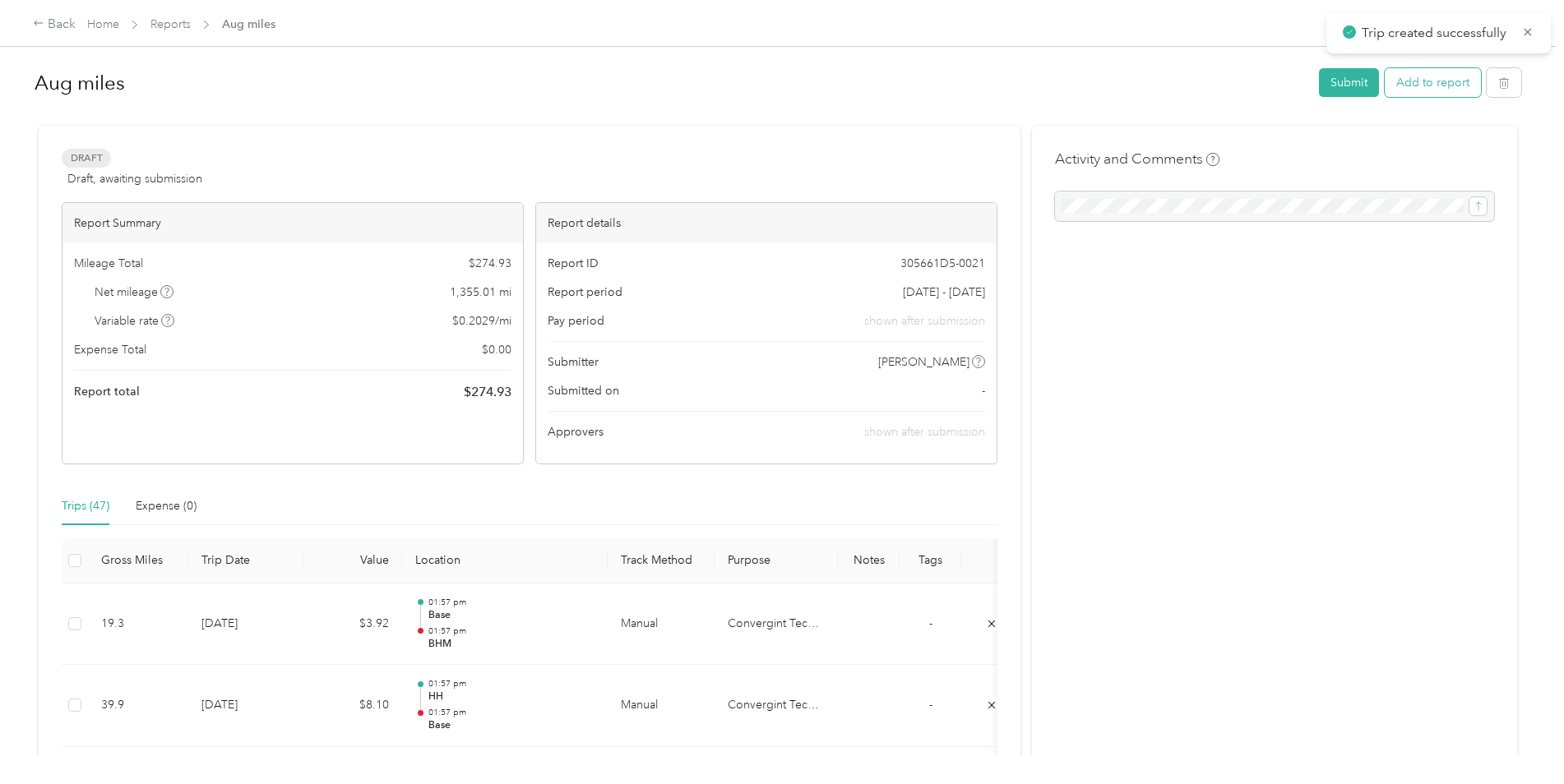
click at [1412, 75] on button "Add to report" at bounding box center [1432, 82] width 96 height 29
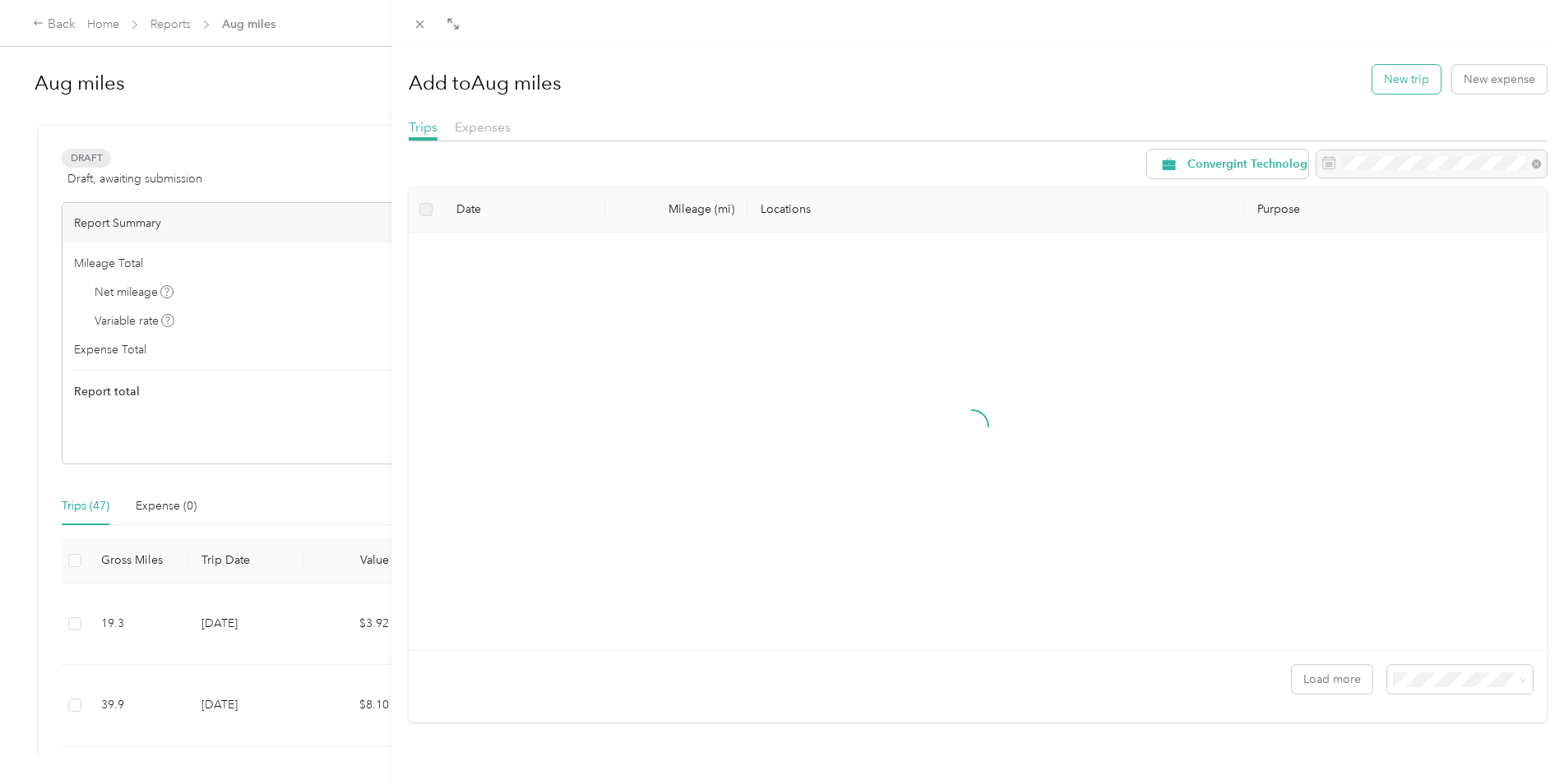
click at [1387, 82] on button "New trip" at bounding box center [1406, 79] width 68 height 29
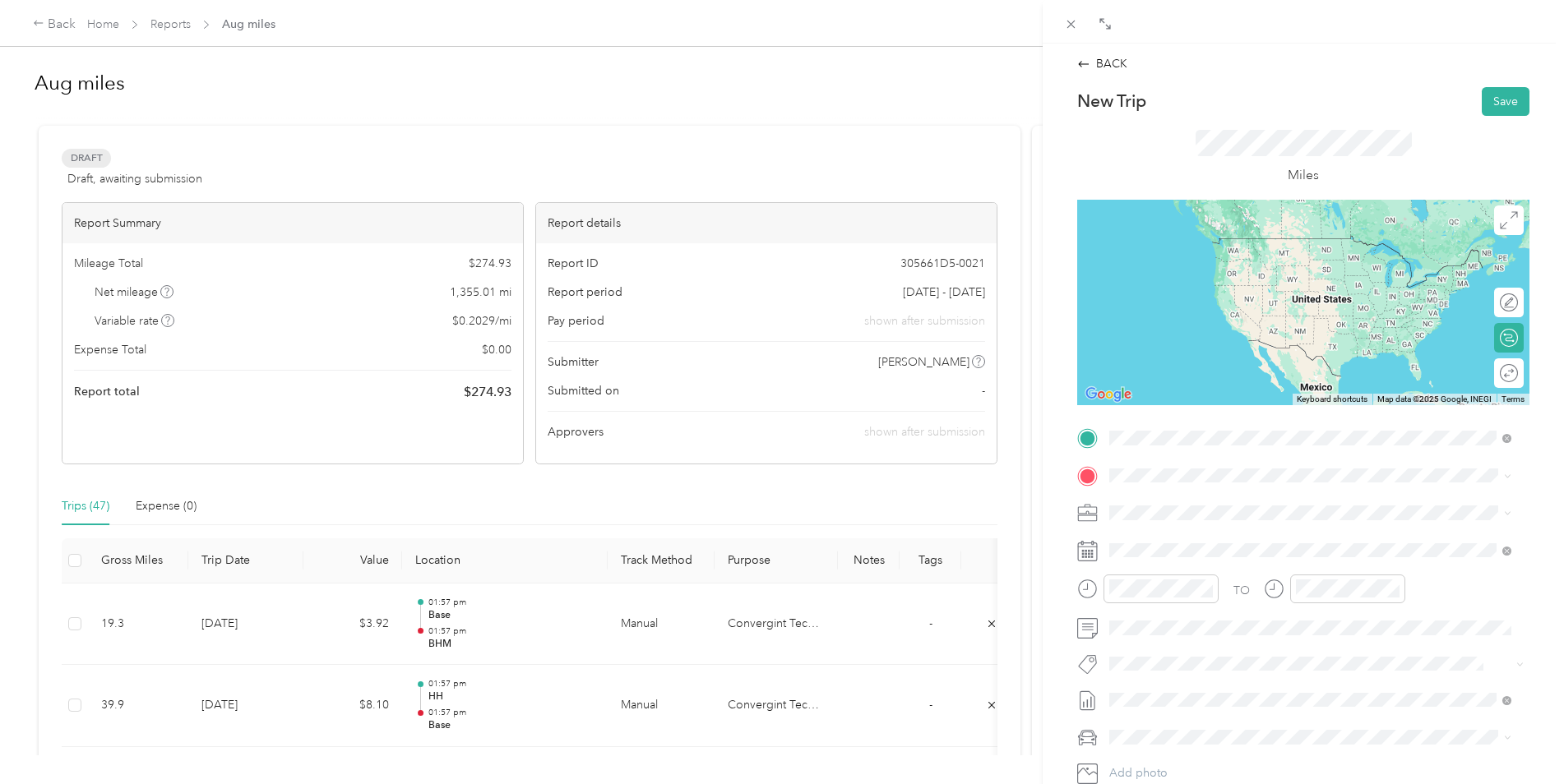
click at [1147, 528] on span "[DEMOGRAPHIC_DATA][GEOGRAPHIC_DATA], [STREET_ADDRESS][PERSON_NAME]" at bounding box center [1318, 530] width 358 height 31
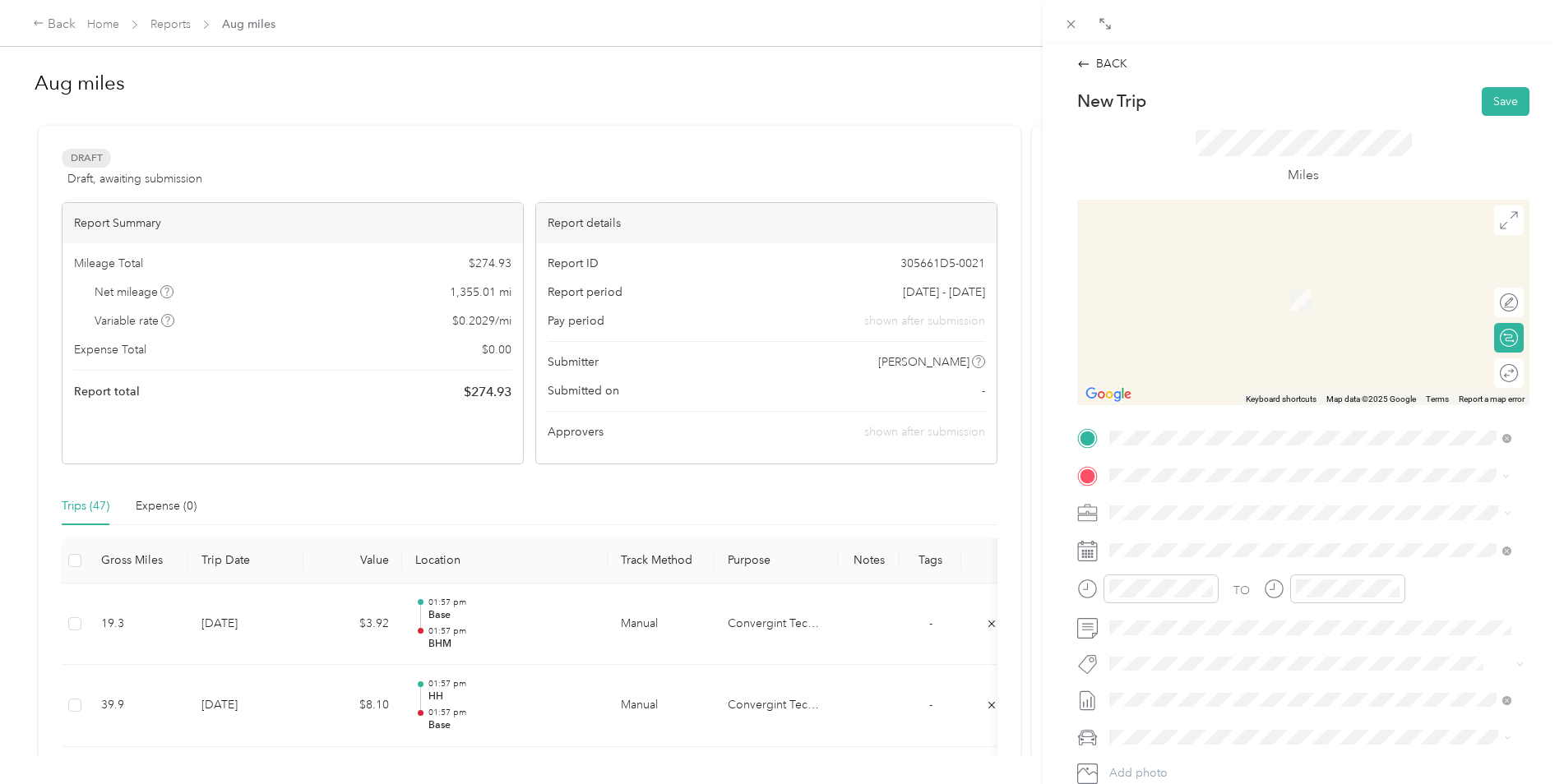
click at [1169, 562] on span "[PERSON_NAME][GEOGRAPHIC_DATA][DEMOGRAPHIC_DATA], [STREET_ADDRESS]" at bounding box center [1310, 567] width 341 height 31
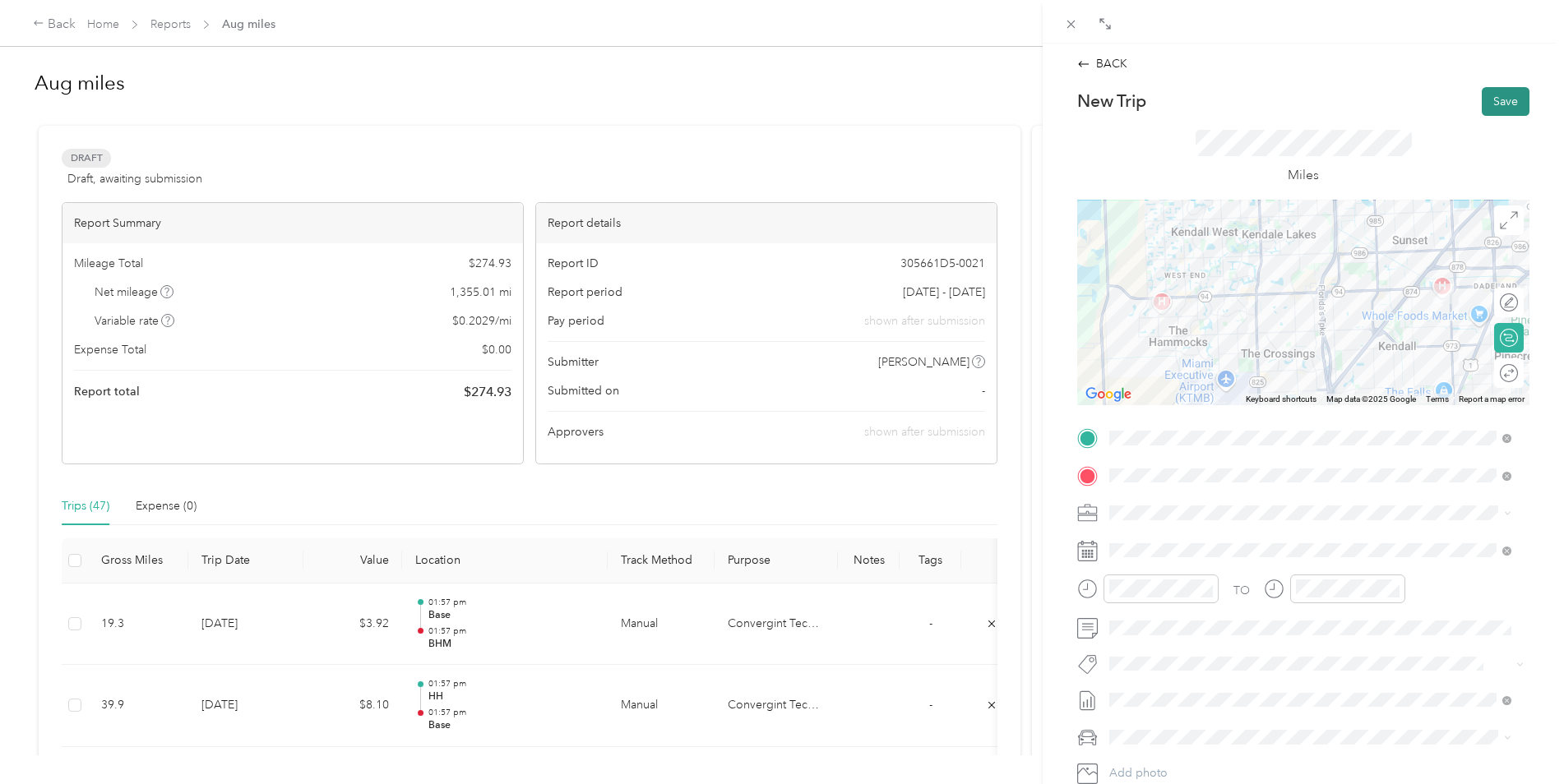
click at [1500, 104] on button "Save" at bounding box center [1505, 101] width 48 height 29
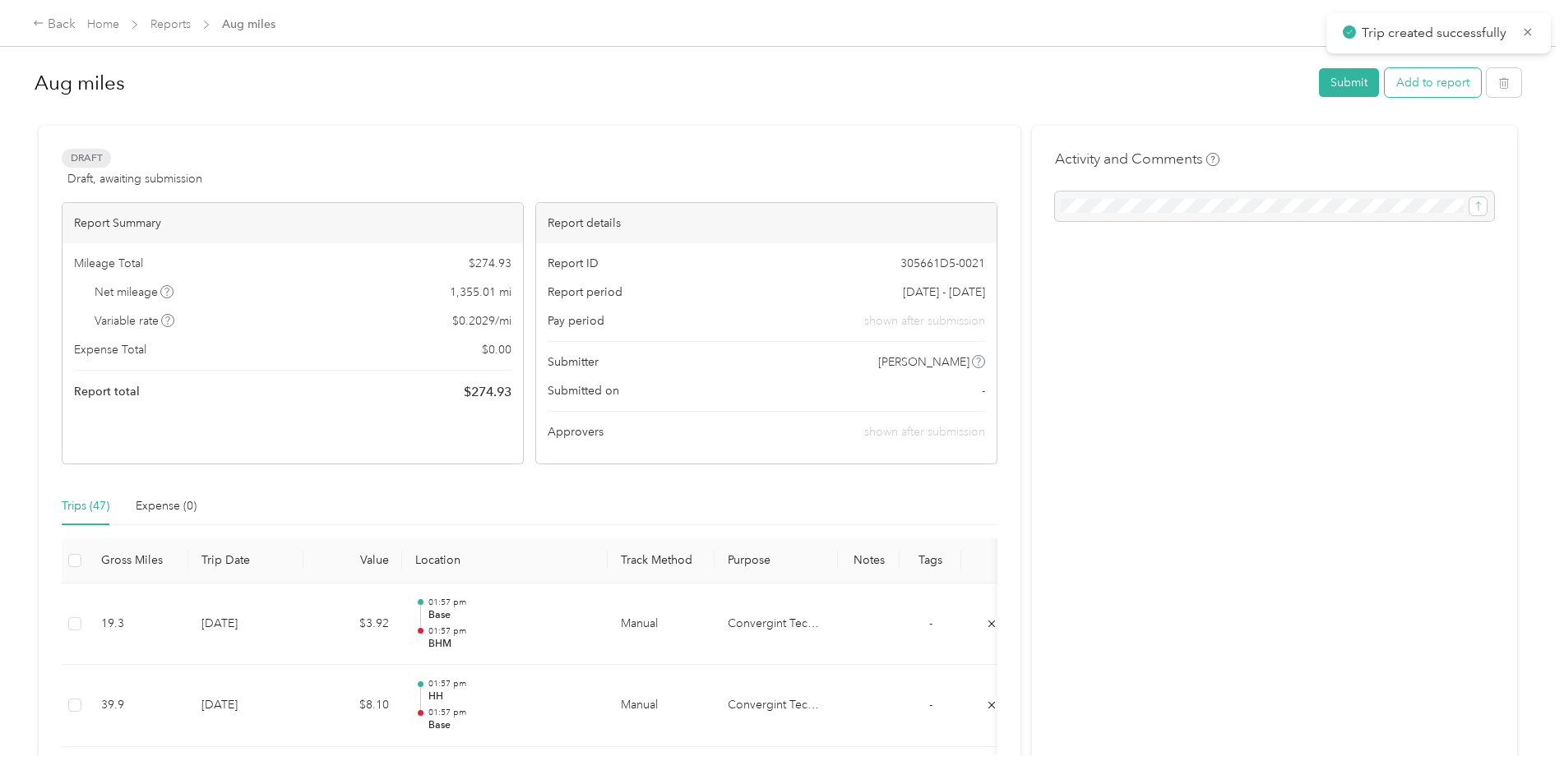
click at [1451, 95] on button "Add to report" at bounding box center [1432, 82] width 96 height 29
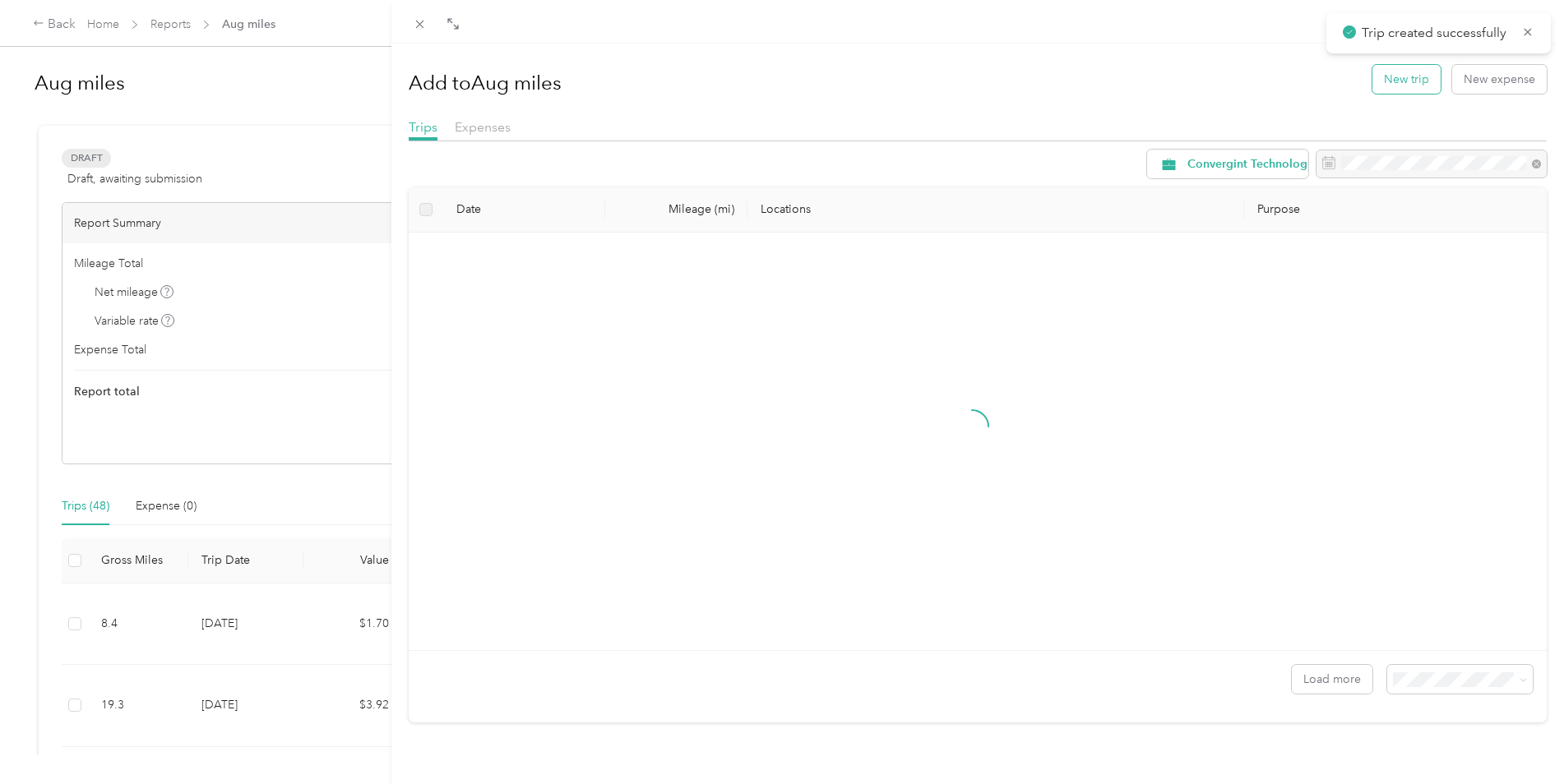
click at [1388, 72] on button "New trip" at bounding box center [1406, 79] width 68 height 29
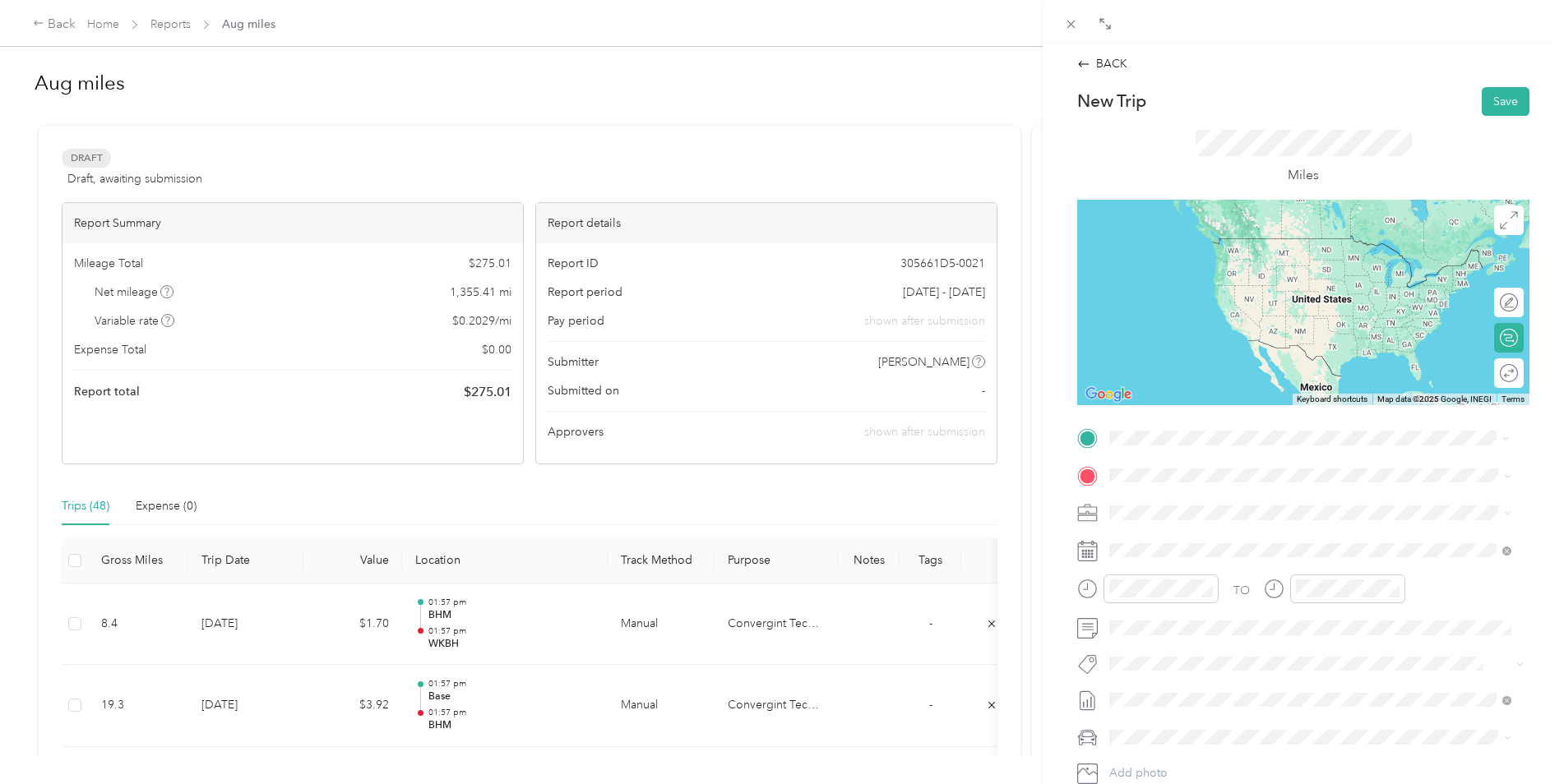
click at [1157, 525] on span "[PERSON_NAME][GEOGRAPHIC_DATA][DEMOGRAPHIC_DATA], [STREET_ADDRESS]" at bounding box center [1310, 530] width 341 height 31
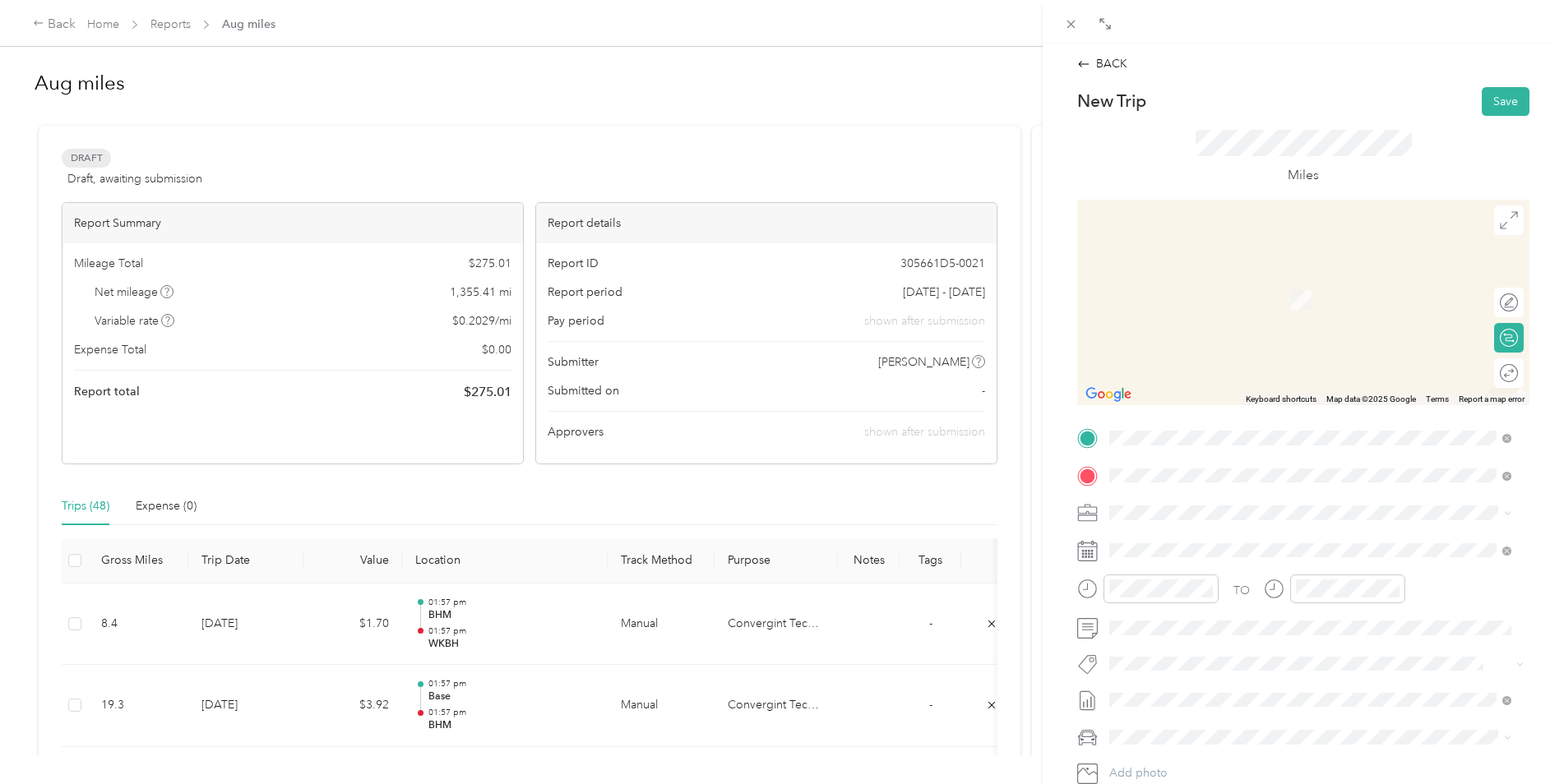
click at [1187, 564] on span "[STREET_ADDRESS]" at bounding box center [1192, 559] width 105 height 14
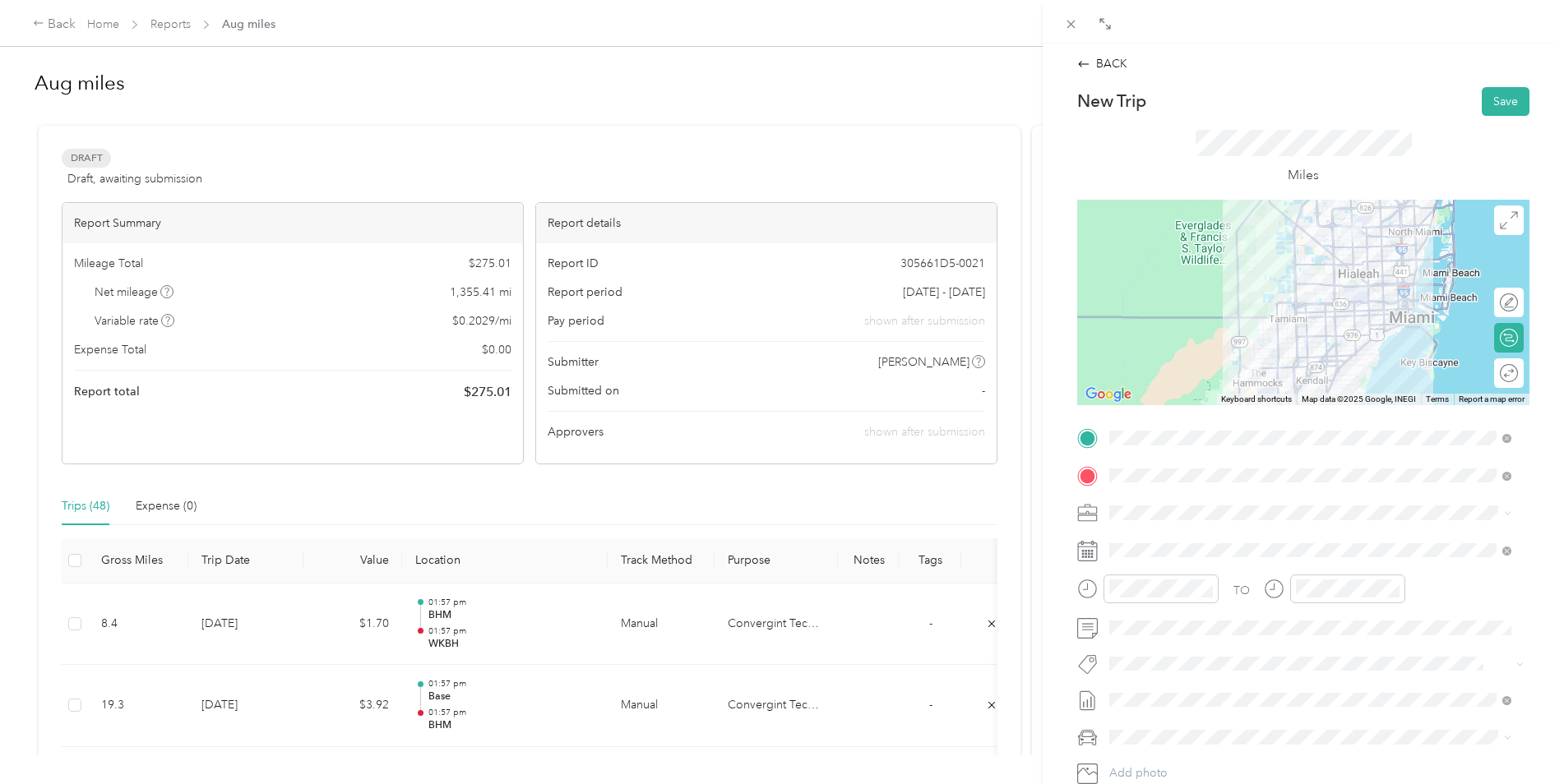
click at [1262, 320] on div at bounding box center [1303, 302] width 453 height 205
click at [1265, 318] on div at bounding box center [1303, 302] width 453 height 205
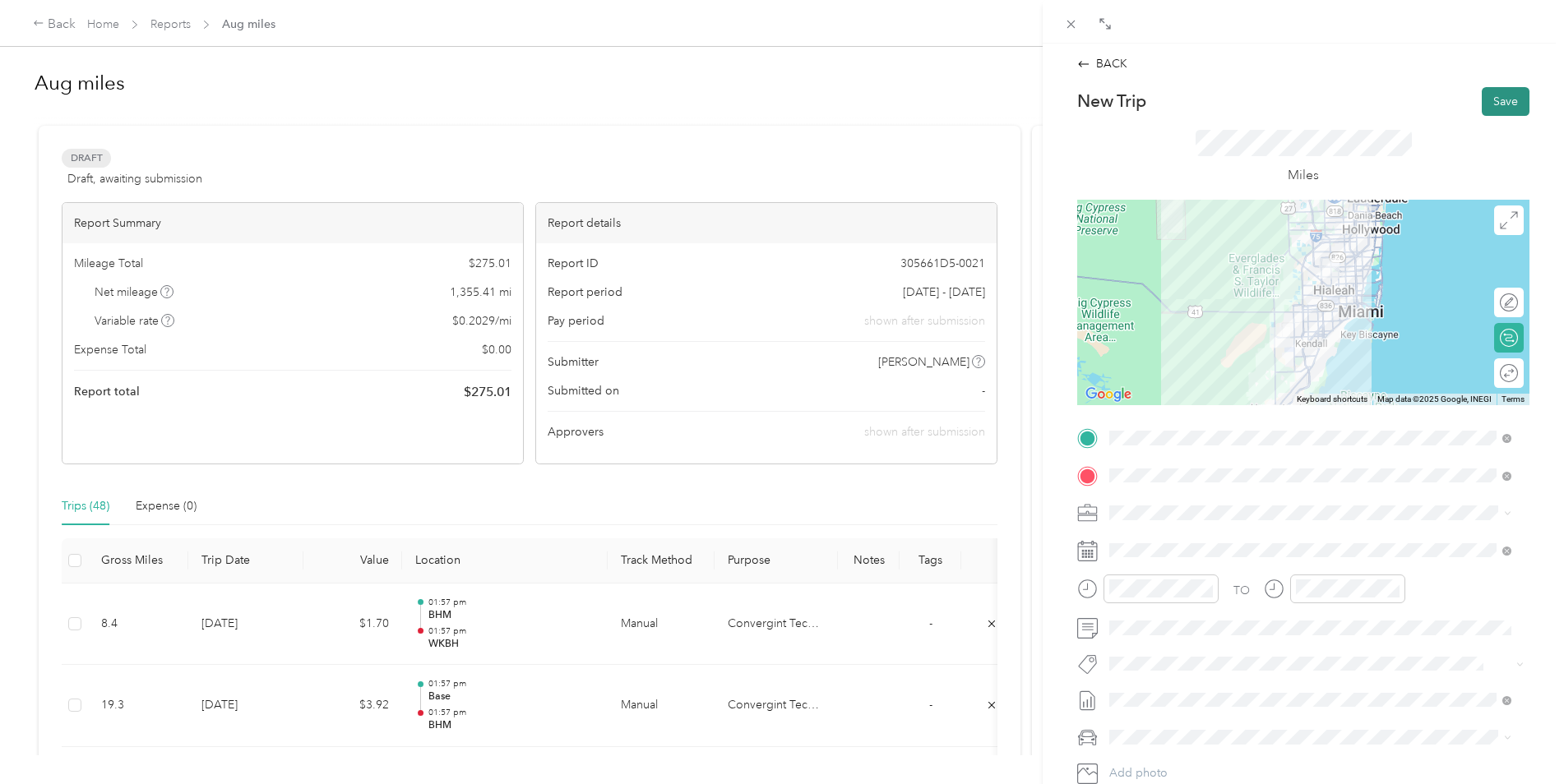
click at [1497, 97] on button "Save" at bounding box center [1505, 101] width 48 height 29
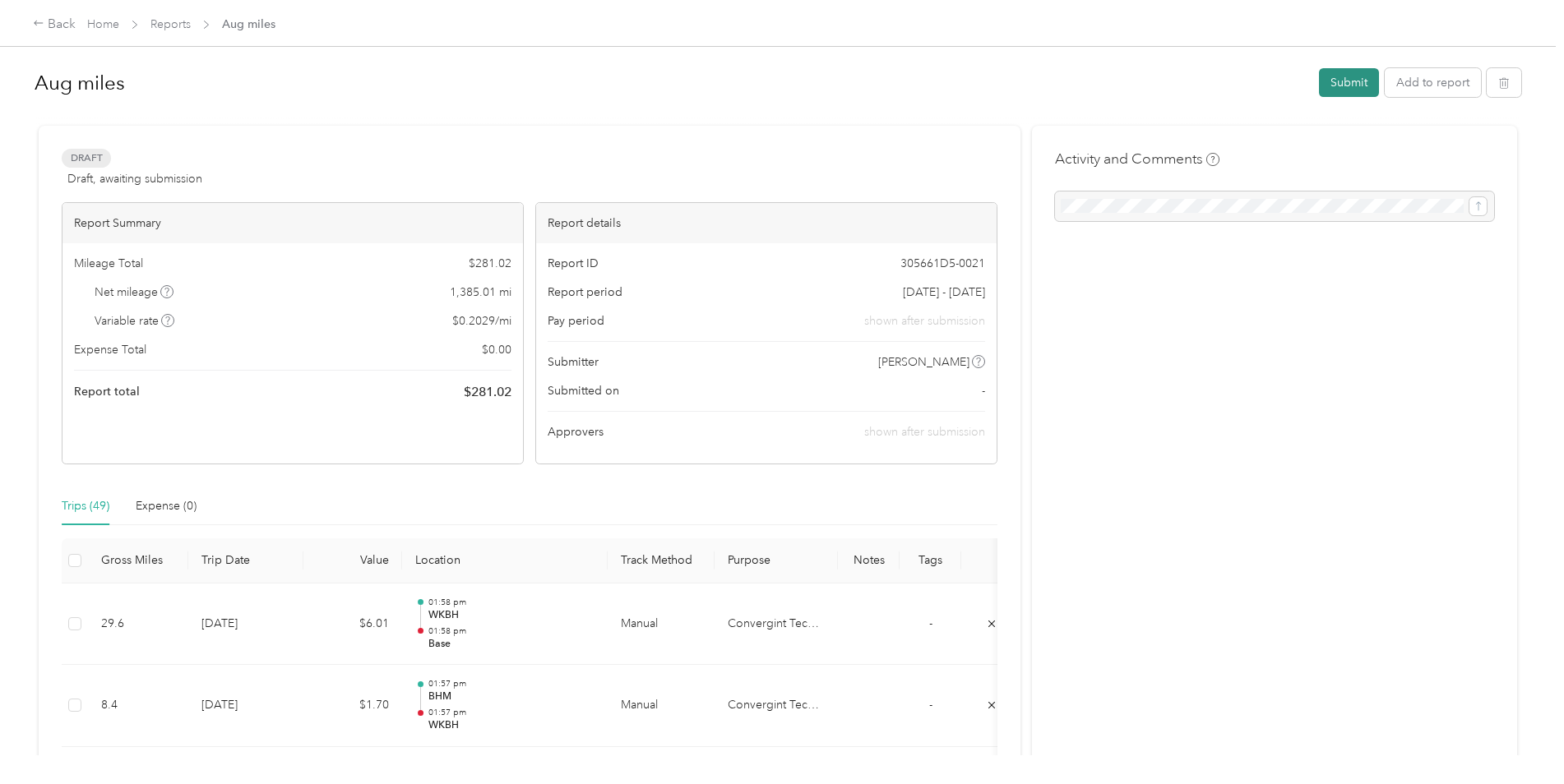
click at [1335, 83] on button "Submit" at bounding box center [1349, 82] width 60 height 29
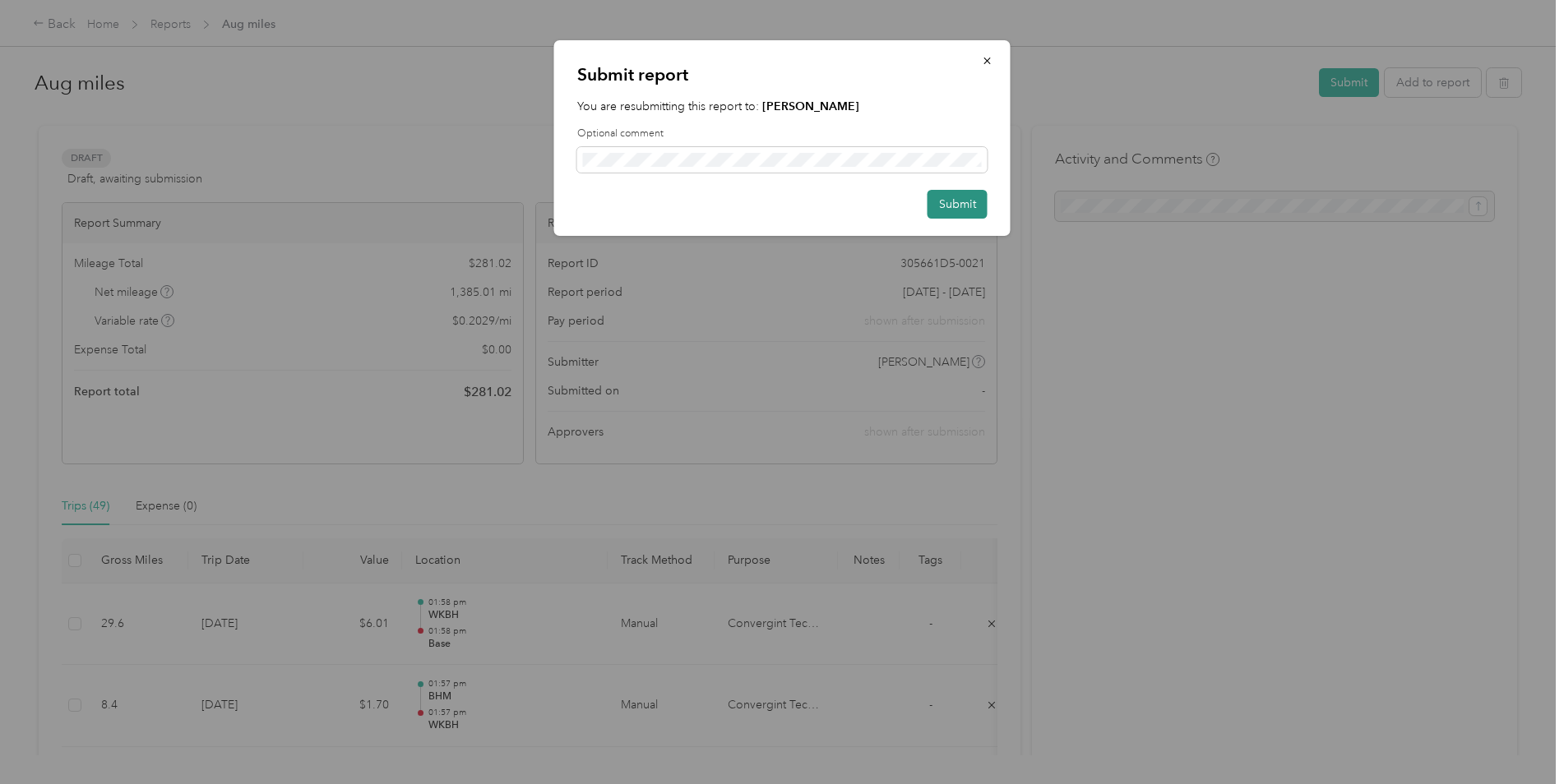
click at [962, 208] on button "Submit" at bounding box center [957, 204] width 60 height 29
